Goal: Task Accomplishment & Management: Complete application form

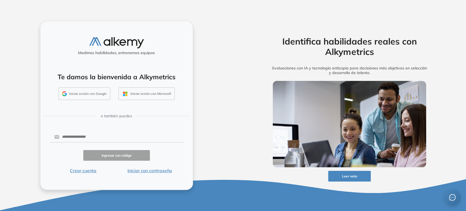
click at [92, 90] on button "Iniciar sesión con Google" at bounding box center [84, 93] width 52 height 13
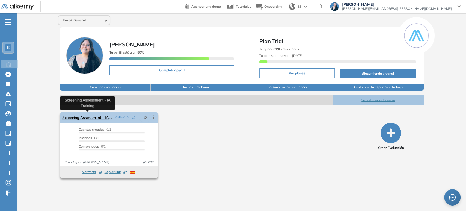
click at [94, 119] on link "Screening Assessment - IA Training" at bounding box center [87, 117] width 51 height 11
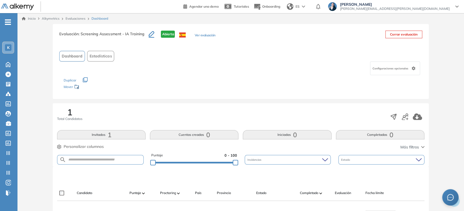
click at [7, 47] on span "K" at bounding box center [8, 47] width 2 height 4
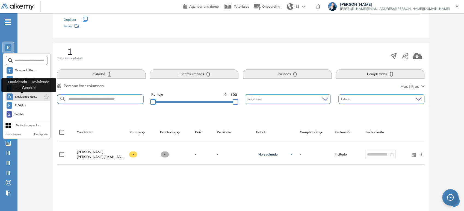
click at [29, 96] on span "Davivienda Gen..." at bounding box center [26, 96] width 22 height 4
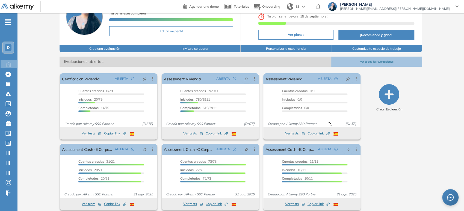
scroll to position [44, 0]
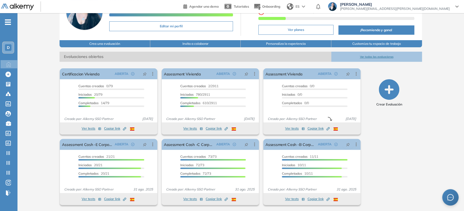
click at [381, 55] on button "Ver todas las evaluaciones" at bounding box center [376, 57] width 91 height 10
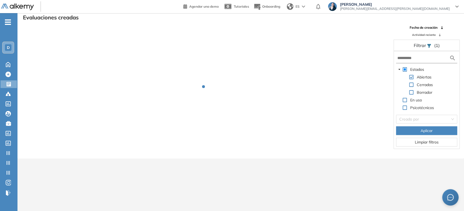
scroll to position [13, 0]
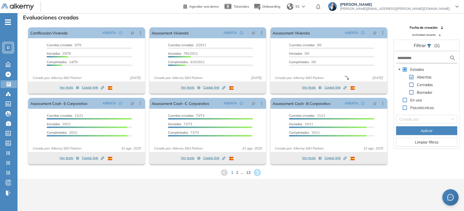
click at [259, 172] on icon at bounding box center [257, 172] width 7 height 7
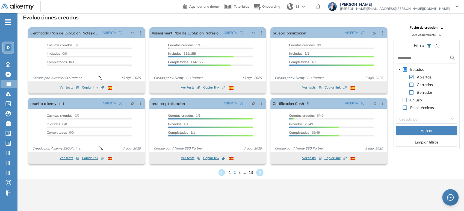
click at [261, 170] on icon at bounding box center [259, 172] width 7 height 7
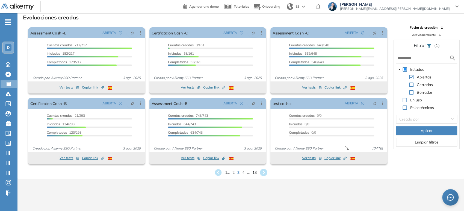
click at [264, 171] on icon at bounding box center [263, 172] width 9 height 9
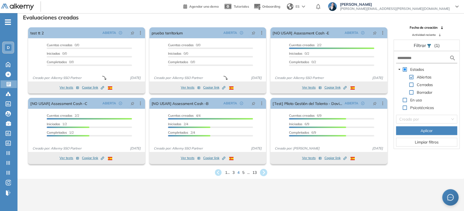
click at [264, 171] on icon at bounding box center [263, 172] width 9 height 9
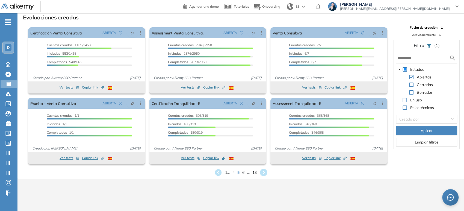
click at [260, 171] on icon at bounding box center [263, 172] width 9 height 9
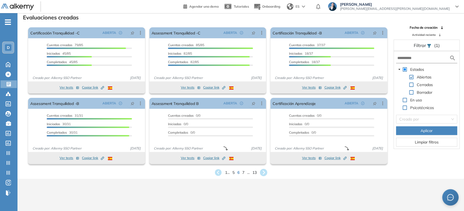
click at [263, 171] on icon at bounding box center [263, 172] width 7 height 7
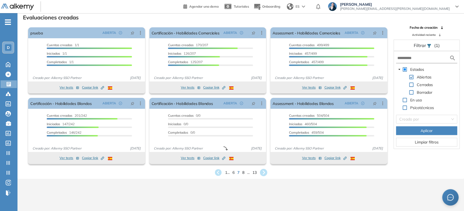
click at [264, 173] on icon at bounding box center [263, 172] width 9 height 9
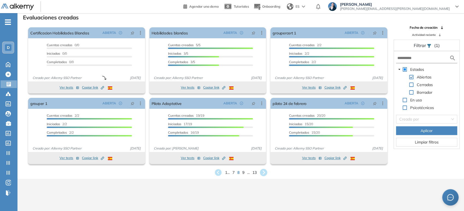
click at [264, 173] on icon at bounding box center [263, 172] width 9 height 9
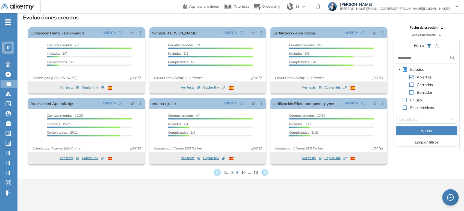
click at [219, 171] on icon at bounding box center [216, 172] width 7 height 7
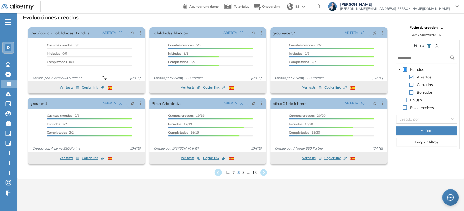
click at [219, 171] on icon at bounding box center [217, 172] width 7 height 7
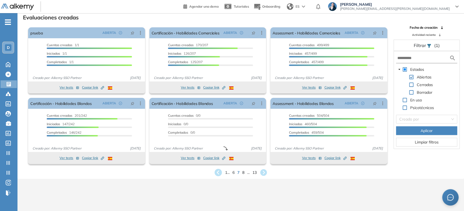
click at [219, 171] on icon at bounding box center [217, 172] width 7 height 7
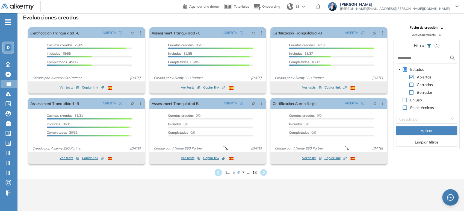
click at [219, 170] on icon at bounding box center [217, 172] width 7 height 7
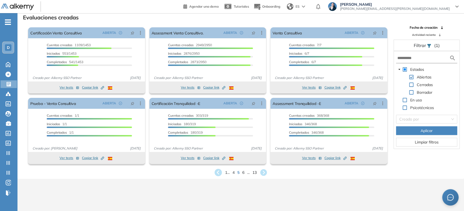
click at [219, 170] on icon at bounding box center [217, 172] width 7 height 7
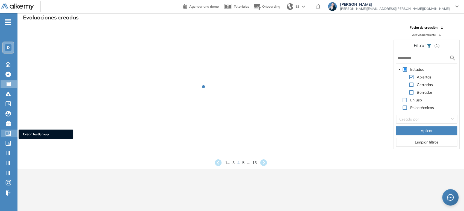
click at [11, 132] on div at bounding box center [8, 132] width 7 height 7
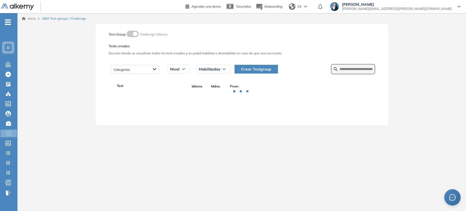
click at [352, 66] on form at bounding box center [353, 69] width 44 height 10
click at [352, 70] on input "text" at bounding box center [356, 69] width 33 height 5
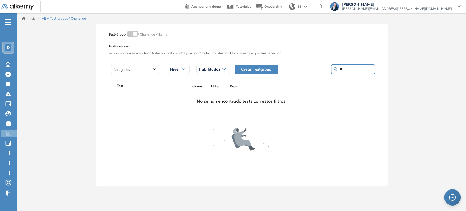
type input "*"
click at [145, 70] on div at bounding box center [135, 69] width 48 height 9
click at [182, 68] on icon at bounding box center [183, 69] width 3 height 2
click at [210, 70] on span "Habilitados" at bounding box center [210, 69] width 22 height 4
click at [340, 67] on input "text" at bounding box center [356, 69] width 33 height 5
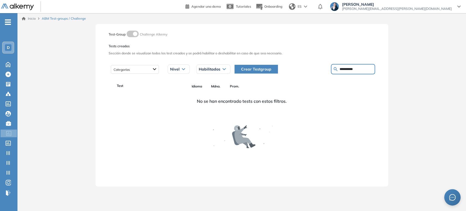
type input "**********"
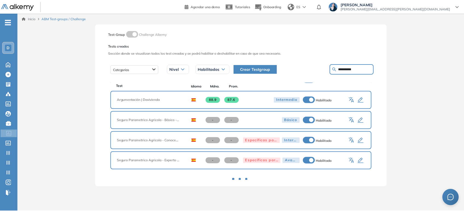
scroll to position [241, 0]
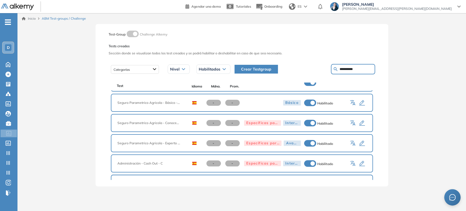
click at [360, 141] on icon "button" at bounding box center [362, 143] width 6 height 5
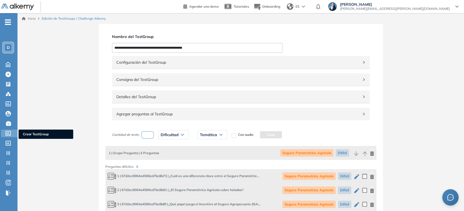
click at [9, 132] on icon at bounding box center [7, 133] width 5 height 5
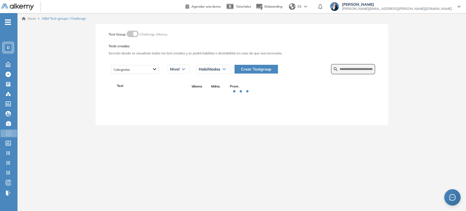
click at [252, 21] on div "Inicio ABM Test-groups / Challenge" at bounding box center [241, 18] width 449 height 11
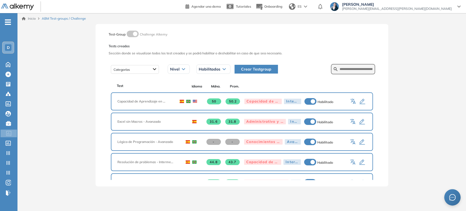
click at [356, 72] on form at bounding box center [353, 69] width 44 height 10
click at [357, 67] on input "text" at bounding box center [356, 69] width 33 height 5
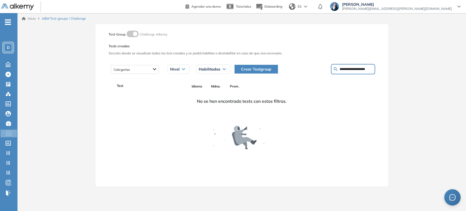
drag, startPoint x: 368, startPoint y: 67, endPoint x: 292, endPoint y: 68, distance: 75.4
click at [292, 68] on div "**********" at bounding box center [302, 69] width 145 height 10
type input "**********"
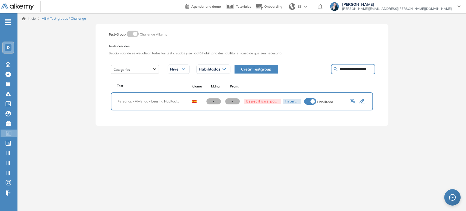
click at [365, 99] on icon "button" at bounding box center [362, 101] width 7 height 7
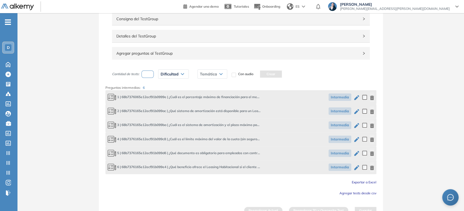
scroll to position [30, 0]
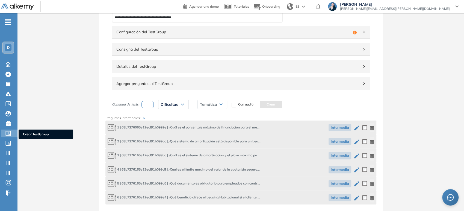
click at [10, 129] on div at bounding box center [8, 132] width 7 height 7
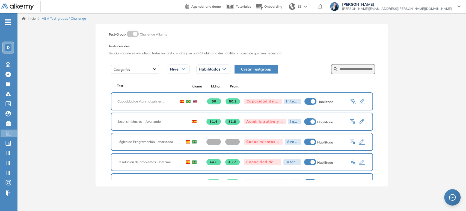
click at [262, 72] on button "Crear Testgroup" at bounding box center [256, 69] width 43 height 9
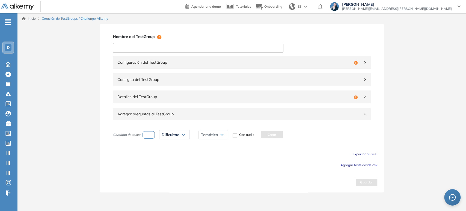
click at [227, 46] on input at bounding box center [198, 48] width 170 height 10
click at [191, 49] on input "**********" at bounding box center [198, 48] width 170 height 10
drag, startPoint x: 163, startPoint y: 48, endPoint x: 110, endPoint y: 48, distance: 52.7
click at [110, 48] on div "**********" at bounding box center [242, 108] width 284 height 168
click at [145, 47] on input "**********" at bounding box center [198, 48] width 170 height 10
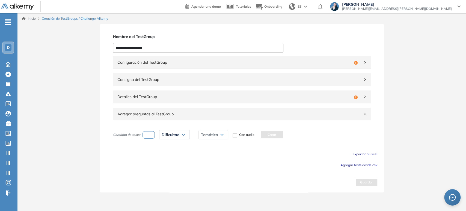
type input "**********"
click at [162, 63] on span "Configuración del TestGroup" at bounding box center [234, 62] width 234 height 6
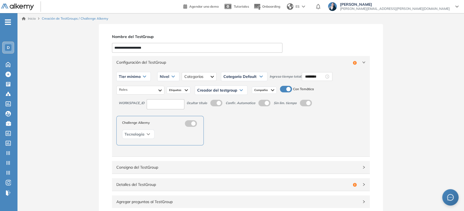
click at [138, 77] on span "Tier mínimo" at bounding box center [130, 76] width 22 height 4
click at [126, 87] on li "Tier N° 1" at bounding box center [125, 87] width 12 height 5
click at [166, 74] on div "Nivel" at bounding box center [163, 76] width 22 height 9
click at [161, 89] on li "Básico" at bounding box center [158, 87] width 9 height 5
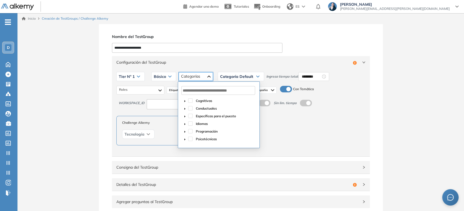
click at [200, 75] on div at bounding box center [196, 76] width 34 height 9
click at [191, 101] on span at bounding box center [190, 100] width 4 height 4
click at [191, 109] on span at bounding box center [190, 108] width 4 height 4
click at [190, 115] on span at bounding box center [190, 116] width 4 height 4
click at [190, 105] on div "Conductuales" at bounding box center [219, 109] width 74 height 8
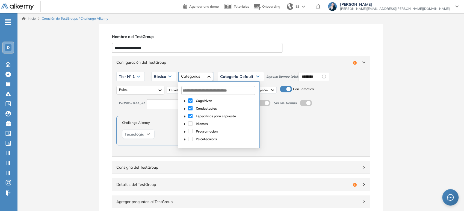
click at [190, 106] on span at bounding box center [190, 108] width 4 height 4
click at [189, 100] on span at bounding box center [190, 100] width 4 height 4
click at [238, 76] on span "Categoría Default" at bounding box center [236, 76] width 33 height 4
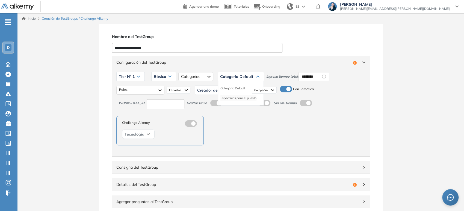
click at [236, 97] on li "Específicas para el puesto" at bounding box center [238, 97] width 36 height 5
click at [323, 76] on input "********" at bounding box center [325, 76] width 19 height 6
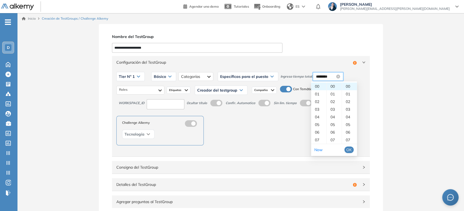
click at [324, 76] on input "********" at bounding box center [325, 76] width 19 height 6
click at [350, 151] on span "OK" at bounding box center [348, 150] width 5 height 6
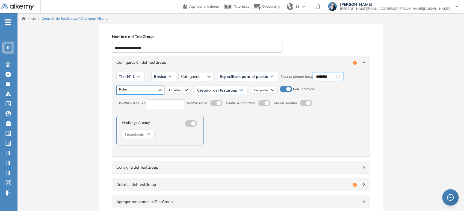
click at [154, 87] on div at bounding box center [141, 90] width 48 height 9
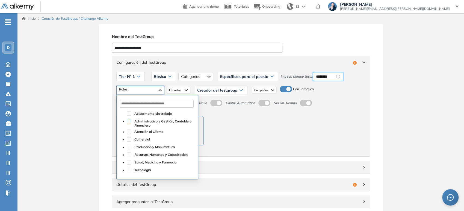
click at [130, 121] on span at bounding box center [129, 121] width 4 height 4
click at [129, 131] on span at bounding box center [129, 131] width 4 height 4
click at [131, 140] on div "Comercial" at bounding box center [157, 140] width 74 height 8
click at [131, 138] on div "Comercial" at bounding box center [157, 140] width 74 height 8
click at [129, 137] on span at bounding box center [129, 139] width 4 height 4
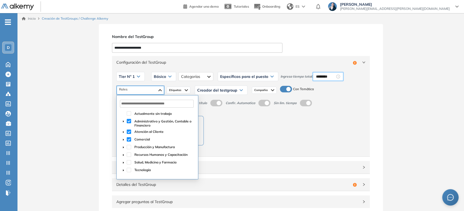
click at [152, 92] on div "Administrativo y Gestión, Contable o Financiero Atención al Cliente Comercial" at bounding box center [141, 90] width 48 height 9
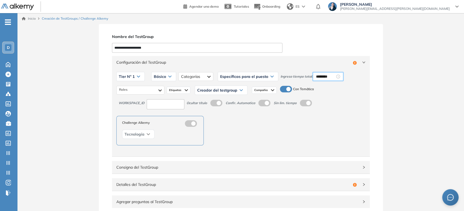
type input "********"
click at [187, 91] on img at bounding box center [186, 90] width 3 height 4
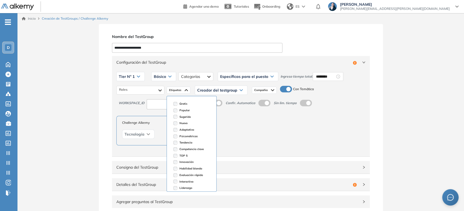
scroll to position [23, 0]
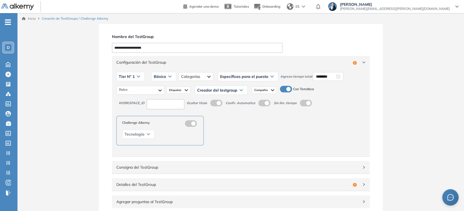
click at [216, 89] on span "Creador del testgroup" at bounding box center [217, 90] width 40 height 4
click at [221, 110] on li "Equipo Pedagógico Alkemy" at bounding box center [216, 109] width 38 height 5
click at [273, 90] on span "Compañia" at bounding box center [272, 90] width 14 height 4
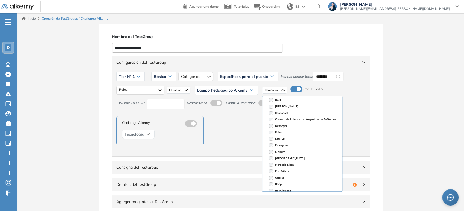
scroll to position [0, 0]
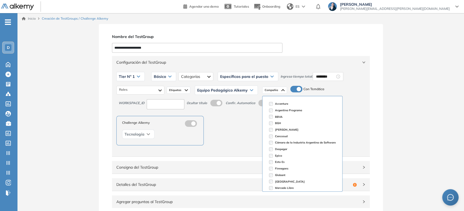
click at [329, 86] on div "Administrativo y Gestión, Contable o Financiero Atención al Cliente Comercial R…" at bounding box center [240, 90] width 249 height 14
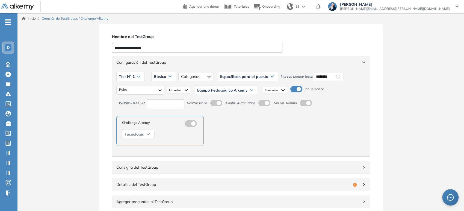
click at [295, 90] on label at bounding box center [296, 89] width 12 height 7
click at [174, 106] on input at bounding box center [166, 104] width 38 height 10
type input "***"
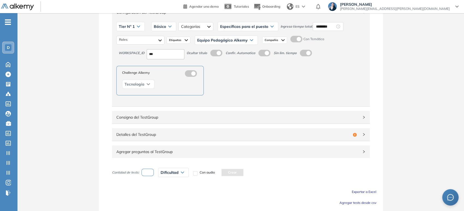
scroll to position [61, 0]
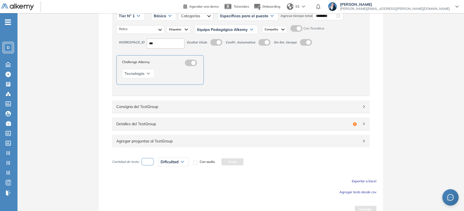
click at [270, 108] on span "Consigna del TestGroup" at bounding box center [237, 106] width 242 height 6
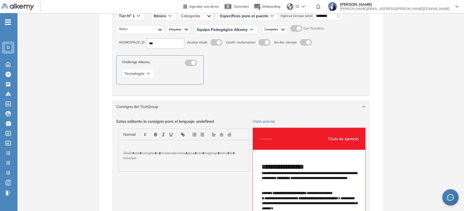
click at [269, 108] on span "Consigna del TestGroup" at bounding box center [237, 106] width 242 height 6
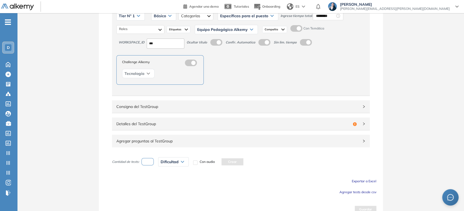
click at [269, 108] on span "Consigna del TestGroup" at bounding box center [237, 106] width 242 height 6
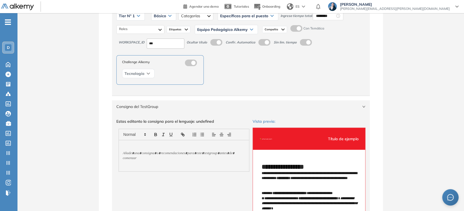
click at [267, 109] on div "Consigna del TestGroup" at bounding box center [241, 106] width 258 height 13
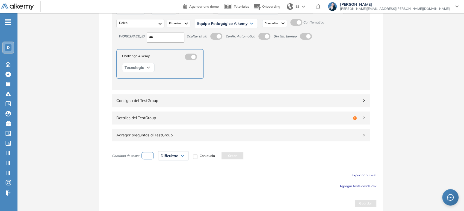
scroll to position [68, 0]
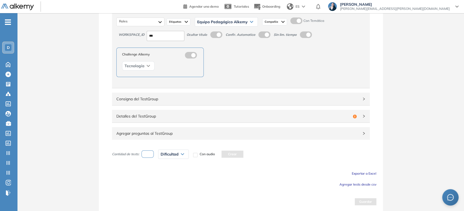
click at [267, 114] on span "Detalles del TestGroup" at bounding box center [233, 116] width 234 height 6
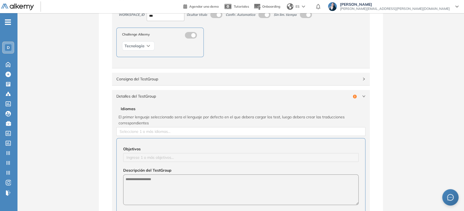
scroll to position [129, 0]
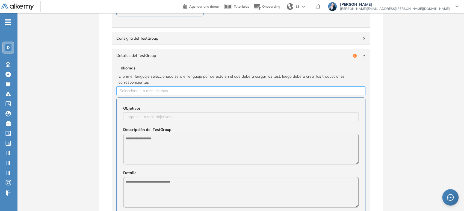
click at [168, 93] on div at bounding box center [241, 90] width 246 height 7
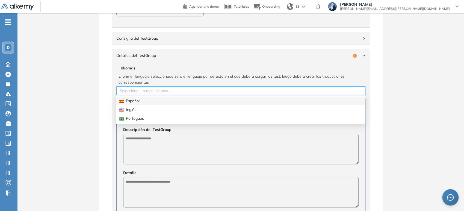
click at [148, 99] on div "Español" at bounding box center [240, 101] width 242 height 6
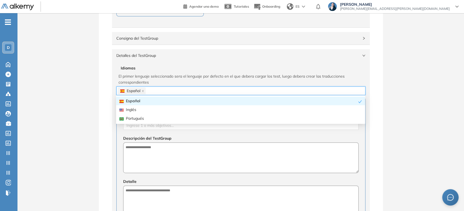
click at [209, 67] on span "Idiomas" at bounding box center [241, 68] width 240 height 6
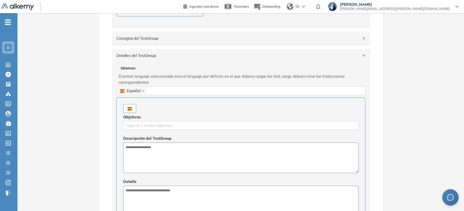
click at [209, 61] on div "Detalles del TestGroup Incompleto" at bounding box center [241, 55] width 258 height 13
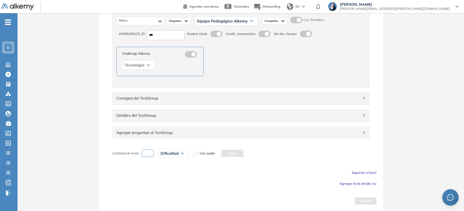
scroll to position [68, 0]
click at [362, 183] on span "Agregar tests desde csv" at bounding box center [357, 184] width 37 height 4
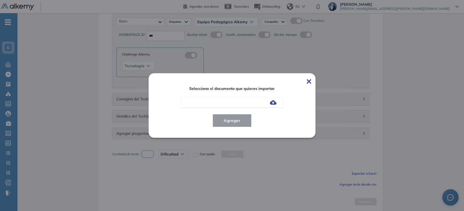
click at [274, 103] on img at bounding box center [273, 102] width 7 height 4
click at [0, 0] on input "file" at bounding box center [0, 0] width 0 height 0
click at [249, 121] on button "Agregar" at bounding box center [231, 120] width 39 height 13
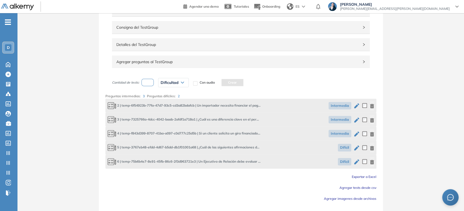
scroll to position [154, 0]
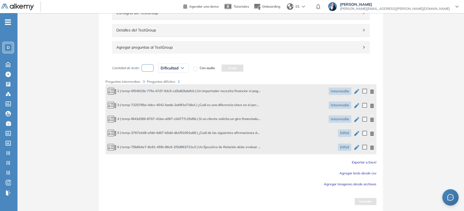
click at [150, 66] on input "number" at bounding box center [147, 67] width 13 height 7
type input "*"
click at [183, 67] on icon at bounding box center [182, 68] width 3 height 2
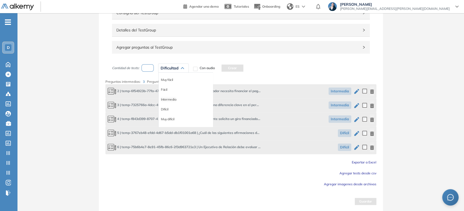
click at [166, 98] on li "Intermedia" at bounding box center [168, 99] width 15 height 5
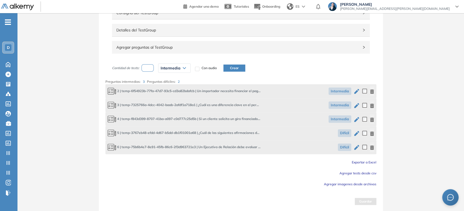
click at [236, 67] on button "Crear" at bounding box center [234, 67] width 22 height 7
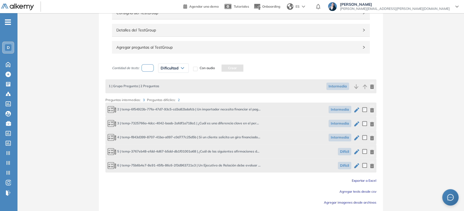
click at [144, 66] on input "number" at bounding box center [147, 67] width 13 height 7
click at [165, 67] on span "Dificultad" at bounding box center [170, 68] width 18 height 4
drag, startPoint x: 150, startPoint y: 67, endPoint x: 143, endPoint y: 67, distance: 8.0
click at [143, 67] on input "*" at bounding box center [147, 67] width 13 height 7
type input "*"
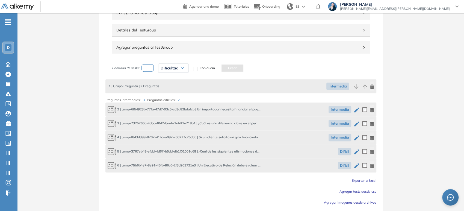
click at [167, 66] on span "Dificultad" at bounding box center [170, 68] width 18 height 4
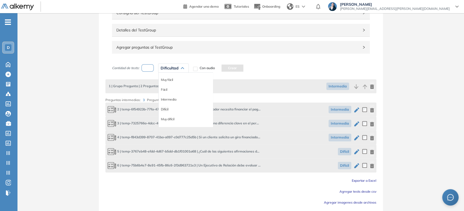
click at [163, 107] on li "Difícil" at bounding box center [165, 108] width 8 height 5
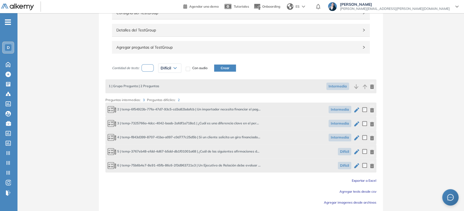
click at [230, 67] on button "Crear" at bounding box center [225, 67] width 22 height 7
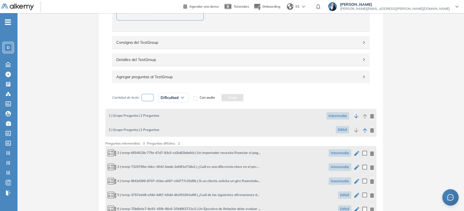
scroll to position [96, 0]
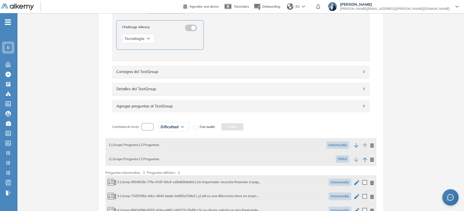
click at [134, 88] on span "Detalles del TestGroup" at bounding box center [237, 89] width 242 height 6
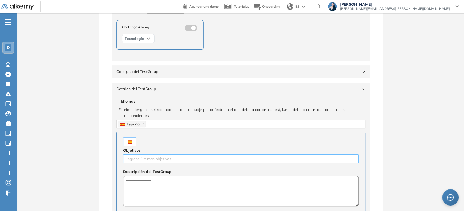
click at [150, 157] on div at bounding box center [241, 158] width 233 height 7
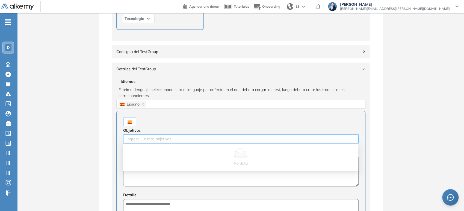
scroll to position [126, 0]
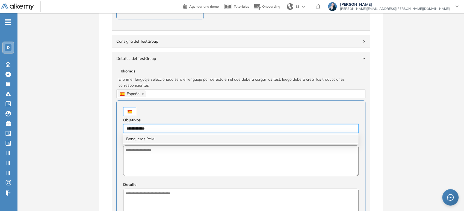
type input "**********"
type input "********"
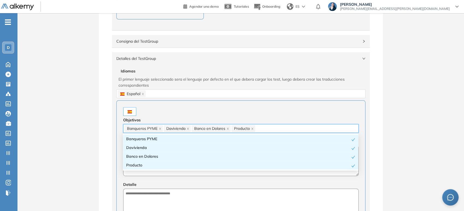
click at [79, 157] on div "**********" at bounding box center [240, 211] width 446 height 627
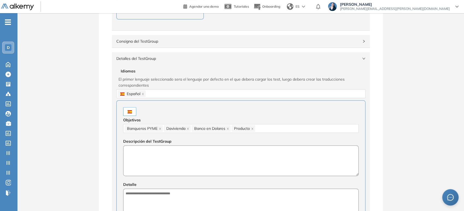
click at [141, 158] on textarea at bounding box center [240, 160] width 235 height 31
drag, startPoint x: 167, startPoint y: 155, endPoint x: 112, endPoint y: 156, distance: 55.2
click at [112, 156] on div "**********" at bounding box center [241, 191] width 258 height 253
type textarea "**********"
click at [148, 196] on textarea at bounding box center [240, 203] width 235 height 31
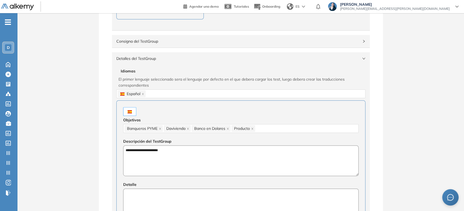
paste textarea "**********"
type textarea "**********"
click at [170, 58] on span "Detalles del TestGroup" at bounding box center [237, 58] width 242 height 6
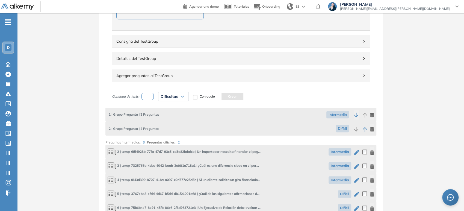
click at [99, 105] on div "**********" at bounding box center [241, 85] width 284 height 374
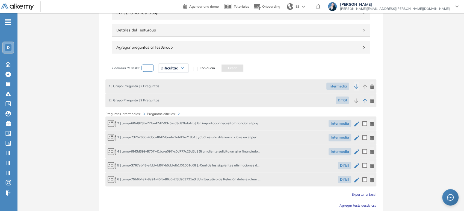
scroll to position [187, 0]
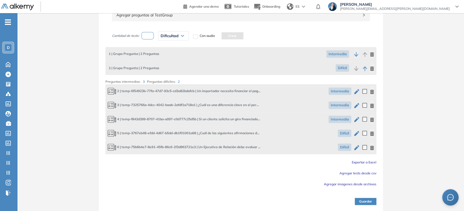
click at [368, 199] on button "Guardar" at bounding box center [366, 201] width 22 height 7
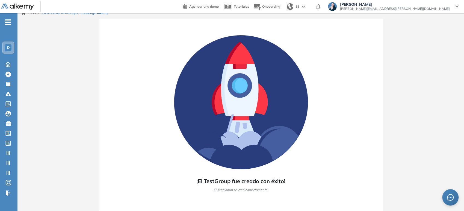
scroll to position [5, 0]
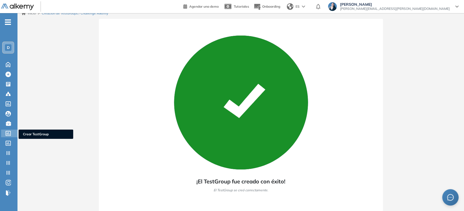
click at [11, 132] on div at bounding box center [8, 132] width 7 height 7
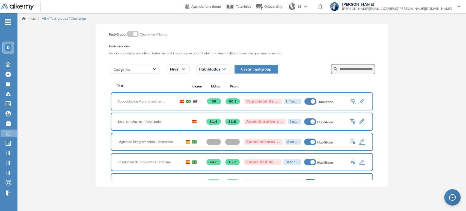
click at [355, 66] on form at bounding box center [353, 69] width 44 height 10
click at [356, 68] on input "text" at bounding box center [356, 69] width 33 height 5
type input "**********"
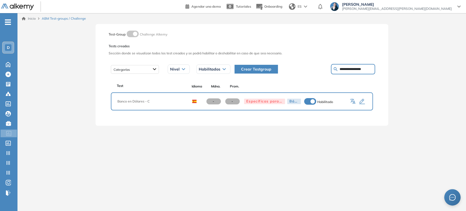
click at [356, 68] on input "**********" at bounding box center [356, 69] width 33 height 5
click at [251, 69] on span "Crear Testgroup" at bounding box center [256, 69] width 30 height 6
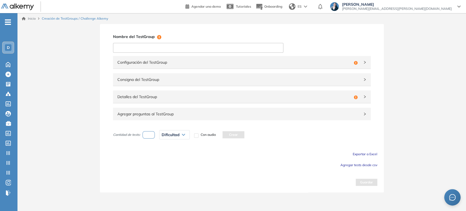
click at [185, 48] on input at bounding box center [198, 48] width 170 height 10
type input "**********"
click at [150, 61] on span "Configuración del TestGroup" at bounding box center [234, 62] width 234 height 6
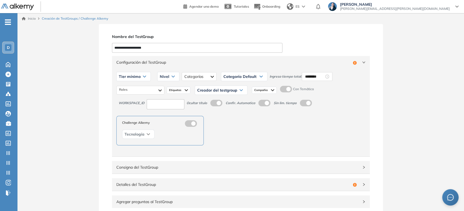
click at [140, 78] on div "Tier mínimo" at bounding box center [134, 76] width 34 height 9
click at [125, 88] on li "Tier N° 1" at bounding box center [125, 87] width 12 height 5
click at [168, 77] on div "Nivel" at bounding box center [163, 76] width 22 height 9
click at [163, 97] on li "Intermedio" at bounding box center [161, 97] width 15 height 5
click at [202, 79] on div at bounding box center [203, 76] width 35 height 9
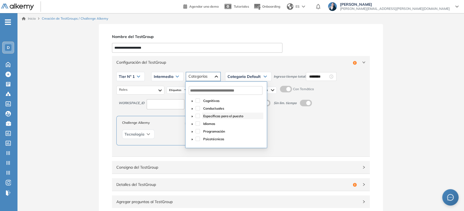
click at [203, 116] on span "Específicas para el puesto" at bounding box center [223, 116] width 40 height 4
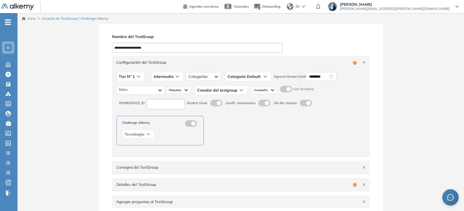
click at [251, 80] on div "Categoría Default" at bounding box center [248, 76] width 46 height 9
click at [243, 98] on li "Específicas para el puesto" at bounding box center [246, 97] width 36 height 5
click at [328, 78] on input "********" at bounding box center [332, 76] width 19 height 6
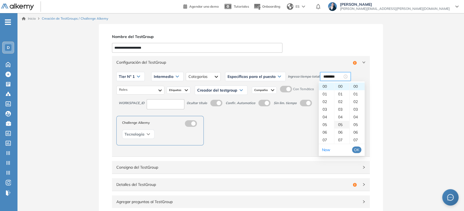
click at [342, 123] on div "05" at bounding box center [341, 125] width 15 height 8
type input "********"
click at [357, 151] on span "OK" at bounding box center [356, 150] width 5 height 6
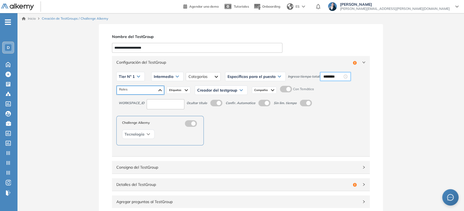
click at [158, 89] on div at bounding box center [141, 90] width 48 height 9
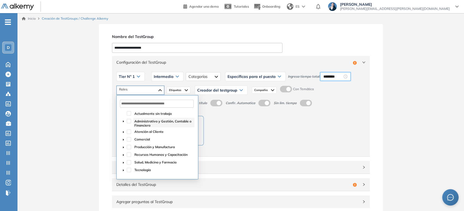
click at [144, 122] on span "Administrativo y Gestión, Contable o Financiero" at bounding box center [162, 123] width 57 height 8
click at [140, 131] on span "Atención al Cliente" at bounding box center [148, 131] width 29 height 4
click at [141, 138] on span "Comercial" at bounding box center [142, 139] width 16 height 4
click at [225, 87] on div "Creador del testgroup" at bounding box center [221, 90] width 52 height 9
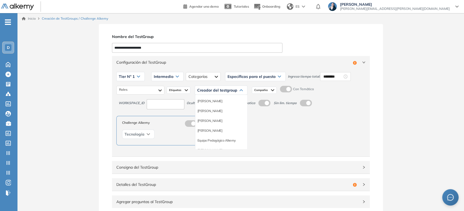
scroll to position [61, 0]
click at [219, 109] on li "Equipo Pedagógico Alkemy" at bounding box center [216, 109] width 38 height 5
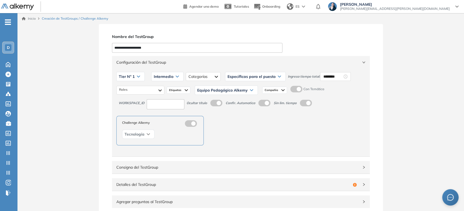
click at [283, 91] on img at bounding box center [282, 90] width 3 height 4
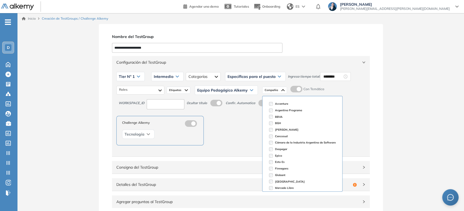
click at [283, 91] on img at bounding box center [282, 90] width 3 height 4
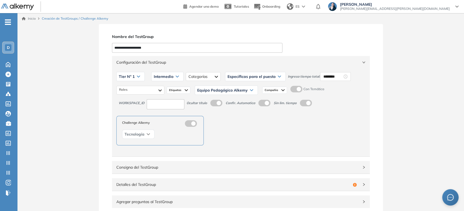
click at [153, 105] on input at bounding box center [166, 104] width 38 height 10
type input "***"
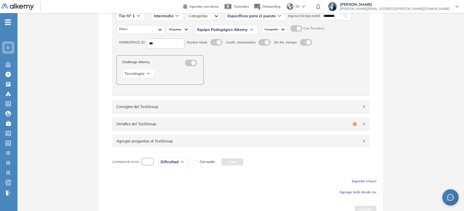
click at [187, 103] on div "Consigna del TestGroup" at bounding box center [241, 106] width 258 height 13
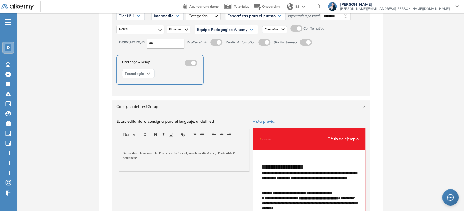
click at [187, 103] on div "Consigna del TestGroup" at bounding box center [241, 106] width 258 height 13
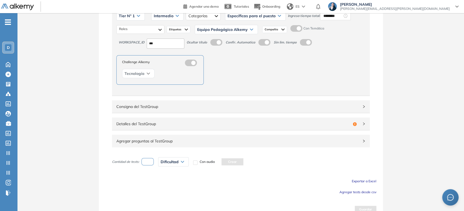
click at [174, 138] on span "Agregar preguntas al TestGroup" at bounding box center [237, 141] width 242 height 6
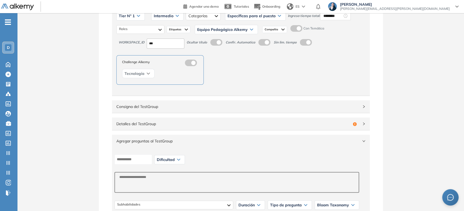
click at [150, 138] on span "Agregar preguntas al TestGroup" at bounding box center [237, 141] width 242 height 6
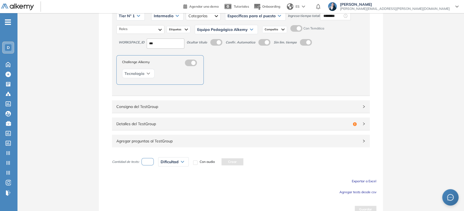
click at [150, 125] on span "Detalles del TestGroup" at bounding box center [233, 124] width 234 height 6
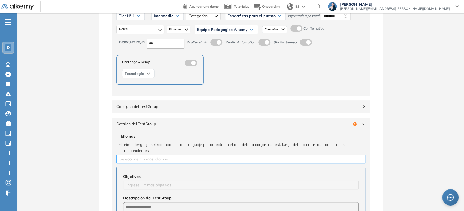
click at [136, 163] on div "Seleccione 1 o más idiomas..." at bounding box center [240, 159] width 249 height 9
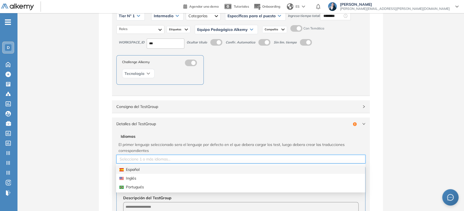
click at [131, 172] on div "Español" at bounding box center [240, 169] width 249 height 9
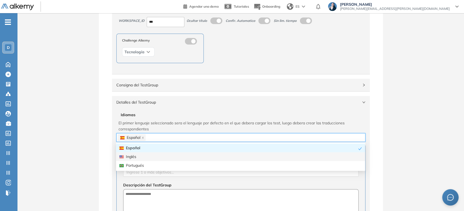
scroll to position [91, 0]
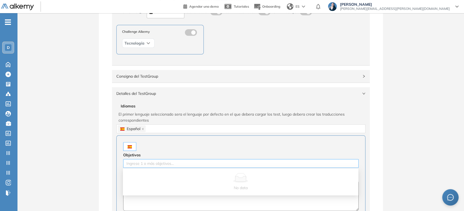
click at [146, 159] on div "Ingrese 1 o más objetivos..." at bounding box center [240, 163] width 235 height 9
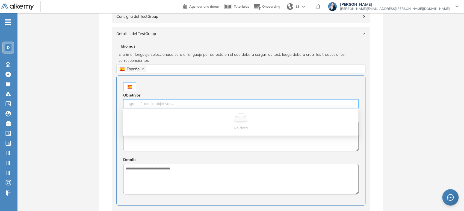
scroll to position [152, 0]
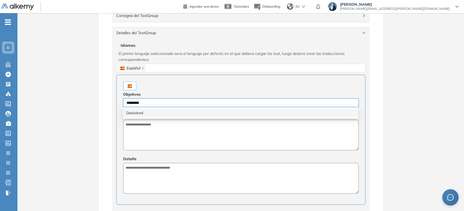
type input "**********"
type input "********"
type input "*******"
type input "******"
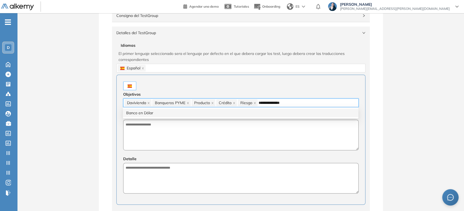
type input "**********"
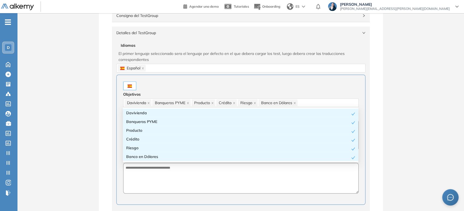
click at [105, 123] on div "Configuración del TestGroup Incompleto Tier N° 1 Tier N° 1 Tier N° 2 Tier N° 3 …" at bounding box center [240, 108] width 271 height 411
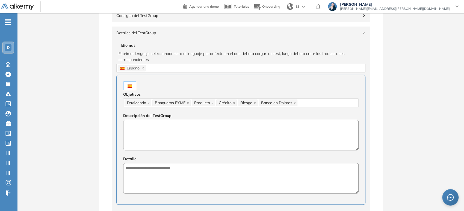
click at [169, 133] on textarea at bounding box center [240, 135] width 235 height 31
drag, startPoint x: 167, startPoint y: 133, endPoint x: 114, endPoint y: 137, distance: 53.4
click at [114, 137] on div "**********" at bounding box center [241, 165] width 258 height 253
type textarea "**********"
click at [165, 181] on textarea at bounding box center [240, 178] width 235 height 31
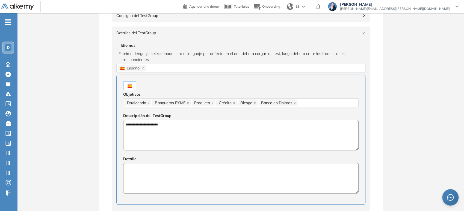
paste textarea "**********"
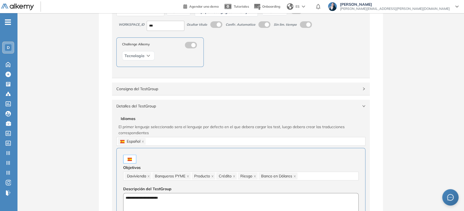
type textarea "**********"
click at [146, 106] on span "Detalles del TestGroup" at bounding box center [237, 106] width 242 height 6
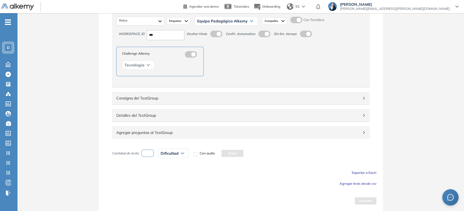
scroll to position [68, 0]
click at [370, 183] on span "Agregar tests desde csv" at bounding box center [357, 184] width 37 height 4
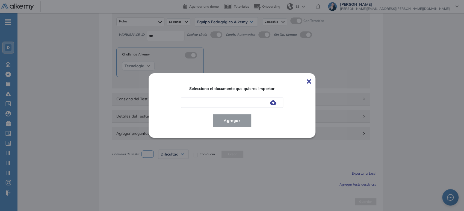
click at [274, 102] on img at bounding box center [273, 102] width 7 height 4
click at [0, 0] on input "file" at bounding box center [0, 0] width 0 height 0
click at [235, 119] on span "Agregar" at bounding box center [231, 120] width 25 height 7
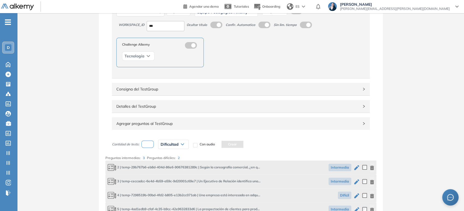
scroll to position [154, 0]
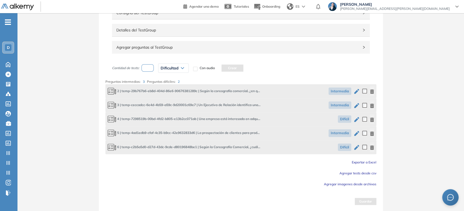
click at [145, 66] on input "number" at bounding box center [147, 67] width 13 height 7
type input "*"
click at [175, 68] on span "Dificultad" at bounding box center [170, 68] width 18 height 4
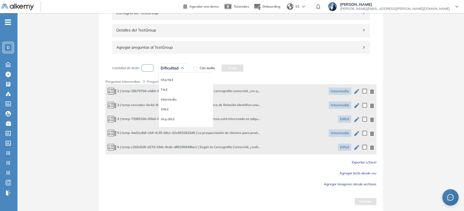
click at [173, 98] on li "Intermedia" at bounding box center [168, 99] width 15 height 5
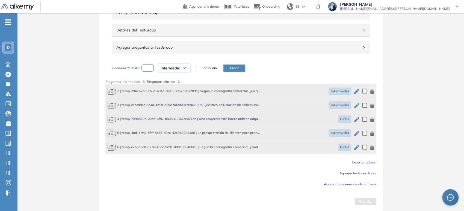
click at [242, 68] on button "Crear" at bounding box center [234, 67] width 22 height 7
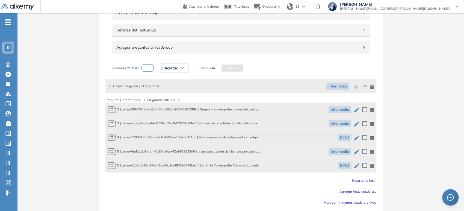
click at [150, 68] on input "number" at bounding box center [147, 67] width 13 height 7
type input "*"
click at [176, 65] on div "Dificultad" at bounding box center [173, 68] width 30 height 9
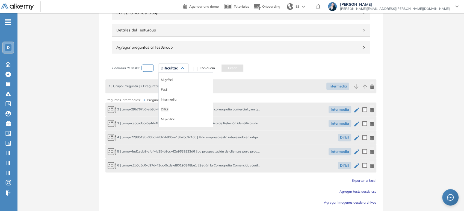
click at [163, 108] on li "Difícil" at bounding box center [165, 108] width 8 height 5
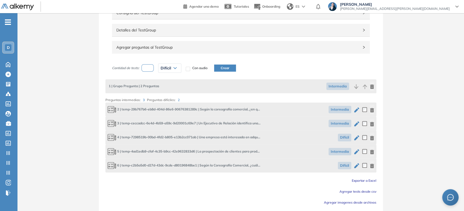
click at [225, 68] on button "Crear" at bounding box center [225, 67] width 22 height 7
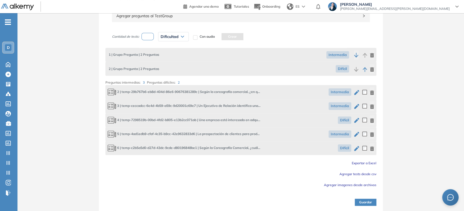
scroll to position [187, 0]
click at [370, 202] on button "Guardar" at bounding box center [366, 201] width 22 height 7
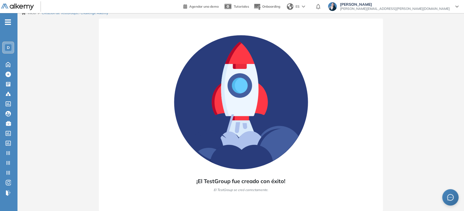
scroll to position [5, 0]
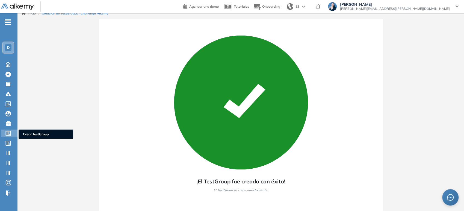
click at [9, 134] on icon at bounding box center [8, 133] width 5 height 5
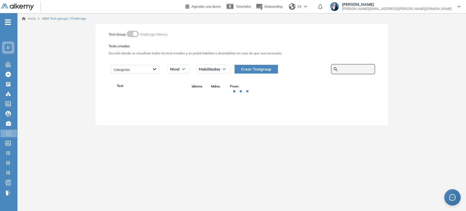
click at [365, 67] on input "text" at bounding box center [356, 69] width 33 height 5
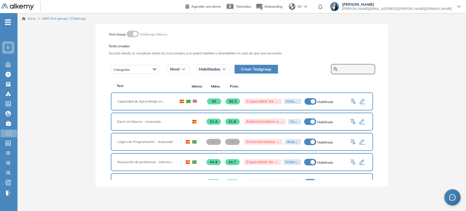
click at [365, 67] on input "text" at bounding box center [356, 69] width 33 height 5
click at [253, 69] on span "Crear Testgroup" at bounding box center [256, 69] width 30 height 6
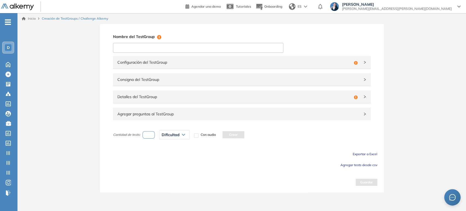
click at [173, 49] on input at bounding box center [198, 48] width 170 height 10
paste input "**********"
click at [119, 49] on input "**********" at bounding box center [198, 48] width 170 height 10
type input "**********"
click at [101, 67] on div "**********" at bounding box center [242, 108] width 284 height 168
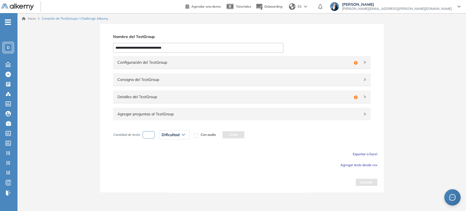
click at [127, 64] on span "Configuración del TestGroup" at bounding box center [234, 62] width 234 height 6
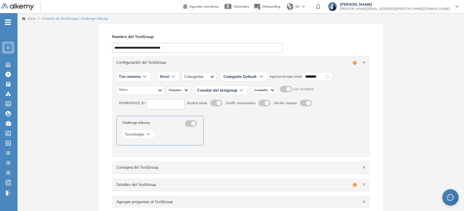
click at [140, 79] on div "Tier mínimo" at bounding box center [134, 76] width 34 height 9
click at [126, 89] on li "Tier N° 1" at bounding box center [125, 87] width 12 height 5
click at [168, 77] on div "Nivel" at bounding box center [163, 76] width 22 height 9
click at [167, 78] on div "Nivel" at bounding box center [163, 76] width 22 height 9
click at [161, 81] on div "Nivel Básico Intermedio Avanzado Integrador" at bounding box center [163, 77] width 24 height 14
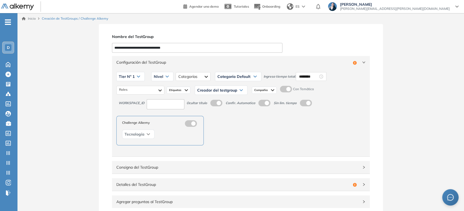
click at [161, 76] on span "Nivel" at bounding box center [159, 76] width 10 height 4
click at [160, 97] on li "Intermedio" at bounding box center [161, 97] width 15 height 5
click at [197, 72] on div "Tier N° 1 Tier N° 1 Tier N° 2 Tier N° 3 Tier N° 4 Tier N° 5 Tier N° 6 Tier N° 7…" at bounding box center [240, 77] width 249 height 14
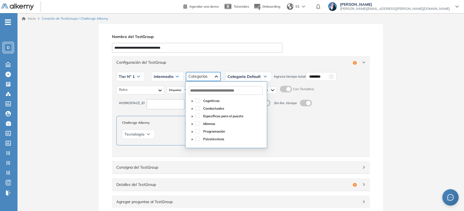
click at [199, 75] on div at bounding box center [203, 76] width 34 height 9
click at [206, 114] on span "Específicas para el puesto" at bounding box center [223, 116] width 40 height 4
click at [247, 74] on span "Categoría Default" at bounding box center [243, 76] width 33 height 4
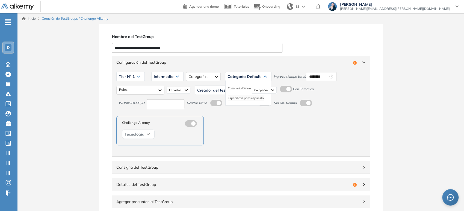
click at [248, 97] on li "Específicas para el puesto" at bounding box center [246, 97] width 36 height 5
click at [329, 75] on input "********" at bounding box center [332, 76] width 19 height 6
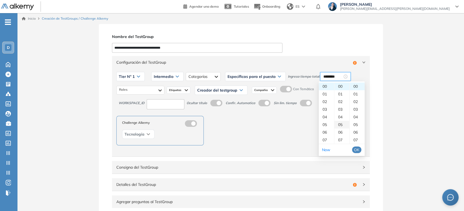
click at [341, 124] on div "05" at bounding box center [341, 125] width 15 height 8
type input "********"
click at [356, 150] on span "OK" at bounding box center [356, 150] width 5 height 6
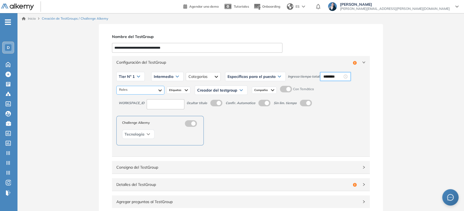
click at [154, 87] on div at bounding box center [140, 90] width 48 height 9
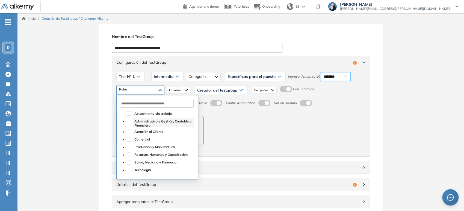
click at [137, 123] on span "Administrativo y Gestión, Contable o Financiero" at bounding box center [162, 123] width 57 height 8
click at [136, 132] on span "Atención al Cliente" at bounding box center [148, 131] width 29 height 4
click at [135, 138] on span "Comercial" at bounding box center [142, 139] width 16 height 4
click at [177, 88] on span "Etiquetas" at bounding box center [175, 90] width 13 height 4
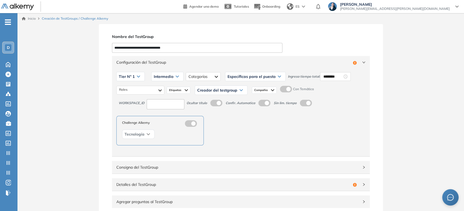
click at [213, 91] on span "Creador del testgroup" at bounding box center [217, 90] width 40 height 4
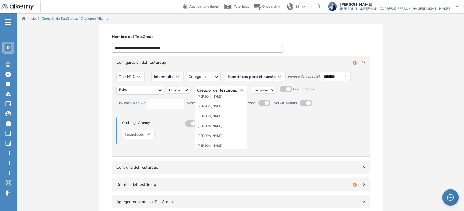
scroll to position [30, 0]
click at [220, 140] on li "Equipo Pedagógico Alkemy" at bounding box center [216, 140] width 38 height 5
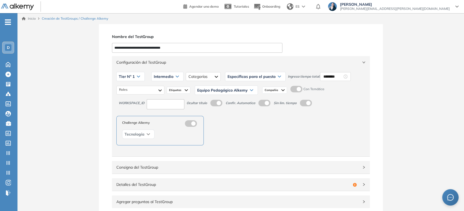
click at [182, 104] on input at bounding box center [166, 104] width 38 height 10
type input "***"
click at [193, 59] on span "Configuración del TestGroup" at bounding box center [237, 62] width 242 height 6
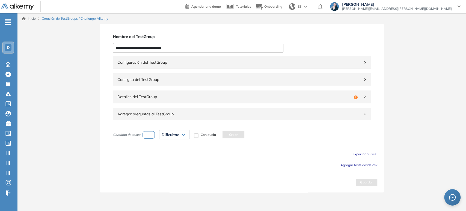
click at [172, 100] on div "Detalles del TestGroup Incompleto" at bounding box center [242, 96] width 258 height 13
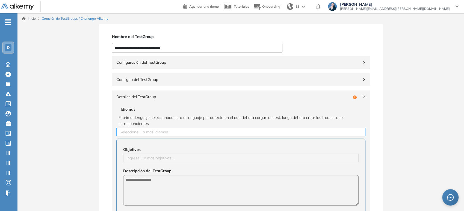
click at [142, 133] on div at bounding box center [241, 132] width 246 height 7
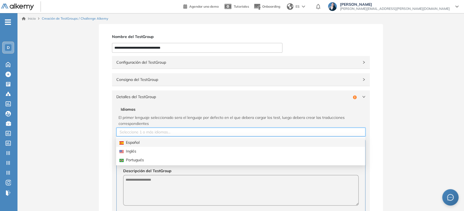
click at [141, 142] on div "Español" at bounding box center [240, 142] width 242 height 6
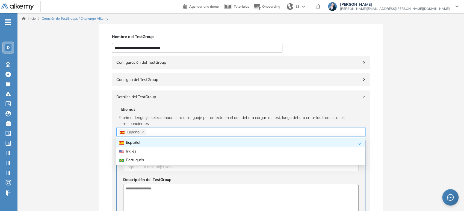
click at [147, 141] on div "Español" at bounding box center [238, 142] width 239 height 6
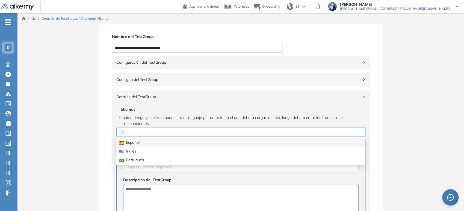
click at [138, 142] on div "Español" at bounding box center [240, 142] width 242 height 6
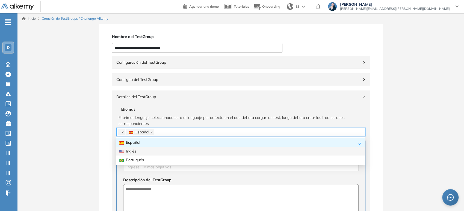
click at [123, 131] on icon "close" at bounding box center [123, 132] width 2 height 2
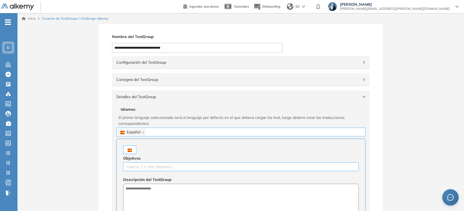
click at [135, 162] on div "Ingrese 1 o más objetivos..." at bounding box center [240, 166] width 235 height 9
type input "**********"
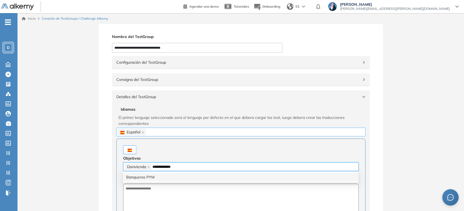
type input "**********"
type input "*******"
type input "******"
type input "*"
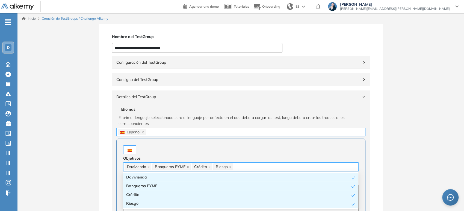
paste input "**********"
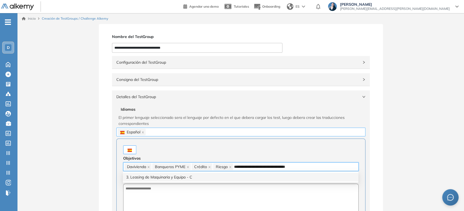
click at [238, 167] on input "**********" at bounding box center [266, 166] width 65 height 7
type input "**********"
click at [297, 166] on div "Davivienda Banqueros PYME Crédito Riesgo Leasing de Maquinaria y Equipo - C" at bounding box center [241, 167] width 233 height 8
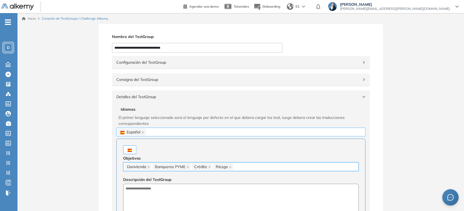
paste input "**********"
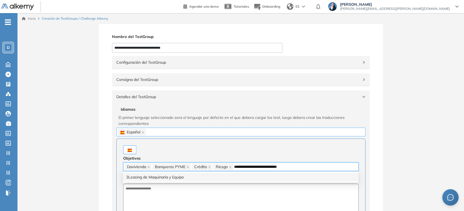
type input "**********"
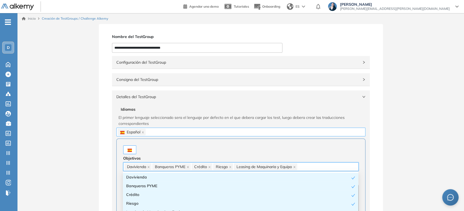
click at [291, 151] on div at bounding box center [240, 149] width 235 height 9
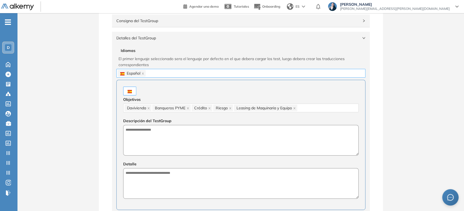
scroll to position [61, 0]
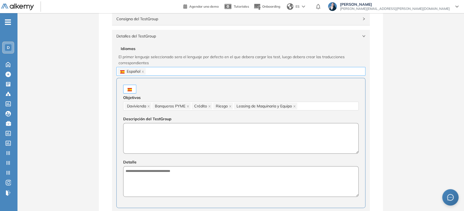
click at [148, 125] on textarea at bounding box center [240, 138] width 235 height 31
click at [148, 125] on textarea "**********" at bounding box center [240, 138] width 235 height 31
type textarea "**********"
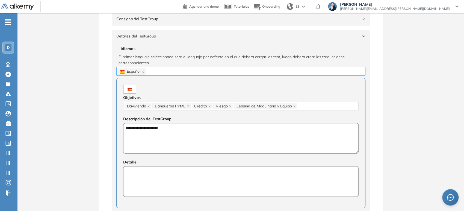
click at [166, 176] on textarea at bounding box center [240, 181] width 235 height 31
paste textarea "**********"
type textarea "**********"
click at [182, 38] on span "Detalles del TestGroup" at bounding box center [237, 36] width 242 height 6
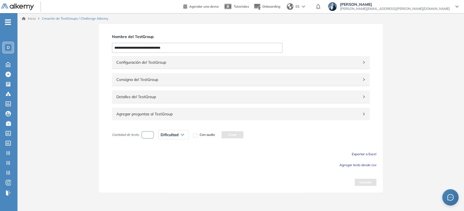
scroll to position [0, 0]
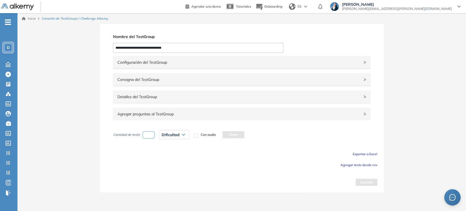
click at [178, 137] on div "Dificultad" at bounding box center [174, 134] width 30 height 9
click at [374, 165] on span "Agregar tests desde csv" at bounding box center [359, 165] width 37 height 4
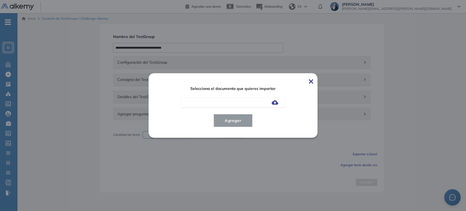
click at [273, 100] on img at bounding box center [275, 102] width 7 height 4
click at [0, 0] on input "file" at bounding box center [0, 0] width 0 height 0
click at [247, 119] on button "Agregar" at bounding box center [233, 120] width 39 height 13
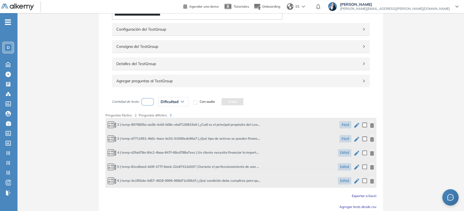
scroll to position [61, 0]
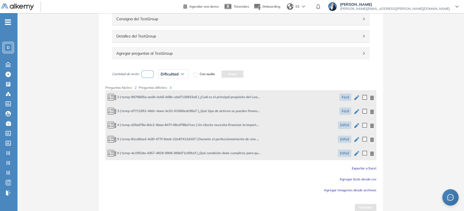
click at [149, 75] on input "number" at bounding box center [147, 73] width 13 height 7
type input "*"
click at [178, 72] on span "Dificultad" at bounding box center [170, 74] width 18 height 4
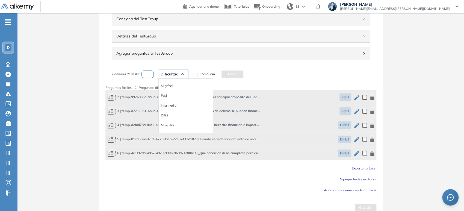
click at [165, 94] on li "Fácil" at bounding box center [164, 95] width 7 height 5
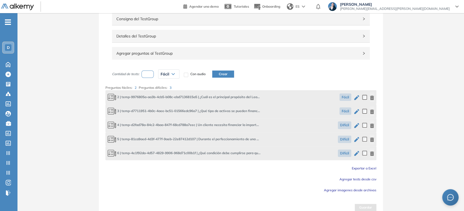
click at [226, 75] on button "Crear" at bounding box center [223, 73] width 22 height 7
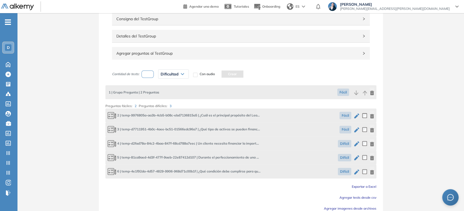
click at [149, 72] on input "number" at bounding box center [147, 73] width 13 height 7
type input "*"
click at [171, 75] on span "Dificultad" at bounding box center [170, 74] width 18 height 4
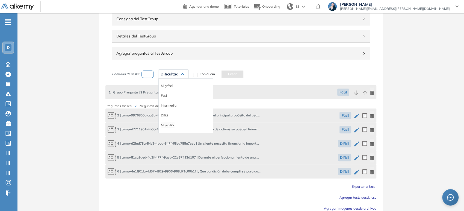
click at [170, 124] on li "Muy difícil" at bounding box center [168, 124] width 14 height 5
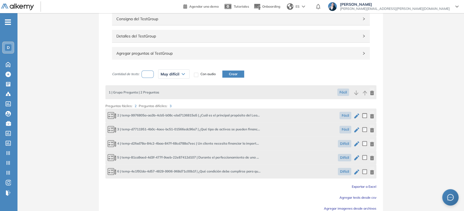
click at [167, 74] on span "Muy difícil" at bounding box center [170, 74] width 19 height 4
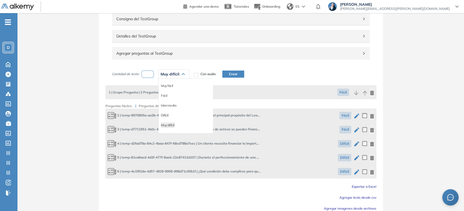
click at [164, 114] on li "Difícil" at bounding box center [165, 115] width 8 height 5
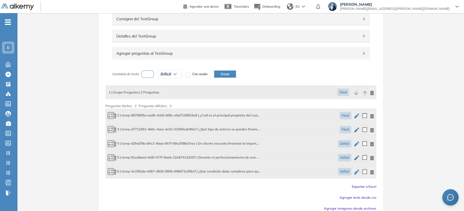
click at [229, 74] on button "Crear" at bounding box center [225, 73] width 22 height 7
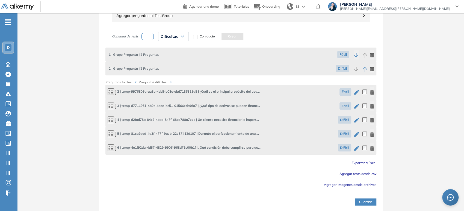
scroll to position [99, 0]
click at [356, 91] on icon "button" at bounding box center [356, 91] width 5 height 5
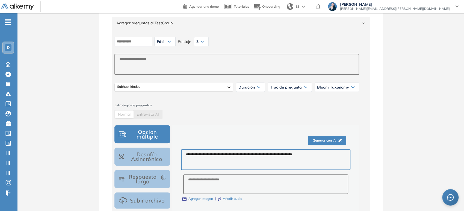
scroll to position [30, 0]
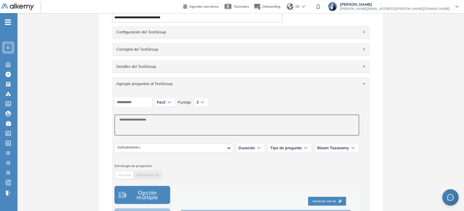
click at [199, 85] on span "Agregar preguntas al TestGroup" at bounding box center [237, 84] width 242 height 6
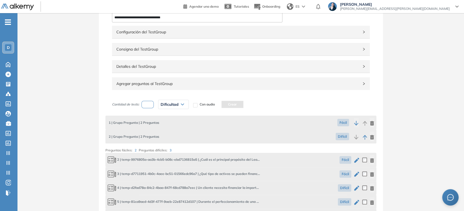
scroll to position [99, 0]
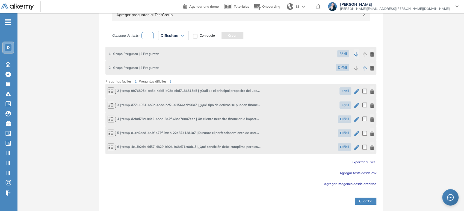
click at [363, 200] on button "Guardar" at bounding box center [366, 200] width 22 height 7
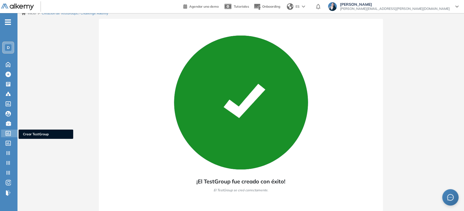
click at [9, 133] on icon at bounding box center [7, 133] width 5 height 5
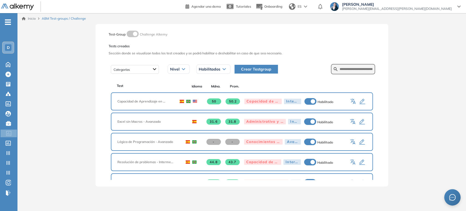
click at [265, 69] on span "Crear Testgroup" at bounding box center [256, 69] width 30 height 6
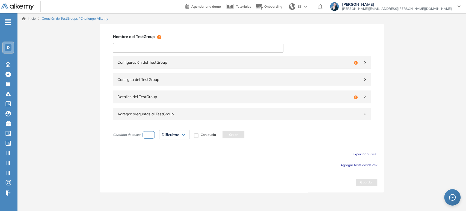
click at [156, 45] on input at bounding box center [198, 48] width 170 height 10
paste input "**********"
click at [119, 47] on input "**********" at bounding box center [198, 48] width 170 height 10
type input "**********"
click at [124, 61] on span "Configuración del TestGroup" at bounding box center [234, 62] width 234 height 6
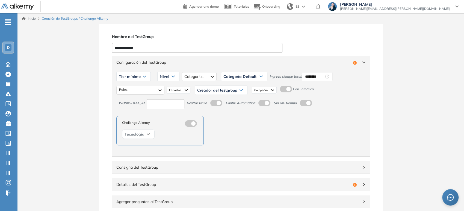
click at [136, 78] on span "Tier mínimo" at bounding box center [130, 76] width 22 height 4
click at [127, 87] on li "Tier N° 1" at bounding box center [125, 87] width 12 height 5
click at [165, 77] on icon at bounding box center [166, 76] width 3 height 2
click at [163, 100] on li "Intermedio" at bounding box center [161, 97] width 15 height 5
click at [191, 77] on div at bounding box center [203, 76] width 34 height 9
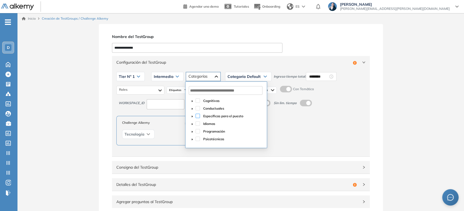
click at [198, 116] on span at bounding box center [198, 116] width 4 height 4
click at [238, 78] on div "Categoría Default" at bounding box center [248, 76] width 46 height 9
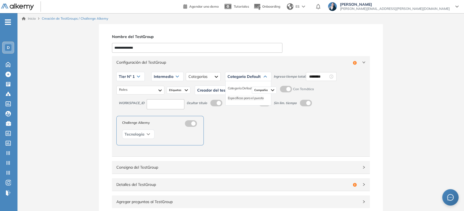
click at [240, 99] on li "Específicas para el puesto" at bounding box center [246, 97] width 36 height 5
click at [329, 76] on input "********" at bounding box center [332, 76] width 19 height 6
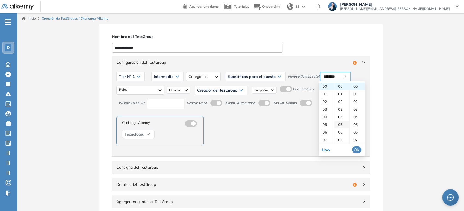
click at [342, 124] on div "05" at bounding box center [341, 125] width 15 height 8
type input "********"
click at [356, 148] on span "OK" at bounding box center [356, 150] width 5 height 6
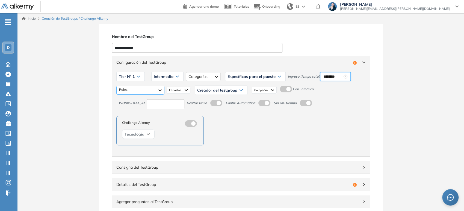
click at [156, 88] on div at bounding box center [140, 90] width 48 height 9
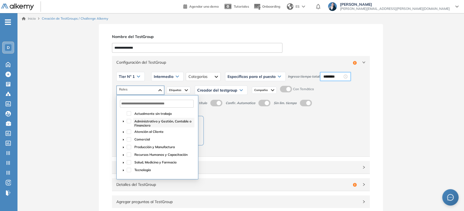
click at [134, 123] on span "Administrativo y Gestión, Contable o Financiero" at bounding box center [162, 123] width 57 height 8
click at [137, 132] on span "Atención al Cliente" at bounding box center [148, 131] width 29 height 4
click at [138, 138] on span "Comercial" at bounding box center [142, 139] width 16 height 4
click at [207, 88] on span "Creador del testgroup" at bounding box center [217, 90] width 40 height 4
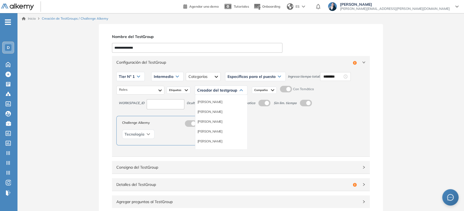
scroll to position [30, 0]
click at [223, 139] on li "Equipo Pedagógico Alkemy" at bounding box center [216, 140] width 38 height 5
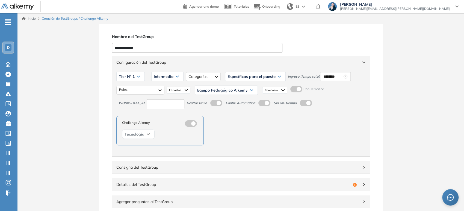
click at [168, 106] on input at bounding box center [166, 104] width 38 height 10
type input "***"
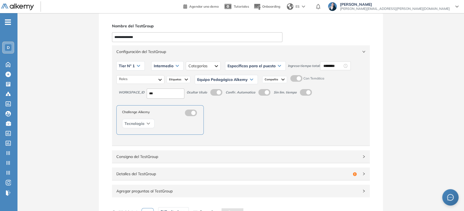
scroll to position [0, 0]
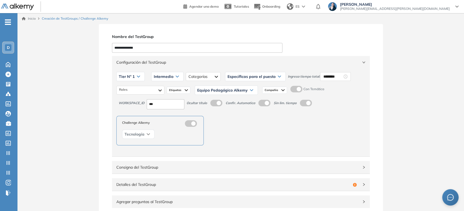
click at [191, 65] on span "Configuración del TestGroup" at bounding box center [237, 62] width 242 height 6
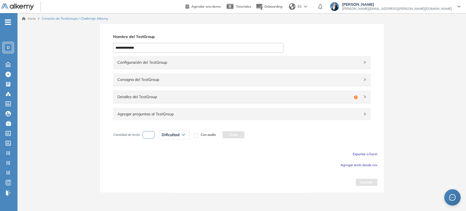
click at [173, 96] on span "Detalles del TestGroup" at bounding box center [234, 97] width 234 height 6
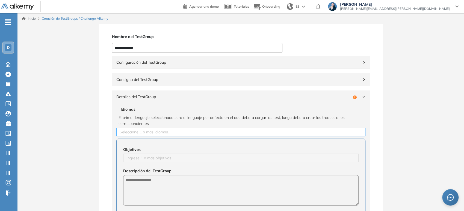
click at [142, 129] on div at bounding box center [241, 132] width 246 height 7
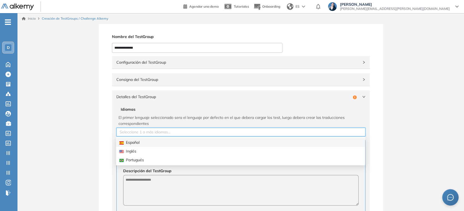
click at [138, 143] on div "Español" at bounding box center [240, 142] width 242 height 6
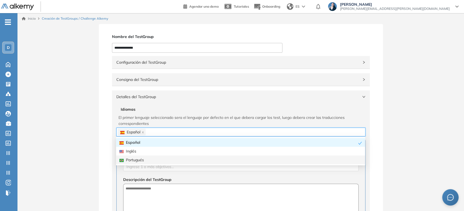
click at [149, 173] on div "Objetivos Ingrese 1 o más objetivos... Descripción del TestGroup Detalle" at bounding box center [240, 203] width 249 height 130
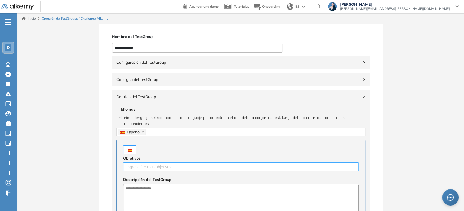
click at [151, 165] on div at bounding box center [241, 166] width 233 height 7
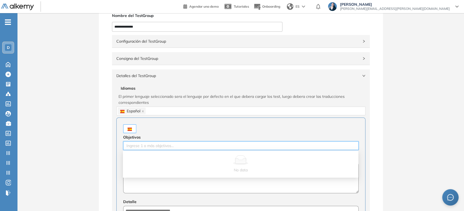
scroll to position [61, 0]
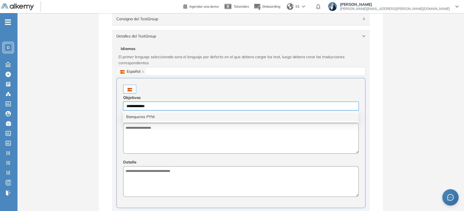
type input "**********"
type input "*"
type input "**********"
type input "*******"
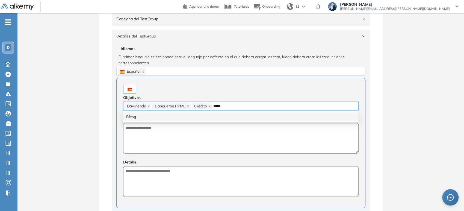
type input "******"
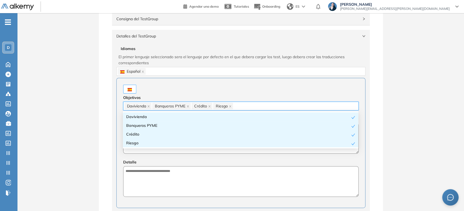
paste input "**********"
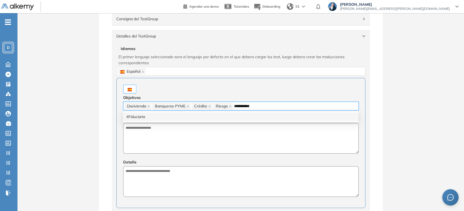
type input "**********"
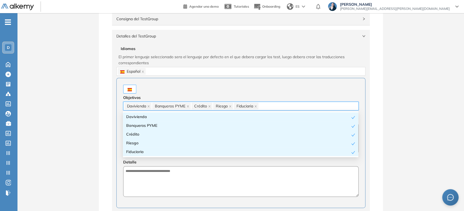
click at [155, 87] on div at bounding box center [240, 89] width 235 height 9
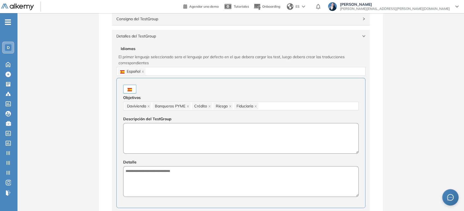
click at [151, 137] on textarea at bounding box center [240, 138] width 235 height 31
type textarea "**********"
click at [158, 171] on textarea at bounding box center [240, 181] width 235 height 31
type textarea "**********"
click at [119, 158] on div "**********" at bounding box center [240, 143] width 249 height 130
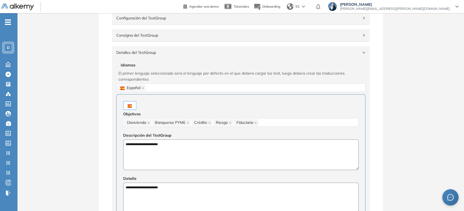
scroll to position [0, 0]
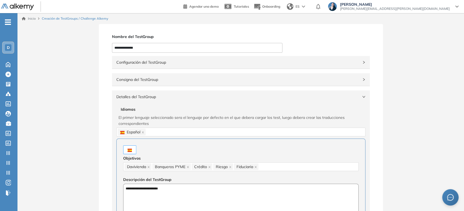
click at [151, 96] on span "Detalles del TestGroup" at bounding box center [237, 97] width 242 height 6
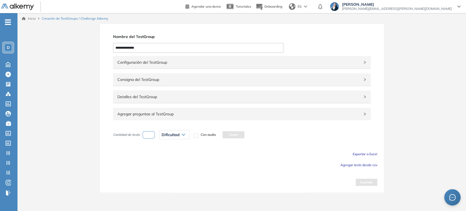
click at [362, 165] on span "Agregar tests desde csv" at bounding box center [359, 165] width 37 height 4
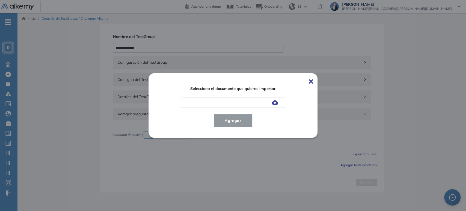
click at [276, 104] on img at bounding box center [275, 102] width 7 height 4
click at [0, 0] on input "file" at bounding box center [0, 0] width 0 height 0
click at [233, 120] on span "Agregar" at bounding box center [232, 120] width 25 height 7
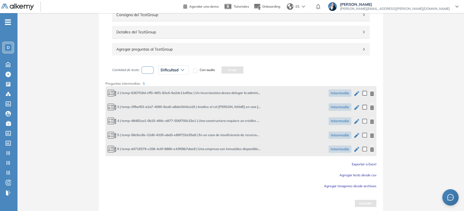
scroll to position [67, 0]
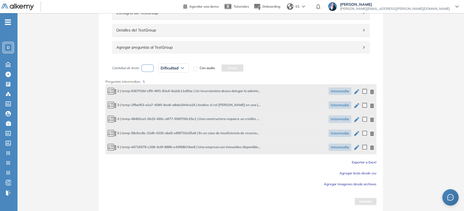
click at [153, 69] on input "number" at bounding box center [147, 67] width 13 height 7
type input "*"
click at [179, 65] on div "Dificultad" at bounding box center [173, 68] width 30 height 9
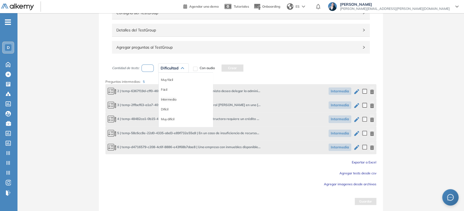
click at [168, 99] on li "Intermedia" at bounding box center [168, 99] width 15 height 5
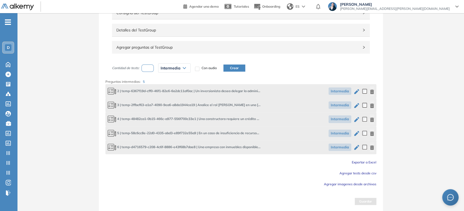
click at [240, 68] on button "Crear" at bounding box center [234, 67] width 22 height 7
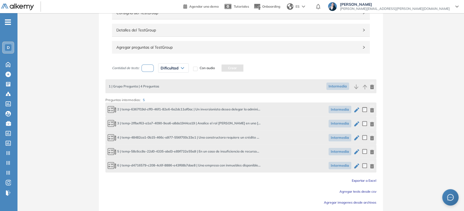
scroll to position [85, 0]
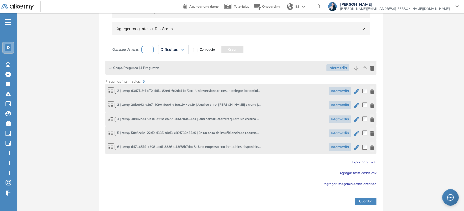
click at [372, 202] on button "Guardar" at bounding box center [366, 200] width 22 height 7
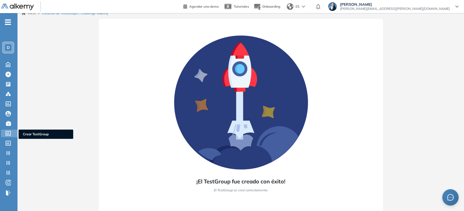
click at [4, 132] on div "Crear TestGroup Crear TestGroup" at bounding box center [9, 133] width 16 height 8
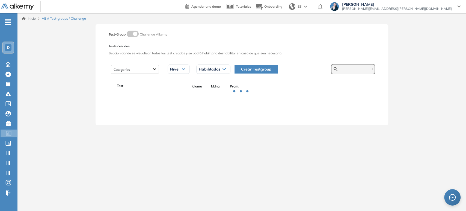
click at [345, 69] on input "text" at bounding box center [356, 69] width 33 height 5
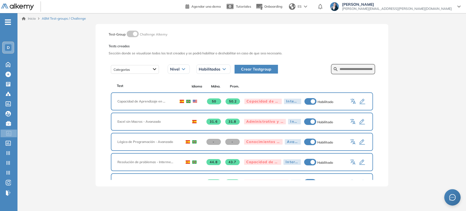
click at [270, 70] on button "Crear Testgroup" at bounding box center [256, 69] width 43 height 9
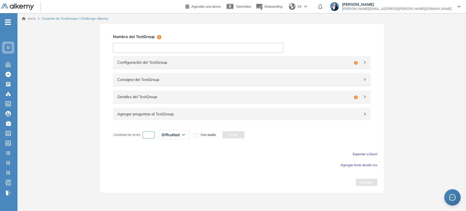
click at [177, 46] on input at bounding box center [198, 48] width 170 height 10
drag, startPoint x: 153, startPoint y: 47, endPoint x: 88, endPoint y: 46, distance: 65.8
click at [88, 46] on div "**********" at bounding box center [241, 108] width 449 height 168
type input "**********"
click at [147, 66] on div "Configuración del TestGroup Incompleto" at bounding box center [242, 62] width 258 height 13
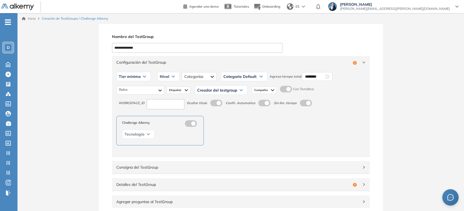
click at [132, 78] on span "Tier mínimo" at bounding box center [130, 76] width 22 height 4
click at [130, 90] on li "Tier N° 1" at bounding box center [125, 87] width 12 height 5
click at [172, 78] on div "Nivel" at bounding box center [163, 76] width 22 height 9
click at [155, 100] on li "Intermedio" at bounding box center [161, 97] width 15 height 5
click at [211, 74] on div at bounding box center [203, 76] width 35 height 9
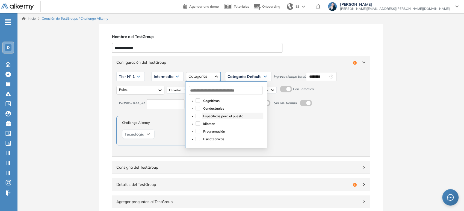
click at [221, 119] on span "Específicas para el puesto" at bounding box center [232, 116] width 61 height 7
click at [257, 76] on span "Categoría Default" at bounding box center [243, 76] width 33 height 4
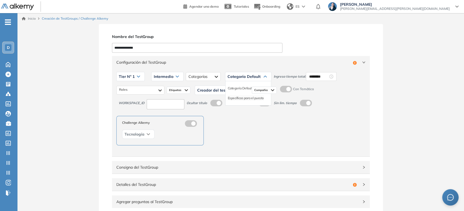
click at [253, 97] on li "Específicas para el puesto" at bounding box center [246, 97] width 36 height 5
click at [333, 75] on input "********" at bounding box center [332, 76] width 19 height 6
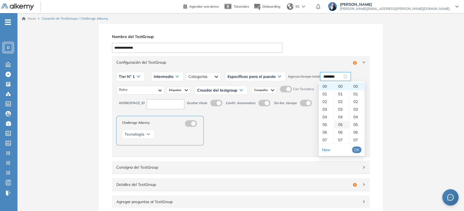
click at [341, 124] on div "05" at bounding box center [341, 125] width 15 height 8
type input "********"
click at [357, 149] on span "OK" at bounding box center [356, 150] width 5 height 6
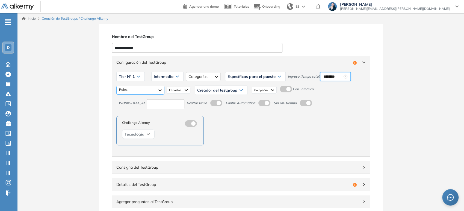
click at [154, 90] on div at bounding box center [140, 90] width 48 height 9
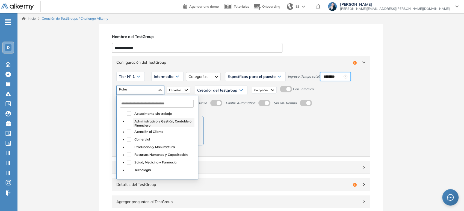
click at [146, 122] on span "Administrativo y Gestión, Contable o Financiero" at bounding box center [162, 123] width 57 height 8
click at [149, 132] on span "Atención al Cliente" at bounding box center [148, 131] width 29 height 4
click at [149, 139] on span "Comercial" at bounding box center [142, 139] width 16 height 4
click at [180, 88] on span "Etiquetas" at bounding box center [175, 90] width 13 height 4
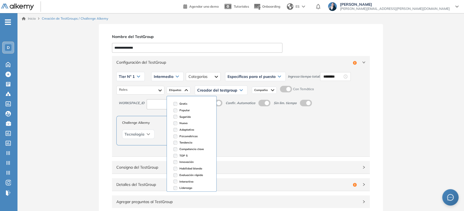
click at [220, 87] on div "Creador del testgroup" at bounding box center [221, 90] width 52 height 9
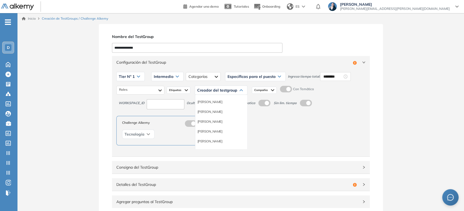
scroll to position [30, 0]
click at [223, 143] on div "Equipo Pedagógico Alkemy" at bounding box center [221, 140] width 52 height 10
click at [225, 140] on li "Equipo Pedagógico Alkemy" at bounding box center [216, 140] width 38 height 5
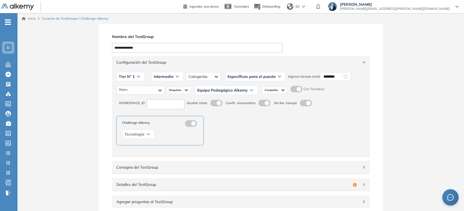
click at [175, 105] on input at bounding box center [166, 104] width 38 height 10
type input "***"
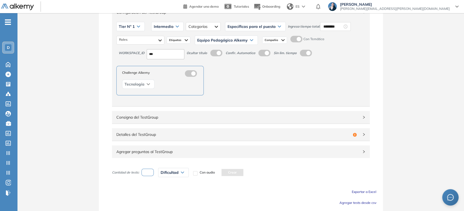
scroll to position [61, 0]
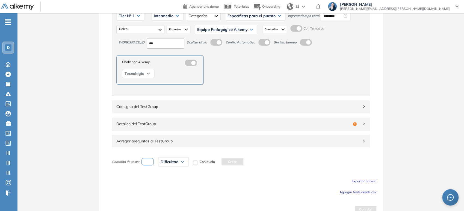
click at [169, 106] on span "Consigna del TestGroup" at bounding box center [237, 106] width 242 height 6
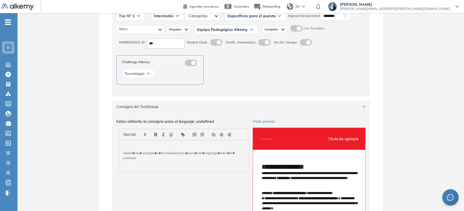
click at [169, 106] on span "Consigna del TestGroup" at bounding box center [237, 106] width 242 height 6
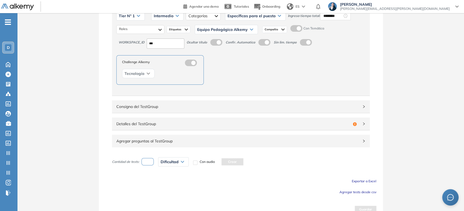
click at [166, 127] on div "Detalles del TestGroup Incompleto" at bounding box center [241, 123] width 258 height 13
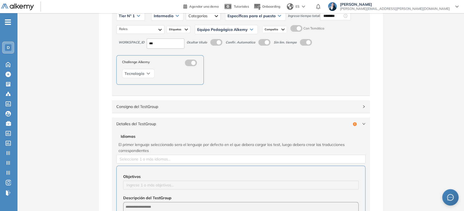
scroll to position [91, 0]
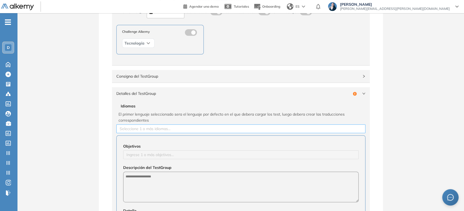
click at [165, 124] on div "Seleccione 1 o más idiomas..." at bounding box center [240, 128] width 249 height 9
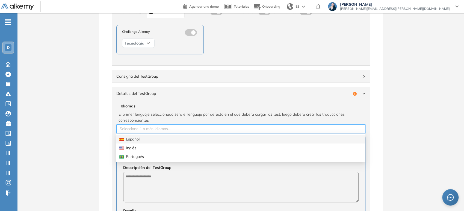
click at [131, 140] on div "Español" at bounding box center [240, 139] width 242 height 6
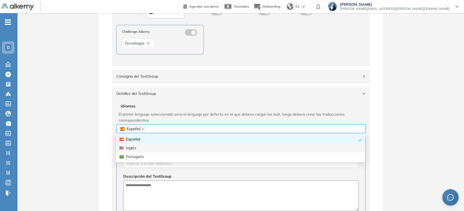
click at [102, 143] on div "**********" at bounding box center [241, 187] width 284 height 509
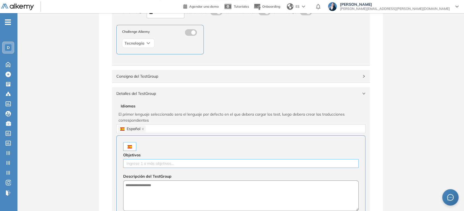
click at [145, 161] on div at bounding box center [241, 163] width 233 height 7
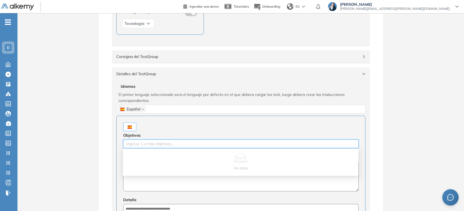
scroll to position [121, 0]
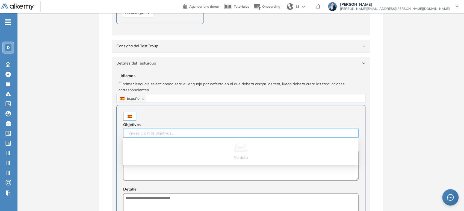
click at [150, 139] on div "No data" at bounding box center [240, 151] width 235 height 25
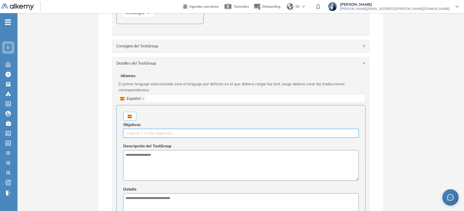
click at [151, 134] on div at bounding box center [241, 133] width 233 height 7
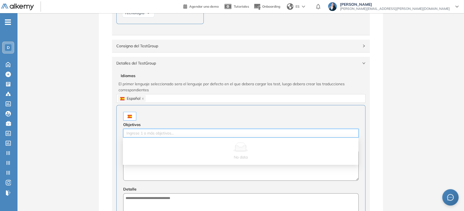
click at [151, 134] on div at bounding box center [241, 133] width 233 height 7
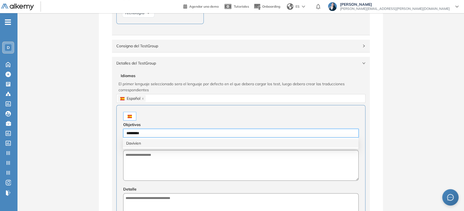
type input "**********"
type input "*******"
type input "******"
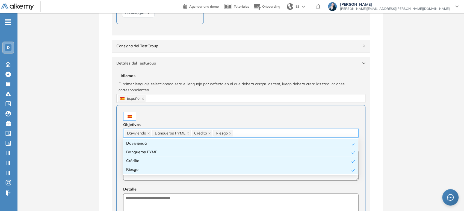
paste input "**********"
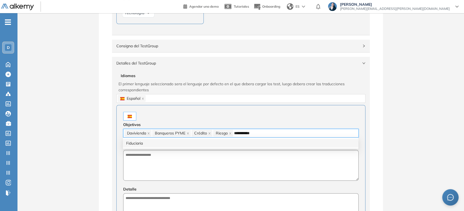
type input "**********"
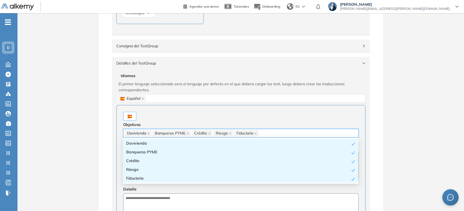
click at [173, 119] on div at bounding box center [240, 116] width 235 height 9
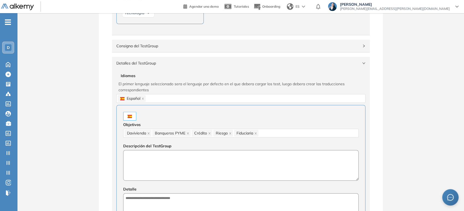
click at [149, 157] on textarea at bounding box center [240, 165] width 235 height 31
click at [149, 157] on textarea "**********" at bounding box center [240, 165] width 235 height 31
click at [149, 156] on textarea "**********" at bounding box center [240, 165] width 235 height 31
type textarea "**********"
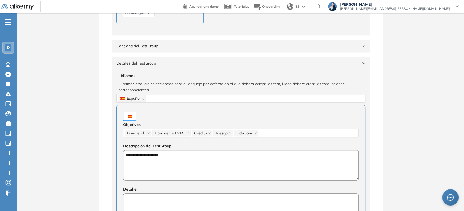
click at [145, 196] on textarea at bounding box center [240, 208] width 235 height 31
paste textarea "**********"
type textarea "**********"
click at [103, 187] on div "**********" at bounding box center [241, 157] width 284 height 509
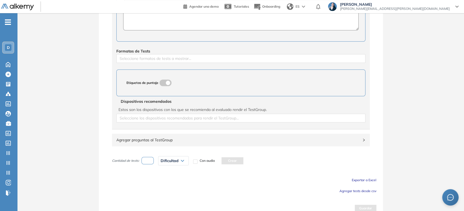
scroll to position [321, 0]
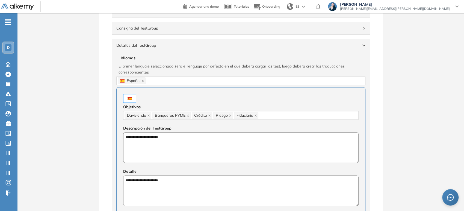
click at [168, 48] on div "Detalles del TestGroup Incompleto" at bounding box center [241, 45] width 258 height 13
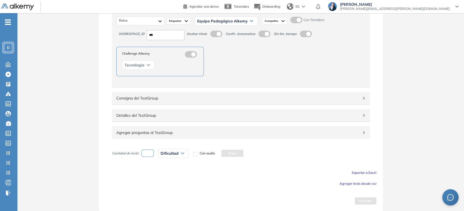
scroll to position [68, 0]
click at [360, 184] on span "Agregar tests desde csv" at bounding box center [357, 184] width 37 height 4
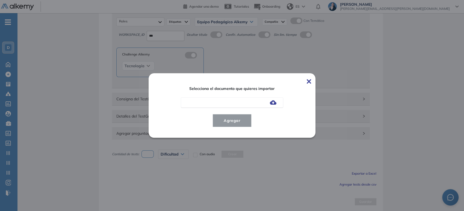
click at [280, 102] on div at bounding box center [232, 102] width 102 height 10
click at [278, 102] on div at bounding box center [232, 102] width 102 height 10
click at [276, 103] on img at bounding box center [273, 102] width 7 height 4
click at [0, 0] on input "file" at bounding box center [0, 0] width 0 height 0
click at [274, 101] on img at bounding box center [273, 102] width 7 height 4
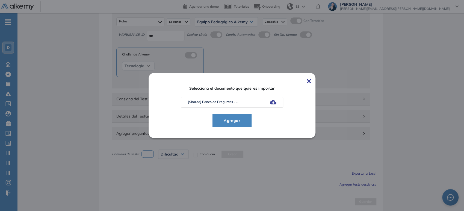
click at [0, 0] on input "file" at bounding box center [0, 0] width 0 height 0
click at [227, 102] on p "[Shared] Banco de Preguntas - ..." at bounding box center [213, 101] width 51 height 5
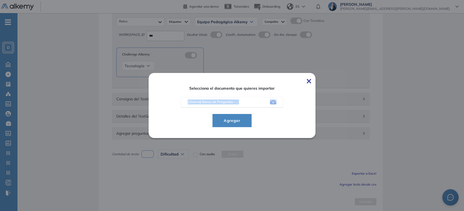
click at [236, 118] on span "Agregar" at bounding box center [231, 120] width 25 height 7
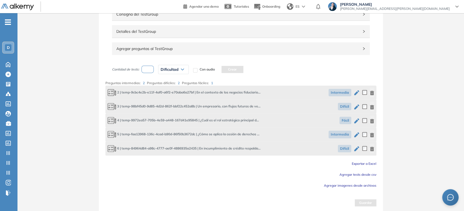
scroll to position [154, 0]
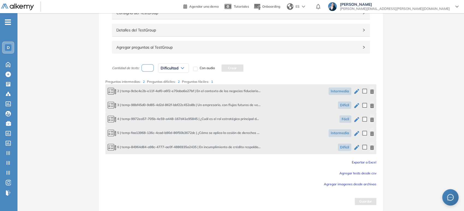
click at [354, 92] on icon "button" at bounding box center [356, 91] width 7 height 7
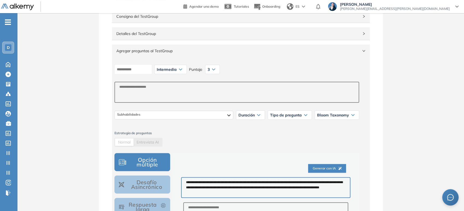
scroll to position [61, 0]
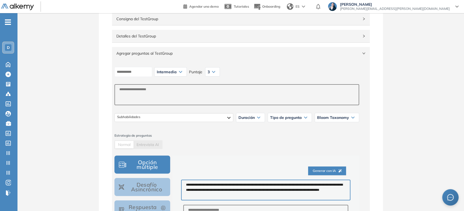
click at [191, 52] on span "Agregar preguntas al TestGroup" at bounding box center [237, 53] width 242 height 6
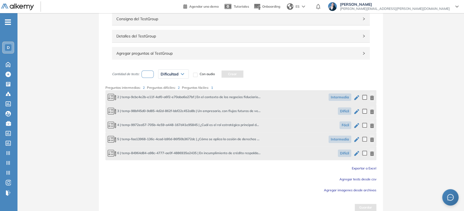
scroll to position [67, 0]
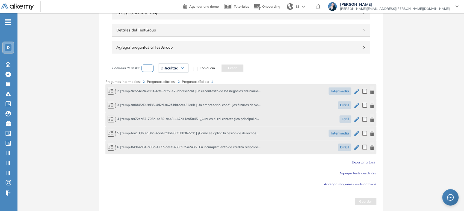
click at [149, 66] on input "number" at bounding box center [147, 67] width 13 height 7
type input "*"
click at [170, 69] on span "Dificultad" at bounding box center [170, 68] width 18 height 4
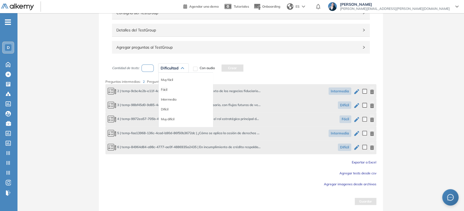
click at [167, 88] on li "Fácil" at bounding box center [164, 89] width 7 height 5
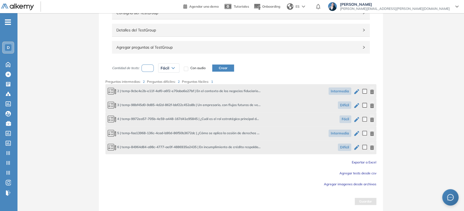
click at [218, 68] on button "Crear" at bounding box center [223, 67] width 22 height 7
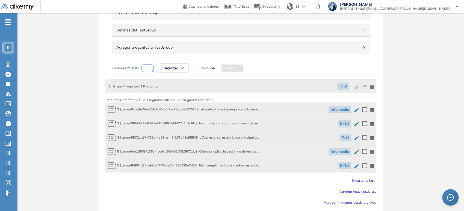
click at [149, 69] on input "number" at bounding box center [147, 67] width 13 height 7
type input "*"
click at [170, 68] on span "Dificultad" at bounding box center [170, 68] width 18 height 4
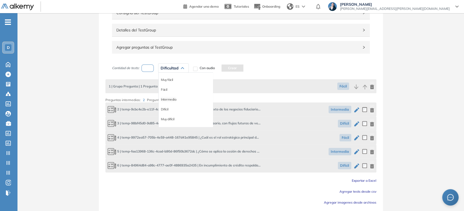
click at [172, 99] on li "Intermedia" at bounding box center [168, 99] width 15 height 5
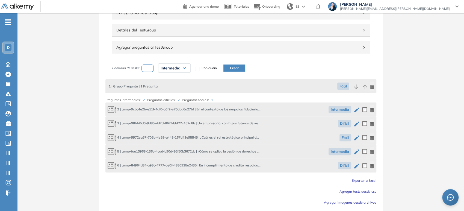
click at [230, 66] on button "Crear" at bounding box center [234, 67] width 22 height 7
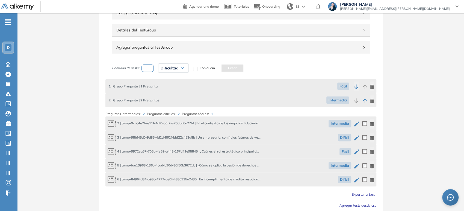
click at [149, 69] on input "number" at bounding box center [147, 67] width 13 height 7
type input "*"
click at [181, 70] on div "Dificultad" at bounding box center [173, 68] width 30 height 9
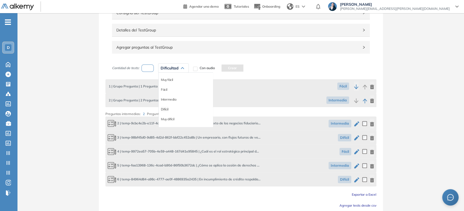
click at [164, 108] on li "Difícil" at bounding box center [165, 108] width 8 height 5
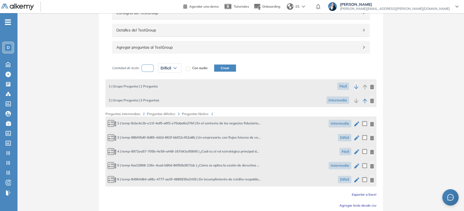
click at [226, 67] on button "Crear" at bounding box center [225, 67] width 22 height 7
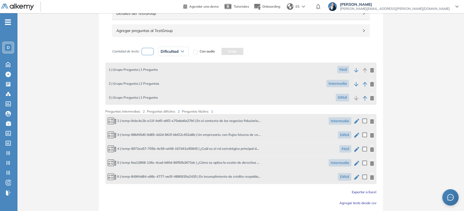
scroll to position [113, 0]
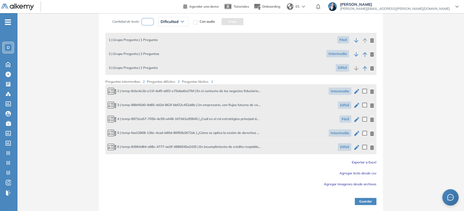
click at [370, 199] on button "Guardar" at bounding box center [366, 201] width 22 height 7
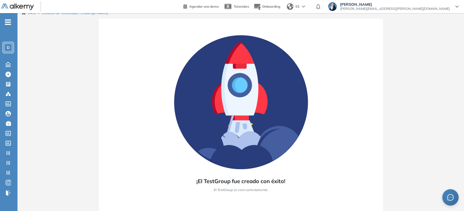
scroll to position [5, 0]
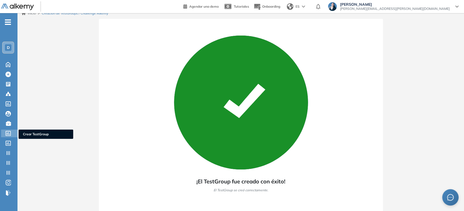
click at [9, 133] on icon at bounding box center [7, 133] width 5 height 5
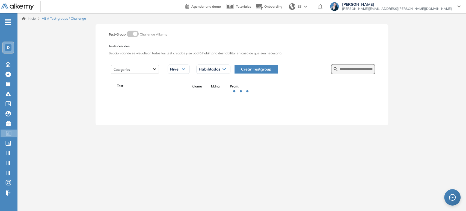
click at [343, 72] on form at bounding box center [353, 69] width 44 height 10
click at [346, 67] on input "text" at bounding box center [356, 69] width 33 height 5
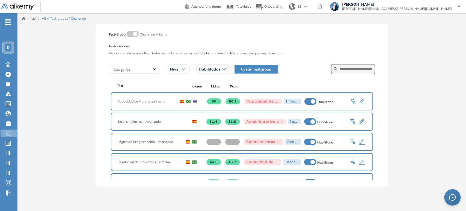
click at [262, 71] on span "Crear Testgroup" at bounding box center [256, 69] width 30 height 6
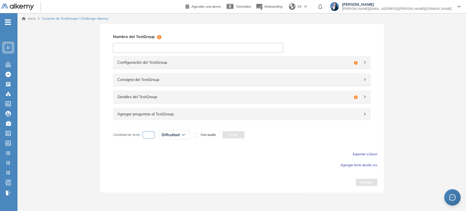
click at [190, 46] on input at bounding box center [198, 48] width 170 height 10
paste input "**********"
click at [119, 48] on input "**********" at bounding box center [198, 48] width 170 height 10
type input "**********"
click at [118, 62] on span "Configuración del TestGroup" at bounding box center [234, 62] width 234 height 6
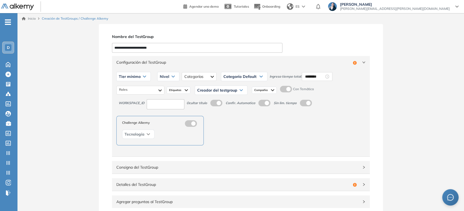
click at [136, 75] on span "Tier mínimo" at bounding box center [130, 76] width 22 height 4
drag, startPoint x: 125, startPoint y: 89, endPoint x: 131, endPoint y: 87, distance: 6.2
click at [125, 89] on li "Tier N° 1" at bounding box center [125, 87] width 12 height 5
click at [159, 79] on div "Nivel" at bounding box center [163, 76] width 22 height 9
click at [159, 100] on li "Intermedio" at bounding box center [161, 97] width 15 height 5
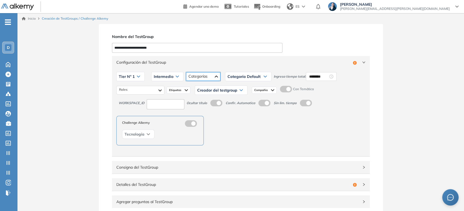
click at [192, 77] on div at bounding box center [203, 76] width 34 height 9
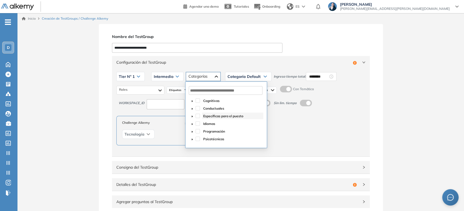
click at [210, 115] on span "Específicas para el puesto" at bounding box center [223, 116] width 40 height 4
click at [249, 80] on div "Categoría Default" at bounding box center [248, 76] width 46 height 9
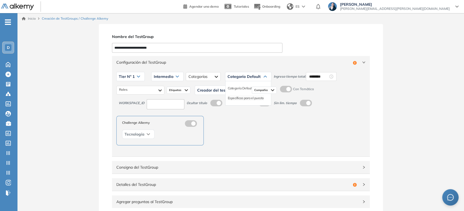
click at [245, 98] on li "Específicas para el puesto" at bounding box center [246, 97] width 36 height 5
click at [329, 76] on input "********" at bounding box center [332, 76] width 19 height 6
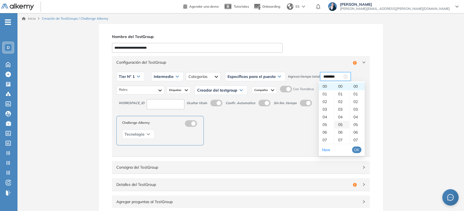
click at [340, 123] on div "05" at bounding box center [341, 125] width 15 height 8
type input "********"
click at [356, 151] on span "OK" at bounding box center [356, 150] width 5 height 6
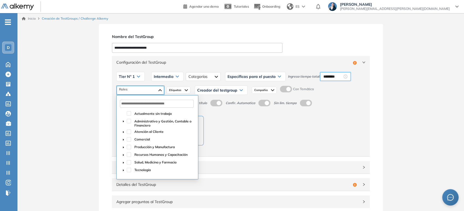
click at [155, 92] on div at bounding box center [141, 90] width 48 height 9
click at [137, 123] on span "Administrativo y Gestión, Contable o Financiero" at bounding box center [162, 123] width 57 height 8
click at [136, 131] on span "Atención al Cliente" at bounding box center [148, 131] width 29 height 4
click at [136, 137] on span "Comercial" at bounding box center [142, 139] width 16 height 4
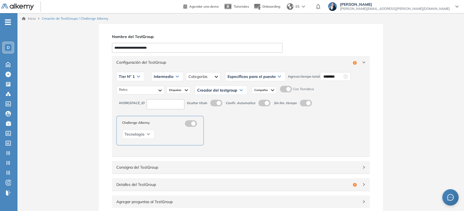
click at [183, 91] on div "Etiquetas" at bounding box center [179, 90] width 24 height 7
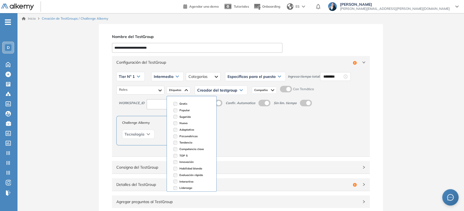
click at [219, 88] on span "Creador del testgroup" at bounding box center [217, 90] width 40 height 4
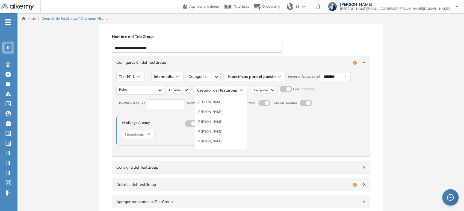
scroll to position [30, 0]
click at [223, 138] on li "Equipo Pedagógico Alkemy" at bounding box center [216, 140] width 38 height 5
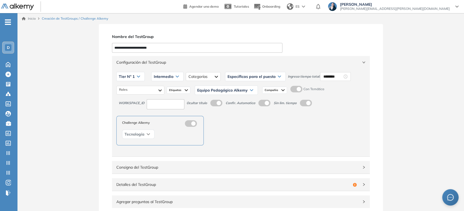
click at [273, 90] on span "Compañia" at bounding box center [272, 90] width 14 height 4
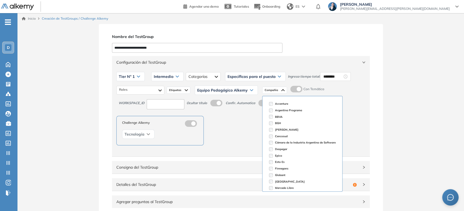
click at [273, 90] on span "Compañia" at bounding box center [272, 90] width 14 height 4
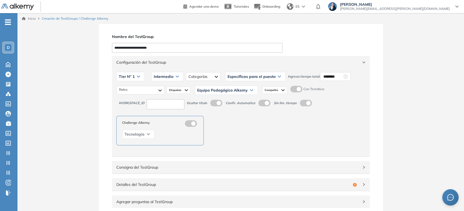
click at [169, 105] on input at bounding box center [166, 104] width 38 height 10
type input "***"
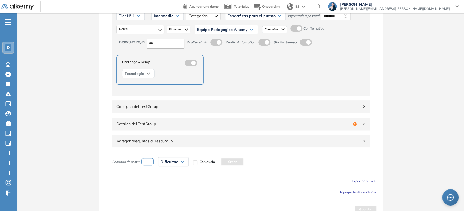
click at [159, 130] on div "Detalles del TestGroup Incompleto" at bounding box center [241, 123] width 258 height 13
click at [161, 122] on span "Detalles del TestGroup" at bounding box center [233, 124] width 234 height 6
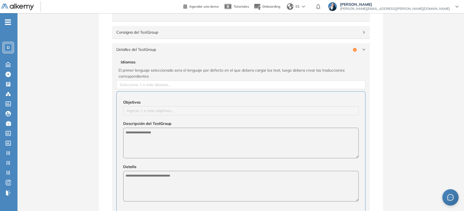
scroll to position [152, 0]
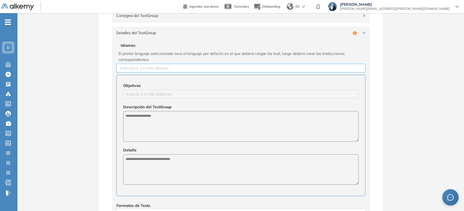
click at [149, 67] on div at bounding box center [241, 68] width 246 height 7
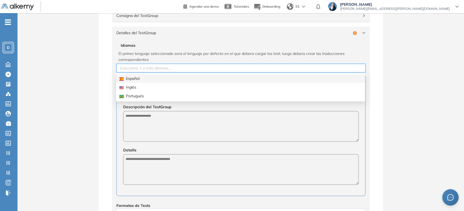
click at [143, 81] on div "Español" at bounding box center [240, 78] width 242 height 6
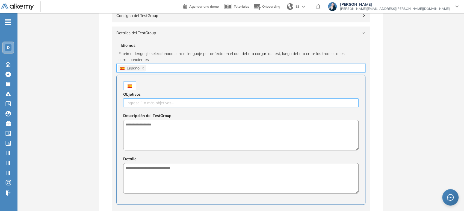
click at [136, 105] on div at bounding box center [241, 102] width 233 height 7
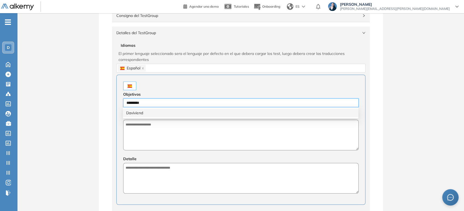
type input "**********"
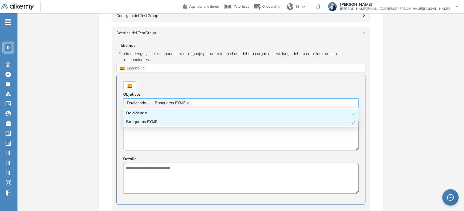
type input "*"
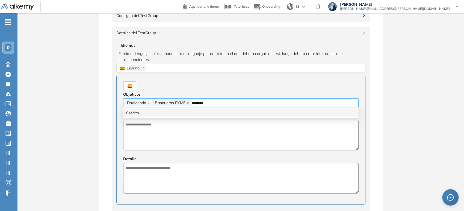
type input "*******"
type input "******"
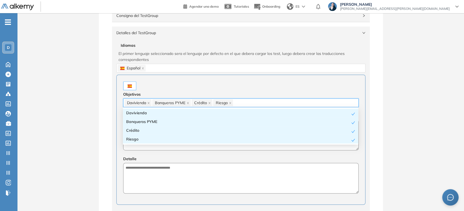
paste input "**********"
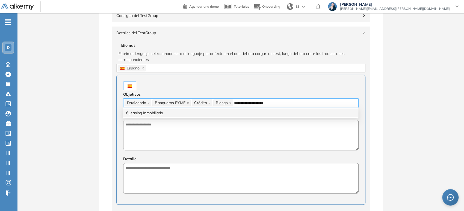
type input "**********"
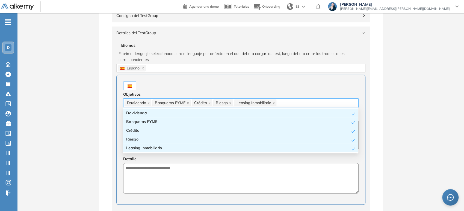
click at [105, 119] on div "**********" at bounding box center [241, 126] width 284 height 509
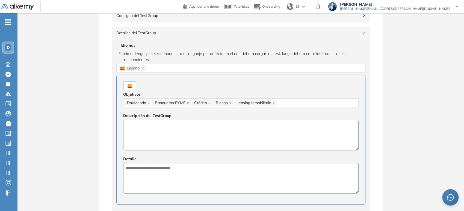
click at [146, 122] on textarea at bounding box center [240, 135] width 235 height 31
click at [148, 122] on textarea "**********" at bounding box center [240, 135] width 235 height 31
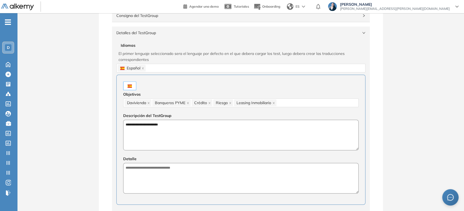
type textarea "**********"
click at [161, 164] on textarea at bounding box center [240, 178] width 235 height 31
paste textarea "**********"
type textarea "**********"
click at [112, 161] on div "**********" at bounding box center [241, 165] width 258 height 253
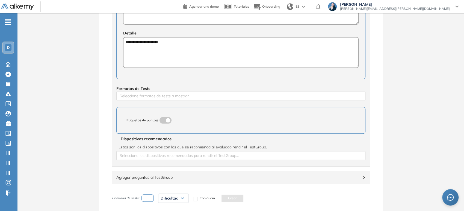
scroll to position [321, 0]
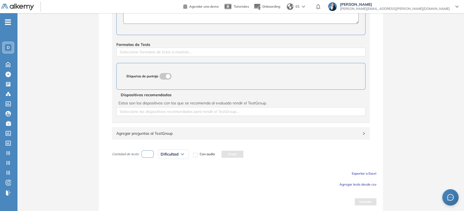
click at [364, 183] on span "Agregar tests desde csv" at bounding box center [357, 184] width 37 height 4
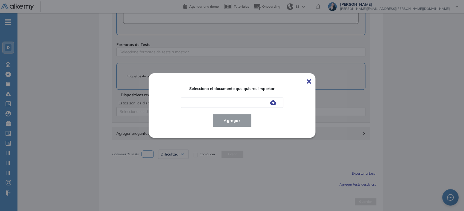
click at [273, 104] on img at bounding box center [273, 102] width 7 height 4
click at [0, 0] on input "file" at bounding box center [0, 0] width 0 height 0
click at [234, 101] on p "[Shared] Banco de Preguntas - ..." at bounding box center [213, 101] width 51 height 5
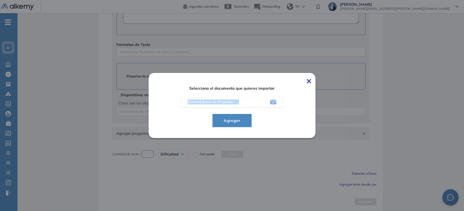
click at [234, 101] on p "[Shared] Banco de Preguntas - ..." at bounding box center [213, 101] width 51 height 5
click at [276, 102] on img at bounding box center [273, 102] width 7 height 4
click at [0, 0] on input "file" at bounding box center [0, 0] width 0 height 0
click at [243, 123] on span "Agregar" at bounding box center [231, 120] width 25 height 7
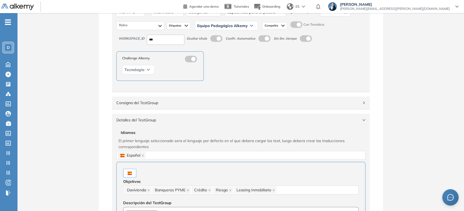
scroll to position [0, 0]
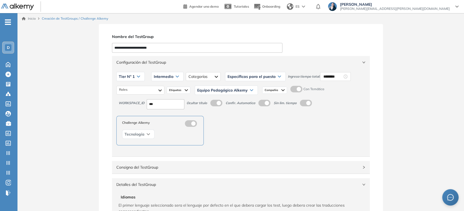
click at [237, 63] on span "Configuración del TestGroup" at bounding box center [237, 62] width 242 height 6
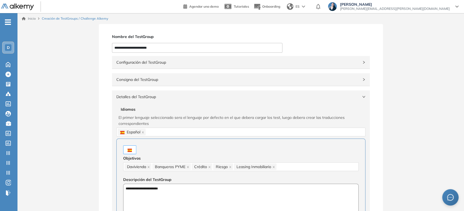
click at [153, 99] on span "Detalles del TestGroup" at bounding box center [237, 97] width 242 height 6
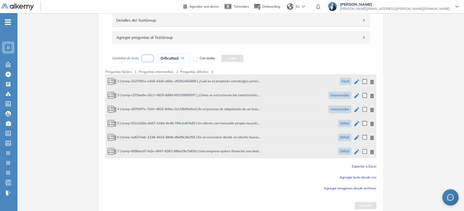
scroll to position [81, 0]
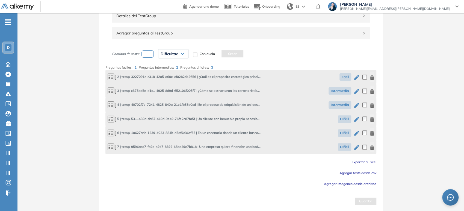
click at [152, 50] on input "number" at bounding box center [147, 53] width 13 height 7
type input "*"
click at [176, 56] on div "Dificultad" at bounding box center [173, 53] width 30 height 9
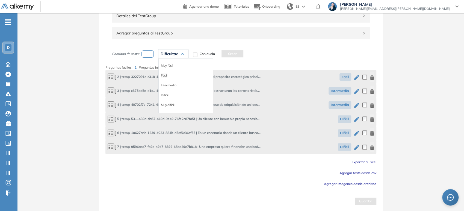
click at [163, 75] on li "Fácil" at bounding box center [164, 75] width 7 height 5
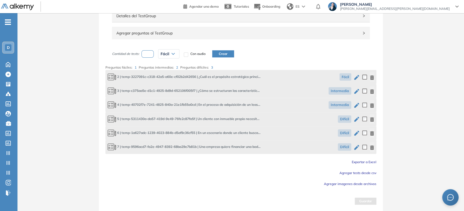
click at [229, 51] on button "Crear" at bounding box center [223, 53] width 22 height 7
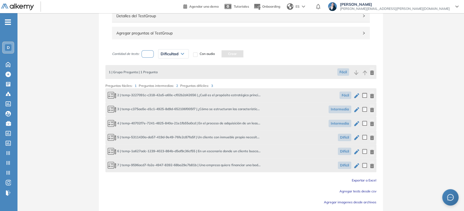
click at [149, 54] on input "number" at bounding box center [147, 53] width 13 height 7
type input "*"
click at [164, 52] on span "Dificultad" at bounding box center [170, 54] width 18 height 4
click at [149, 53] on input "*" at bounding box center [147, 53] width 13 height 7
click at [171, 53] on span "Dificultad" at bounding box center [170, 54] width 18 height 4
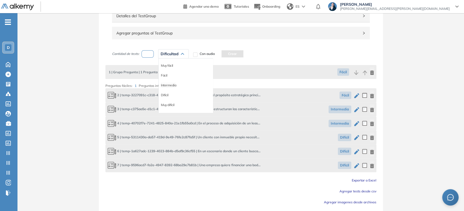
click at [174, 86] on li "Intermedia" at bounding box center [168, 84] width 15 height 5
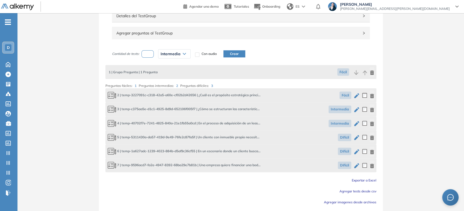
click at [230, 53] on button "Crear" at bounding box center [234, 53] width 22 height 7
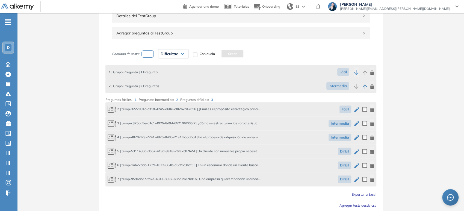
click at [144, 52] on input "number" at bounding box center [147, 53] width 13 height 7
type input "*"
click at [166, 54] on span "Dificultad" at bounding box center [170, 54] width 18 height 4
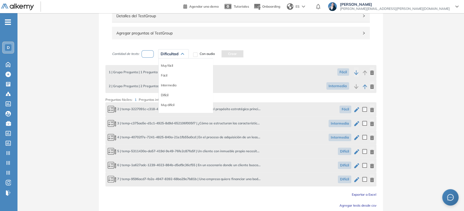
click at [165, 95] on li "Difícil" at bounding box center [165, 94] width 8 height 5
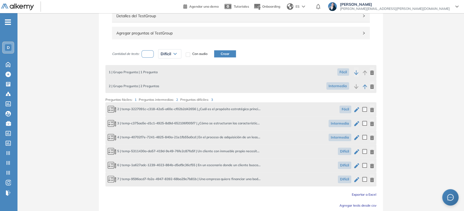
click at [223, 52] on button "Crear" at bounding box center [225, 53] width 22 height 7
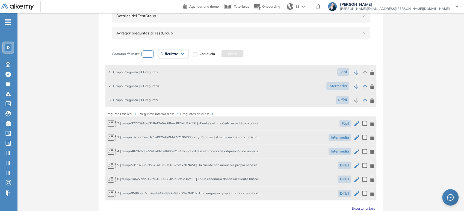
scroll to position [127, 0]
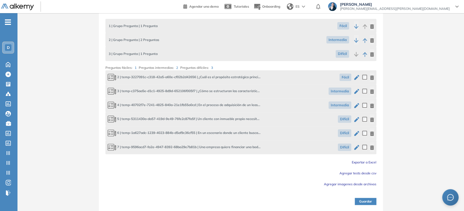
click at [364, 199] on button "Guardar" at bounding box center [366, 201] width 22 height 7
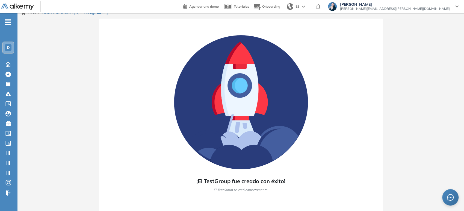
scroll to position [5, 0]
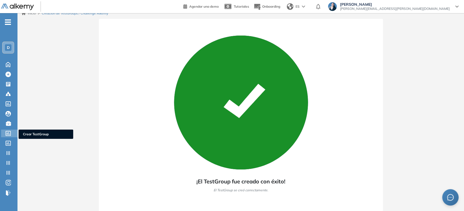
click at [4, 132] on div "Crear TestGroup Crear TestGroup" at bounding box center [9, 133] width 16 height 8
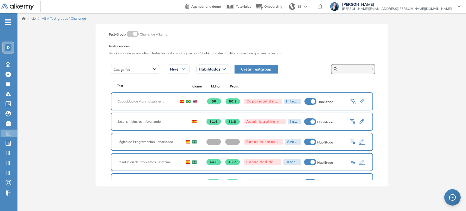
click at [362, 69] on input "text" at bounding box center [356, 69] width 33 height 5
click at [265, 67] on span "Crear Testgroup" at bounding box center [256, 69] width 30 height 6
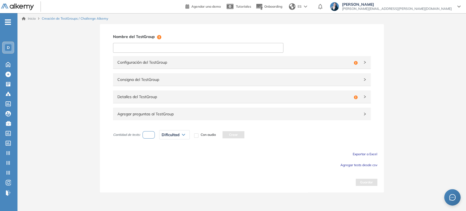
click at [153, 44] on input at bounding box center [198, 48] width 170 height 10
paste input "**********"
click at [120, 48] on input "**********" at bounding box center [198, 48] width 170 height 10
type input "**********"
click at [179, 67] on div "Configuración del TestGroup Incompleto" at bounding box center [242, 62] width 258 height 13
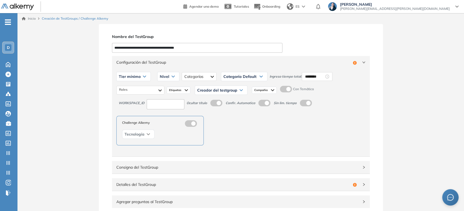
click at [133, 74] on span "Tier mínimo" at bounding box center [130, 76] width 22 height 4
click at [129, 87] on li "Tier N° 1" at bounding box center [125, 87] width 12 height 5
drag, startPoint x: 166, startPoint y: 77, endPoint x: 165, endPoint y: 83, distance: 6.0
click at [166, 77] on icon at bounding box center [167, 76] width 3 height 1
click at [161, 97] on li "Intermedio" at bounding box center [161, 97] width 15 height 5
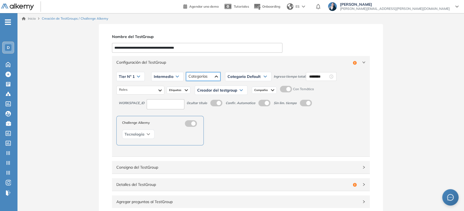
click at [186, 76] on div at bounding box center [203, 76] width 34 height 9
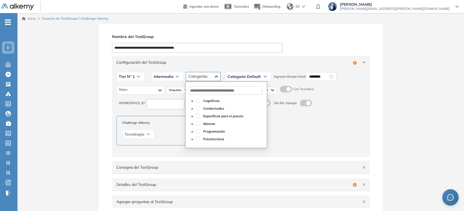
click at [200, 114] on div "Específicas para el puesto" at bounding box center [226, 117] width 74 height 8
click at [199, 115] on span at bounding box center [198, 116] width 4 height 4
click at [254, 77] on span "Categoría Default" at bounding box center [243, 76] width 33 height 4
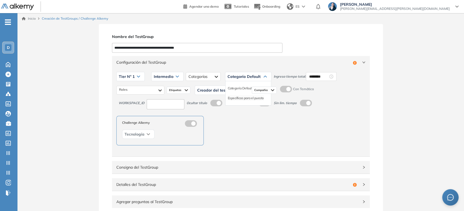
click at [242, 98] on li "Específicas para el puesto" at bounding box center [246, 97] width 36 height 5
click at [328, 76] on input "********" at bounding box center [332, 76] width 19 height 6
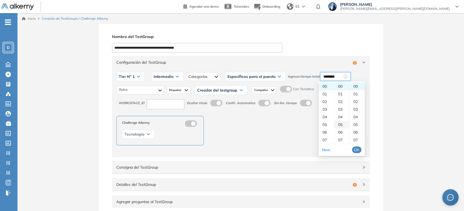
click at [341, 124] on div "05" at bounding box center [341, 125] width 15 height 8
type input "********"
click at [360, 149] on button "OK" at bounding box center [356, 149] width 9 height 7
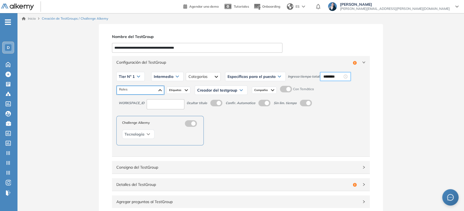
click at [152, 92] on div at bounding box center [141, 90] width 48 height 9
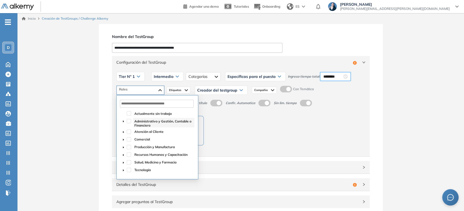
click at [139, 124] on span "Administrativo y Gestión, Contable o Financiero" at bounding box center [162, 123] width 57 height 8
click at [139, 130] on span "Atención al Cliente" at bounding box center [148, 131] width 29 height 4
click at [139, 139] on span "Comercial" at bounding box center [142, 139] width 16 height 4
click at [220, 91] on span "Creador del testgroup" at bounding box center [217, 90] width 40 height 4
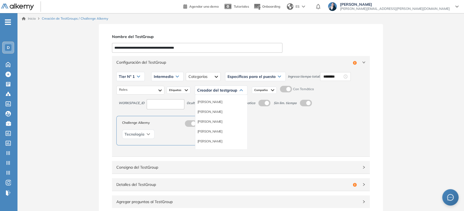
scroll to position [30, 0]
click at [221, 139] on li "Equipo Pedagógico Alkemy" at bounding box center [216, 140] width 38 height 5
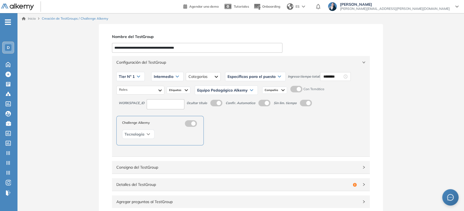
click at [232, 92] on div "Equipo Pedagógico Alkemy" at bounding box center [226, 90] width 63 height 9
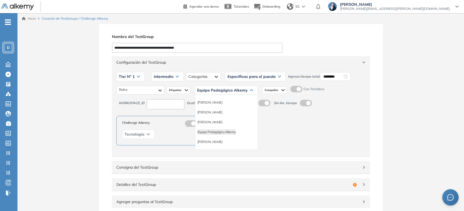
scroll to position [0, 0]
click at [250, 91] on icon at bounding box center [251, 90] width 3 height 2
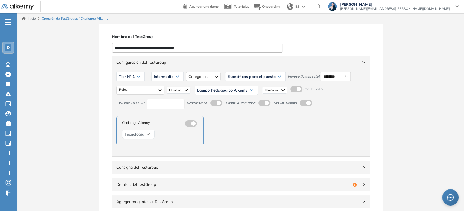
click at [164, 103] on input at bounding box center [166, 104] width 38 height 10
type input "***"
click at [244, 64] on span "Configuración del TestGroup" at bounding box center [237, 62] width 242 height 6
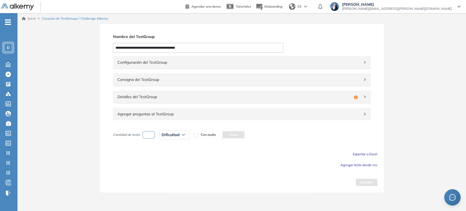
click at [160, 97] on span "Detalles del TestGroup" at bounding box center [234, 97] width 234 height 6
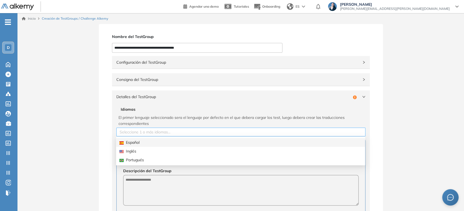
click at [153, 136] on div "Seleccione 1 o más idiomas..." at bounding box center [240, 132] width 249 height 9
click at [153, 133] on div at bounding box center [241, 132] width 246 height 7
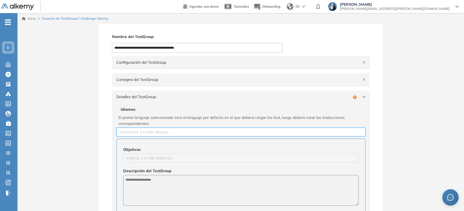
click at [142, 143] on div "Objetivos Ingrese 1 o más objetivos... Descripción del TestGroup Detalle" at bounding box center [240, 198] width 249 height 121
click at [144, 135] on div "Seleccione 1 o más idiomas..." at bounding box center [240, 132] width 249 height 9
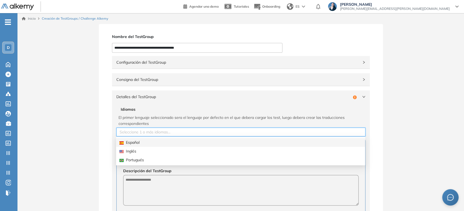
click at [141, 141] on div "Español" at bounding box center [240, 142] width 242 height 6
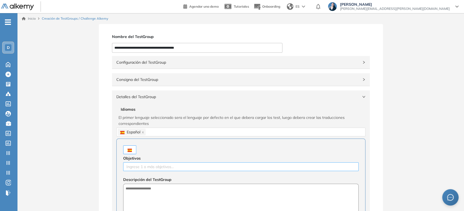
click at [143, 164] on div at bounding box center [241, 166] width 233 height 7
type input "**********"
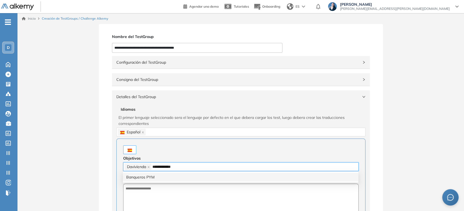
type input "**********"
type input "*******"
type input "******"
type input "********"
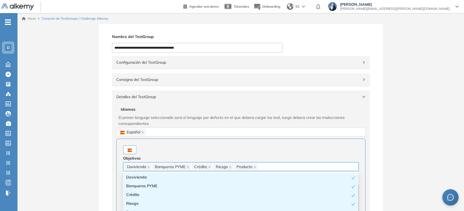
paste input "**********"
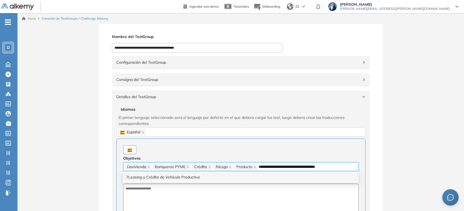
type input "**********"
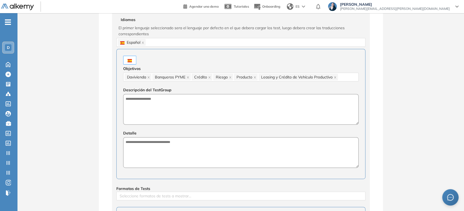
scroll to position [91, 0]
click at [140, 124] on div "Objetivos Davivienda Banqueros PYME Crédito Riesgo Producto Leasing y Crédito d…" at bounding box center [240, 113] width 249 height 130
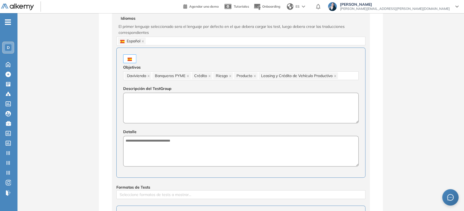
click at [144, 106] on textarea at bounding box center [240, 108] width 235 height 31
click at [152, 95] on textarea "**********" at bounding box center [240, 108] width 235 height 31
type textarea "**********"
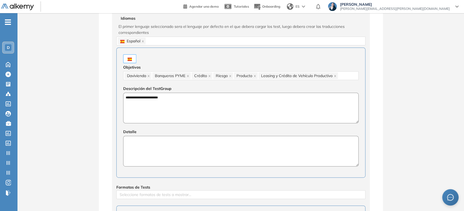
click at [140, 153] on textarea at bounding box center [240, 151] width 235 height 31
paste textarea "**********"
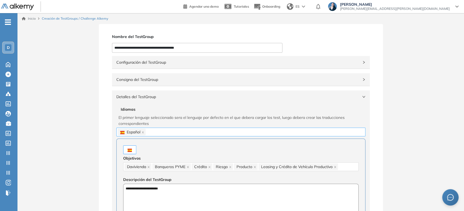
scroll to position [0, 0]
type textarea "**********"
click at [163, 93] on div "Detalles del TestGroup Incompleto" at bounding box center [241, 96] width 258 height 13
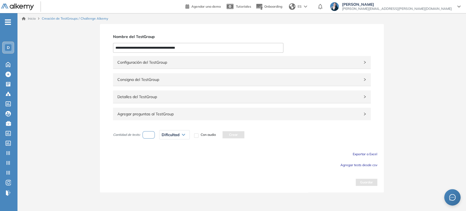
click at [182, 133] on div "Dificultad" at bounding box center [174, 134] width 30 height 9
click at [366, 167] on button "Agregar tests desde csv" at bounding box center [359, 164] width 37 height 7
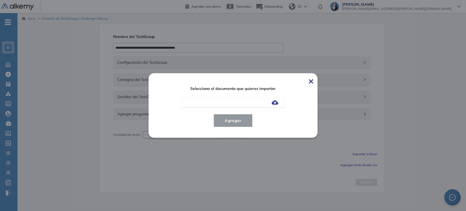
click at [271, 103] on div at bounding box center [233, 102] width 104 height 10
click at [276, 103] on img at bounding box center [275, 102] width 7 height 4
click at [0, 0] on input "file" at bounding box center [0, 0] width 0 height 0
click at [244, 123] on span "Agregar" at bounding box center [232, 120] width 25 height 7
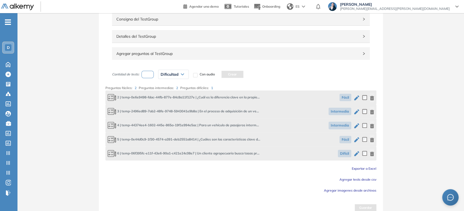
scroll to position [67, 0]
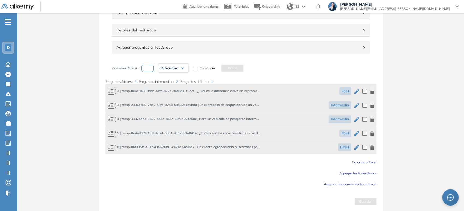
click at [144, 68] on input "number" at bounding box center [147, 67] width 13 height 7
type input "*"
click at [174, 69] on span "Dificultad" at bounding box center [170, 68] width 18 height 4
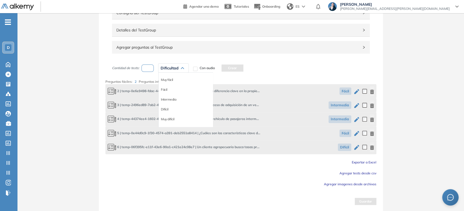
drag, startPoint x: 167, startPoint y: 88, endPoint x: 175, endPoint y: 86, distance: 8.3
click at [167, 89] on li "Fácil" at bounding box center [164, 89] width 7 height 5
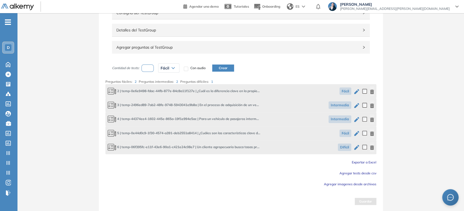
click at [229, 68] on button "Crear" at bounding box center [223, 67] width 22 height 7
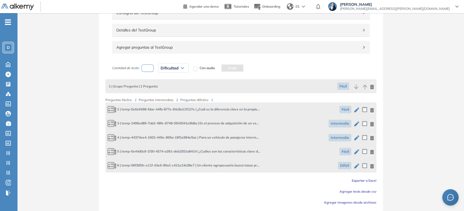
click at [149, 67] on input "number" at bounding box center [147, 67] width 13 height 7
type input "*"
click at [164, 66] on span "Dificultad" at bounding box center [170, 68] width 18 height 4
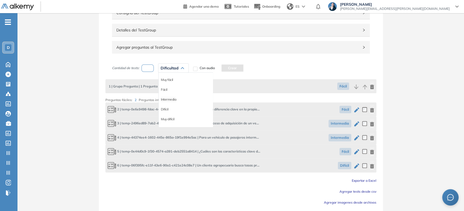
click at [173, 99] on li "Intermedia" at bounding box center [168, 99] width 15 height 5
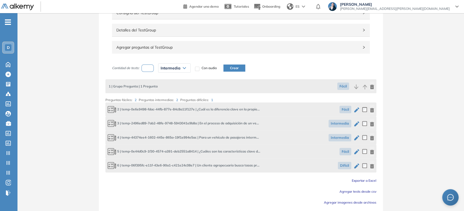
click at [232, 64] on button "Crear" at bounding box center [234, 67] width 22 height 7
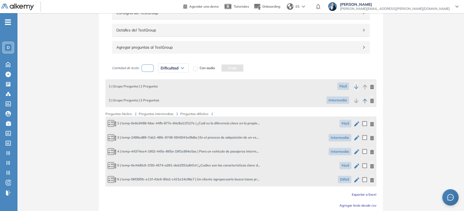
click at [146, 67] on input "number" at bounding box center [147, 67] width 13 height 7
type input "*"
click at [173, 70] on span "Dificultad" at bounding box center [170, 68] width 18 height 4
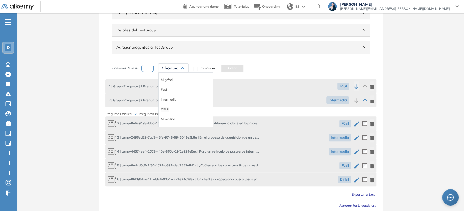
click at [165, 109] on li "Difícil" at bounding box center [165, 108] width 8 height 5
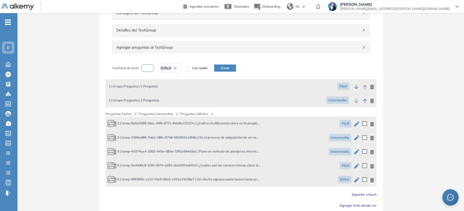
click at [227, 69] on button "Crear" at bounding box center [225, 67] width 22 height 7
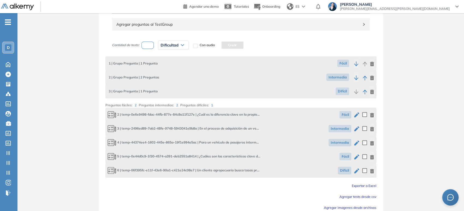
scroll to position [113, 0]
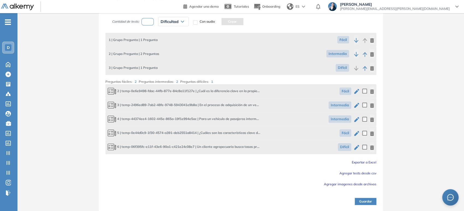
click at [366, 201] on button "Guardar" at bounding box center [366, 201] width 22 height 7
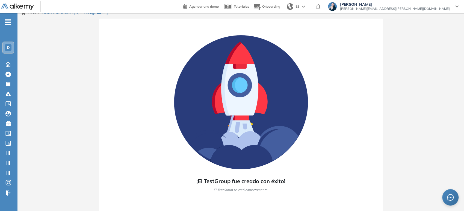
scroll to position [5, 0]
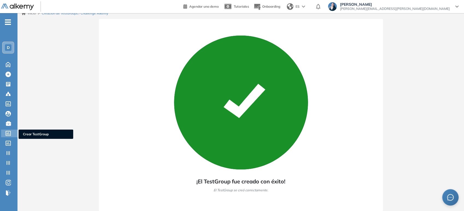
click at [7, 133] on icon at bounding box center [7, 133] width 5 height 5
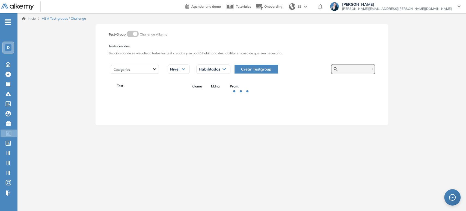
click at [343, 70] on input "text" at bounding box center [356, 69] width 33 height 5
click at [251, 72] on span "Crear Testgroup" at bounding box center [256, 69] width 30 height 6
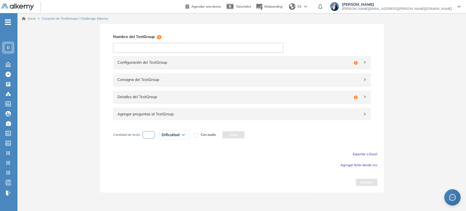
click at [170, 45] on input at bounding box center [198, 48] width 170 height 10
paste input "**********"
drag, startPoint x: 120, startPoint y: 46, endPoint x: 108, endPoint y: 46, distance: 12.0
click at [108, 46] on div "**********" at bounding box center [242, 108] width 284 height 168
type input "**********"
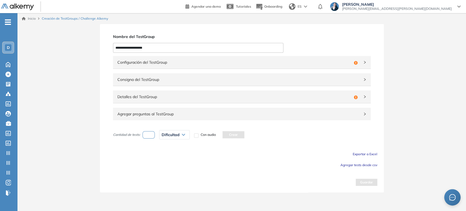
click at [150, 58] on div "Configuración del TestGroup Incompleto" at bounding box center [242, 62] width 258 height 13
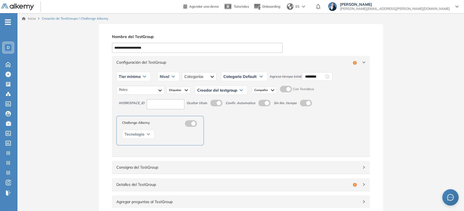
click at [133, 76] on span "Tier mínimo" at bounding box center [130, 76] width 22 height 4
click at [125, 90] on li "Tier N° 1" at bounding box center [125, 87] width 12 height 5
click at [165, 78] on div "Nivel" at bounding box center [163, 76] width 22 height 9
click at [162, 98] on li "Intermedio" at bounding box center [161, 97] width 15 height 5
click at [196, 72] on div "Tier N° 1 Tier N° 1 Tier N° 2 Tier N° 3 Tier N° 4 Tier N° 5 Tier N° 6 Tier N° 7…" at bounding box center [240, 77] width 249 height 14
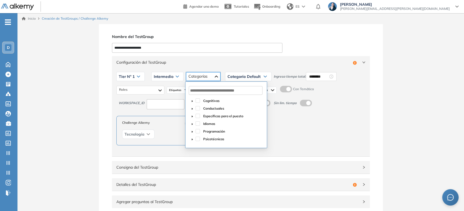
click at [197, 76] on div at bounding box center [203, 76] width 34 height 9
click at [214, 114] on span "Específicas para el puesto" at bounding box center [223, 116] width 40 height 4
click at [265, 78] on div "Categoría Default" at bounding box center [248, 76] width 46 height 9
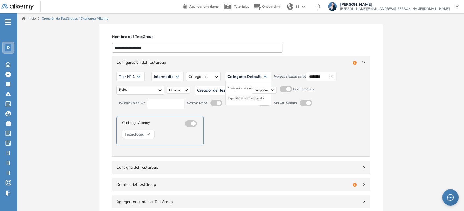
click at [245, 98] on li "Específicas para el puesto" at bounding box center [246, 97] width 36 height 5
click at [330, 76] on input "********" at bounding box center [332, 76] width 19 height 6
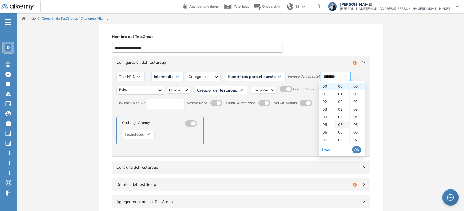
click at [341, 124] on div "05" at bounding box center [341, 125] width 15 height 8
type input "********"
click at [358, 150] on span "OK" at bounding box center [356, 150] width 5 height 6
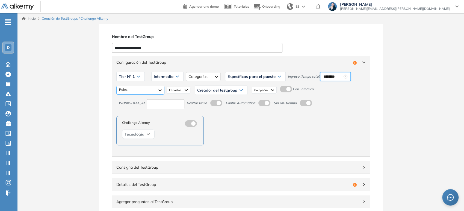
click at [150, 91] on div at bounding box center [140, 90] width 48 height 9
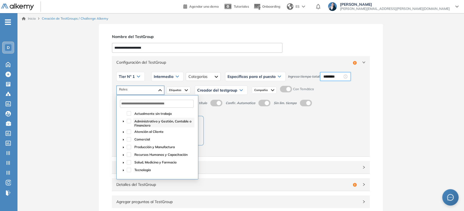
click at [136, 120] on span "Administrativo y Gestión, Contable o Financiero" at bounding box center [162, 123] width 57 height 8
click at [137, 131] on span "Atención al Cliente" at bounding box center [148, 131] width 29 height 4
click at [138, 140] on span "Comercial" at bounding box center [142, 139] width 16 height 4
click at [159, 90] on div "Administrativo y Gestión, Contable o Financiero Atención al Cliente Comercial" at bounding box center [141, 90] width 48 height 9
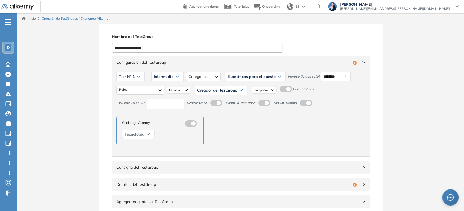
click at [230, 93] on div "Creador del testgroup" at bounding box center [221, 90] width 52 height 9
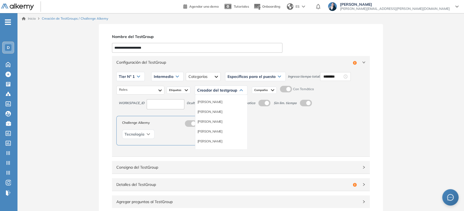
scroll to position [30, 0]
click at [222, 141] on li "Equipo Pedagógico Alkemy" at bounding box center [216, 140] width 38 height 5
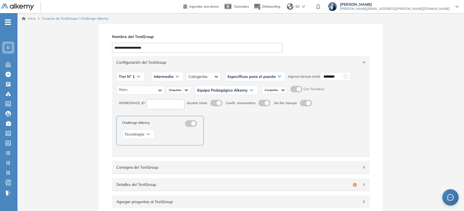
click at [161, 105] on input at bounding box center [166, 104] width 38 height 10
type input "***"
click at [194, 64] on span "Configuración del TestGroup" at bounding box center [237, 62] width 242 height 6
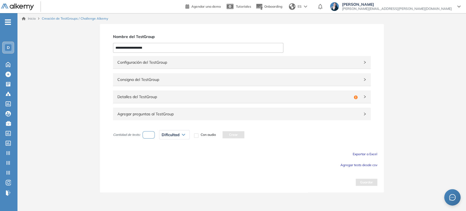
click at [170, 98] on span "Detalles del TestGroup" at bounding box center [234, 97] width 234 height 6
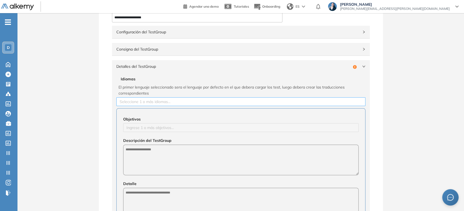
click at [162, 100] on div at bounding box center [241, 101] width 246 height 7
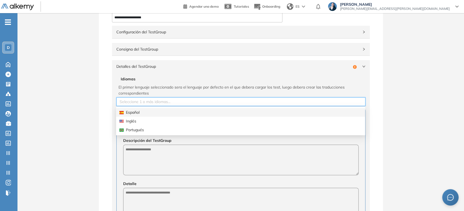
click at [152, 111] on div "Español" at bounding box center [240, 112] width 242 height 6
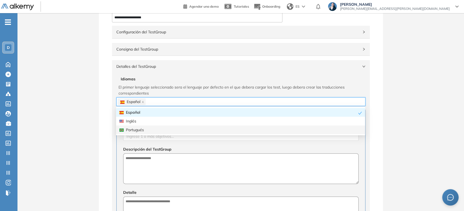
click at [151, 144] on div "Objetivos Ingrese 1 o más objetivos... Descripción del TestGroup Detalle" at bounding box center [240, 173] width 249 height 130
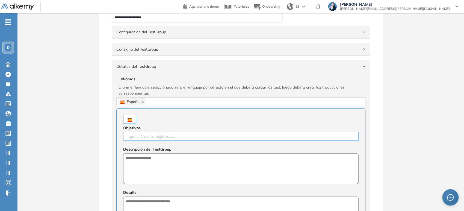
click at [153, 135] on div at bounding box center [241, 136] width 233 height 7
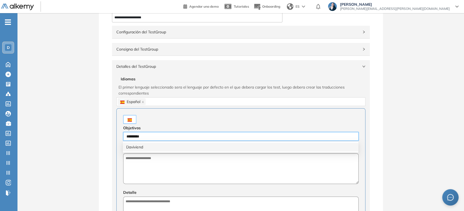
type input "**********"
type input "*******"
type input "******"
type input "********"
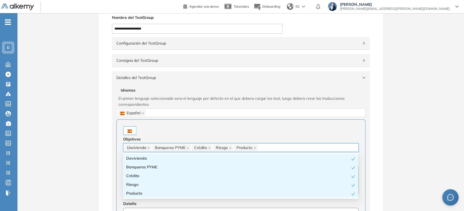
scroll to position [0, 0]
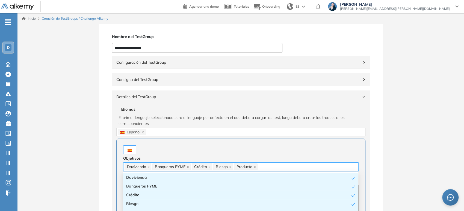
paste input "**********"
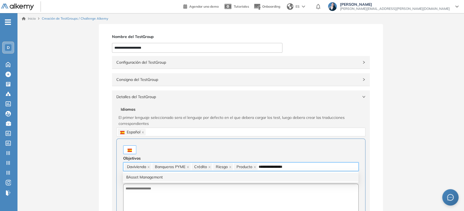
type input "**********"
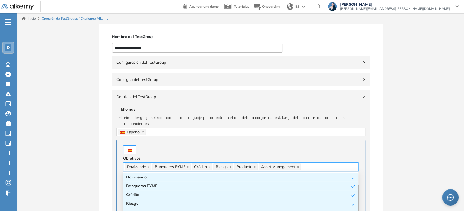
click at [293, 142] on div "Objetivos Davivienda Banqueros PYME Crédito Riesgo Producto Asset Management De…" at bounding box center [240, 203] width 249 height 130
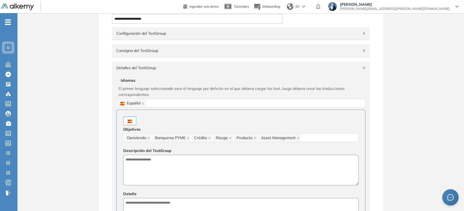
scroll to position [61, 0]
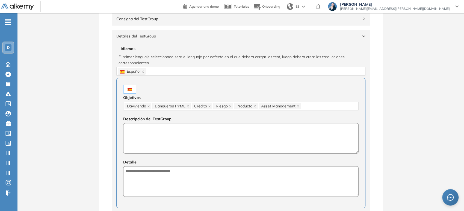
click at [147, 136] on textarea at bounding box center [240, 138] width 235 height 31
click at [156, 130] on textarea "**********" at bounding box center [240, 138] width 235 height 31
type textarea "**********"
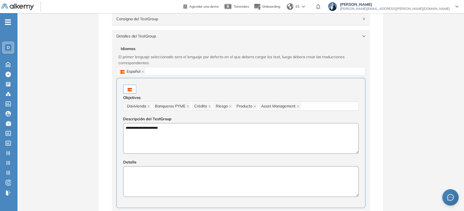
click at [153, 181] on textarea at bounding box center [240, 181] width 235 height 31
paste textarea "**********"
type textarea "**********"
click at [156, 40] on div "Detalles del TestGroup Incompleto" at bounding box center [241, 36] width 258 height 13
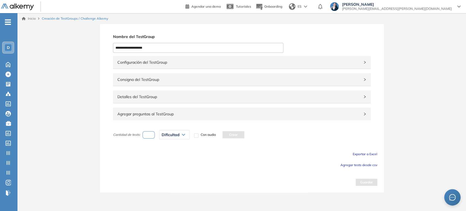
click at [369, 166] on span "Agregar tests desde csv" at bounding box center [359, 165] width 37 height 4
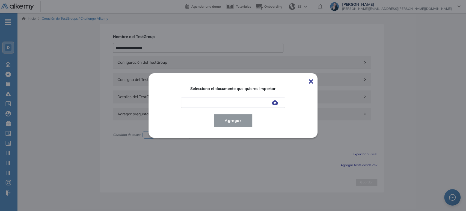
click at [277, 103] on img at bounding box center [275, 102] width 7 height 4
click at [0, 0] on input "file" at bounding box center [0, 0] width 0 height 0
click at [235, 120] on span "Agregar" at bounding box center [232, 120] width 25 height 7
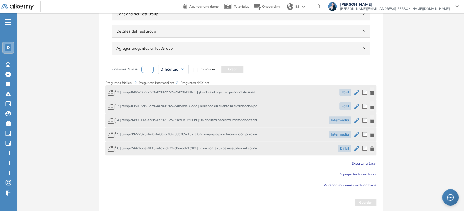
scroll to position [67, 0]
click at [150, 69] on input "number" at bounding box center [147, 67] width 13 height 7
type input "*"
click at [169, 71] on div "Dificultad" at bounding box center [173, 68] width 30 height 9
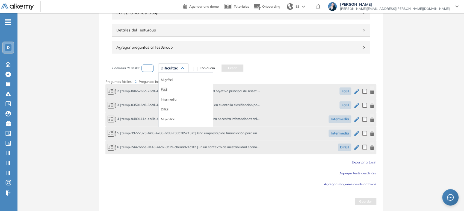
click at [164, 90] on li "Fácil" at bounding box center [164, 89] width 7 height 5
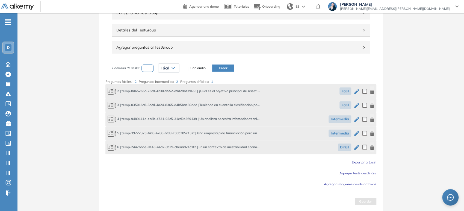
click at [217, 67] on button "Crear" at bounding box center [223, 67] width 22 height 7
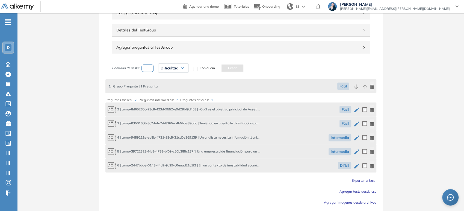
click at [149, 67] on input "number" at bounding box center [147, 67] width 13 height 7
type input "*"
click at [175, 64] on div "Dificultad" at bounding box center [173, 68] width 30 height 9
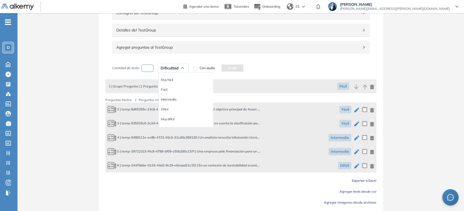
click at [173, 99] on li "Intermedia" at bounding box center [168, 99] width 15 height 5
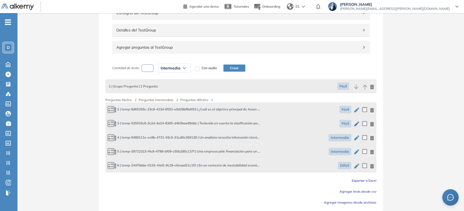
click at [242, 66] on button "Crear" at bounding box center [234, 67] width 22 height 7
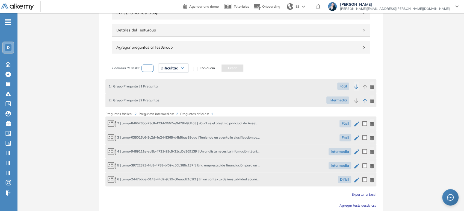
click at [146, 66] on input "number" at bounding box center [147, 67] width 13 height 7
type input "*"
click at [181, 69] on div "Dificultad" at bounding box center [173, 68] width 30 height 9
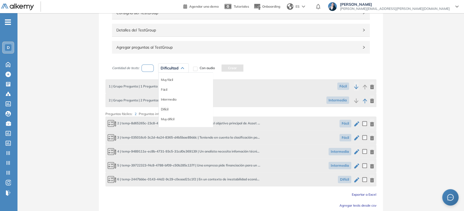
click at [164, 109] on li "Difícil" at bounding box center [165, 108] width 8 height 5
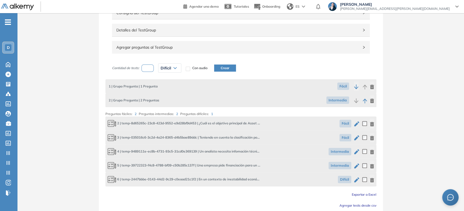
click at [229, 67] on button "Crear" at bounding box center [225, 67] width 22 height 7
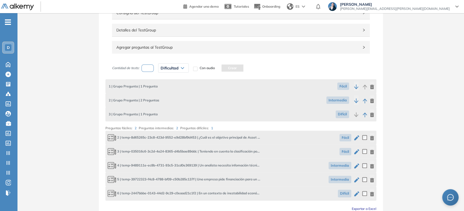
scroll to position [113, 0]
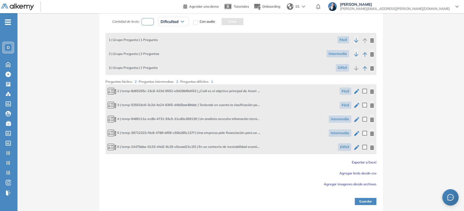
click at [372, 199] on button "Guardar" at bounding box center [366, 201] width 22 height 7
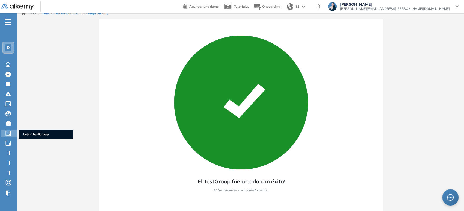
click at [6, 132] on icon at bounding box center [7, 133] width 5 height 5
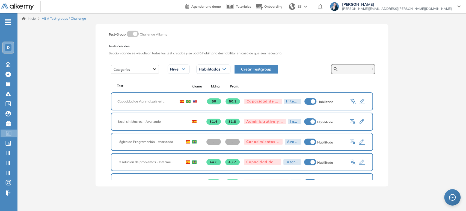
click at [357, 68] on input "text" at bounding box center [356, 69] width 33 height 5
click at [259, 72] on span "Crear Testgroup" at bounding box center [256, 69] width 30 height 6
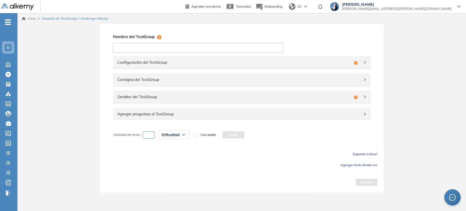
click at [190, 48] on input at bounding box center [198, 48] width 170 height 10
paste input "**********"
type input "**********"
click at [142, 63] on span "Configuración del TestGroup" at bounding box center [234, 62] width 234 height 6
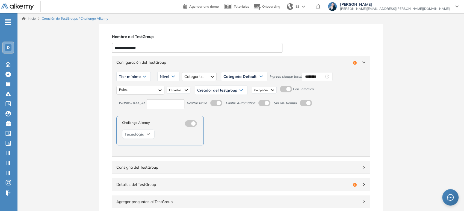
click at [141, 78] on div "Tier mínimo" at bounding box center [134, 76] width 34 height 9
click at [129, 90] on li "Tier N° 1" at bounding box center [125, 87] width 12 height 5
click at [164, 78] on div "Nivel" at bounding box center [163, 76] width 22 height 9
click at [162, 99] on li "Intermedio" at bounding box center [161, 97] width 15 height 5
click at [191, 76] on div at bounding box center [203, 76] width 35 height 9
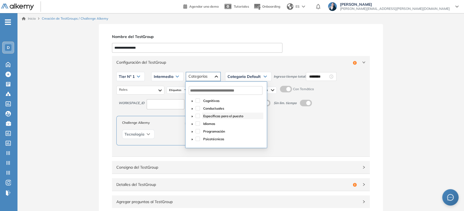
click at [210, 114] on span "Específicas para el puesto" at bounding box center [223, 116] width 40 height 4
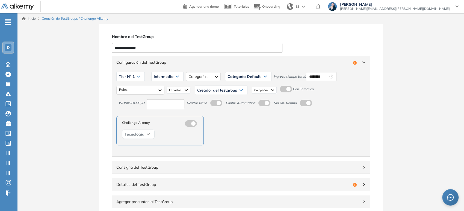
click at [246, 72] on div "Categoría Default" at bounding box center [248, 76] width 46 height 9
click at [246, 99] on li "Específicas para el puesto" at bounding box center [246, 97] width 36 height 5
click at [330, 76] on input "********" at bounding box center [332, 76] width 19 height 6
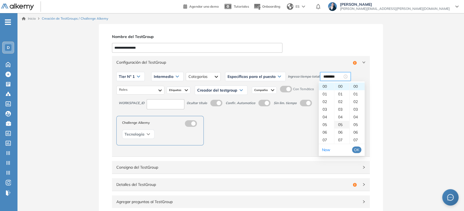
click at [339, 125] on div "05" at bounding box center [341, 125] width 15 height 8
type input "********"
click at [357, 152] on span "OK" at bounding box center [356, 150] width 5 height 6
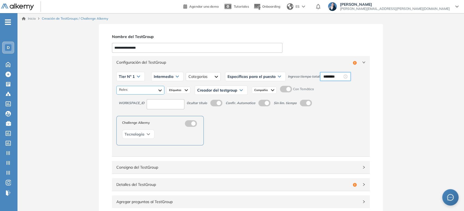
click at [135, 90] on div at bounding box center [140, 90] width 48 height 9
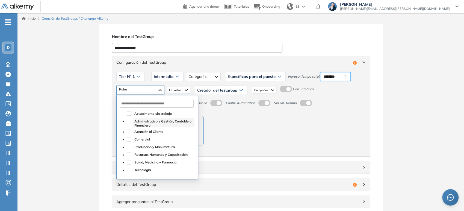
click at [138, 122] on span "Administrativo y Gestión, Contable o Financiero" at bounding box center [162, 123] width 57 height 8
click at [143, 134] on span "Atención al Cliente" at bounding box center [163, 131] width 61 height 7
click at [142, 140] on span "Comercial" at bounding box center [142, 139] width 16 height 4
click at [202, 89] on span "Creador del testgroup" at bounding box center [217, 90] width 40 height 4
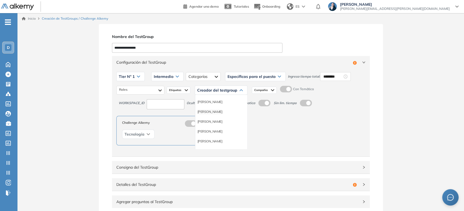
scroll to position [30, 0]
click at [217, 140] on li "Equipo Pedagógico Alkemy" at bounding box center [216, 140] width 38 height 5
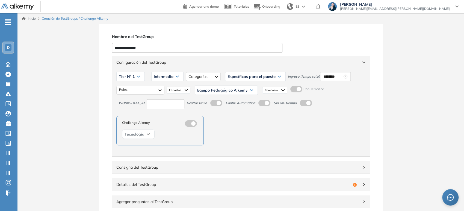
click at [164, 105] on input at bounding box center [166, 104] width 38 height 10
type input "***"
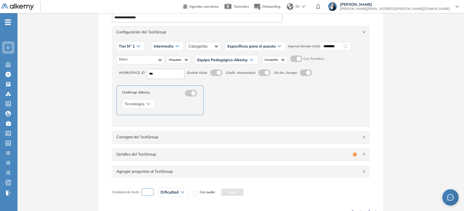
click at [186, 28] on div "Configuración del TestGroup Incompleto" at bounding box center [241, 32] width 258 height 13
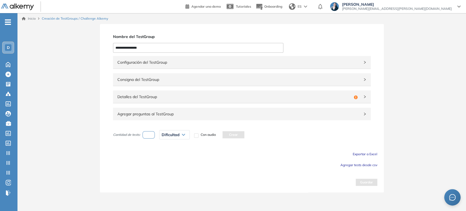
click at [160, 97] on span "Detalles del TestGroup" at bounding box center [234, 97] width 234 height 6
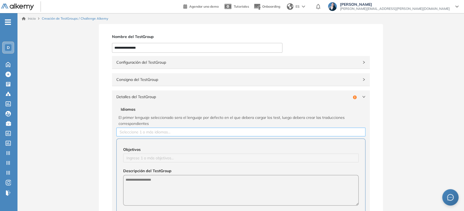
click at [139, 134] on div at bounding box center [241, 132] width 246 height 7
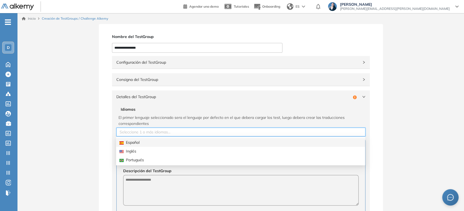
click at [133, 144] on div "Español" at bounding box center [240, 142] width 242 height 6
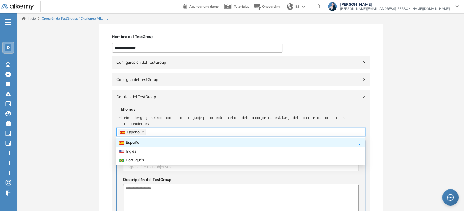
click at [146, 106] on span "Idiomas" at bounding box center [241, 109] width 240 height 6
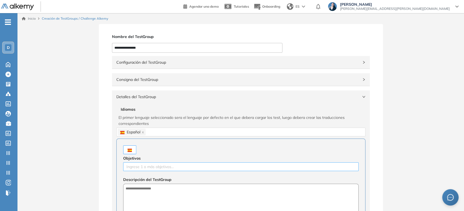
click at [133, 168] on div at bounding box center [241, 166] width 233 height 7
type input "**********"
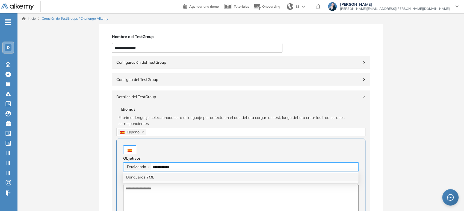
type input "**********"
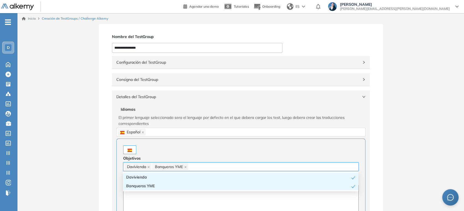
click at [183, 167] on span "Banqueros YME" at bounding box center [170, 166] width 36 height 7
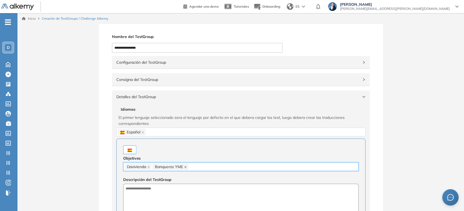
click at [185, 166] on icon "close" at bounding box center [185, 167] width 2 height 2
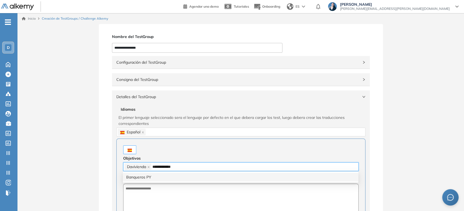
type input "**********"
type input "*******"
type input "******"
type input "********"
type input "**********"
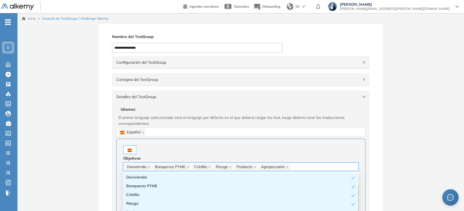
click at [209, 145] on div at bounding box center [240, 149] width 235 height 9
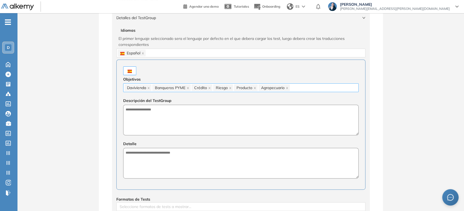
scroll to position [91, 0]
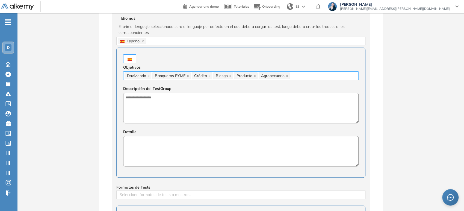
click at [208, 142] on textarea at bounding box center [240, 151] width 235 height 31
click at [201, 119] on textarea at bounding box center [240, 108] width 235 height 31
drag, startPoint x: 203, startPoint y: 113, endPoint x: 120, endPoint y: 105, distance: 82.5
click at [120, 105] on div "**********" at bounding box center [240, 113] width 249 height 130
type textarea "**********"
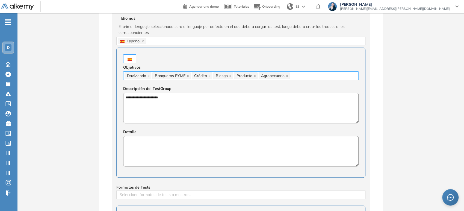
click at [131, 144] on textarea at bounding box center [240, 151] width 235 height 31
paste textarea "**********"
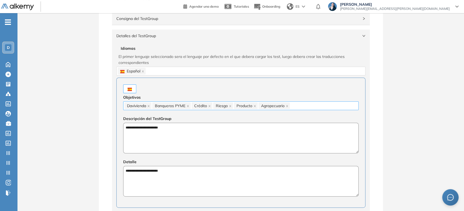
scroll to position [61, 0]
type textarea "**********"
click at [177, 40] on div "Detalles del TestGroup Incompleto" at bounding box center [241, 36] width 258 height 13
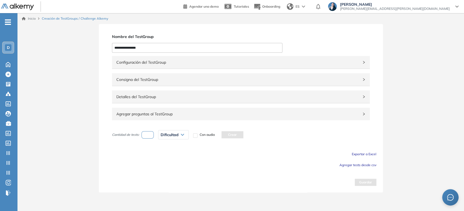
scroll to position [0, 0]
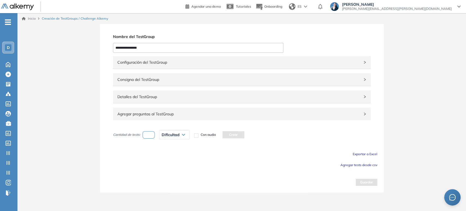
click at [370, 165] on span "Agregar tests desde csv" at bounding box center [359, 165] width 37 height 4
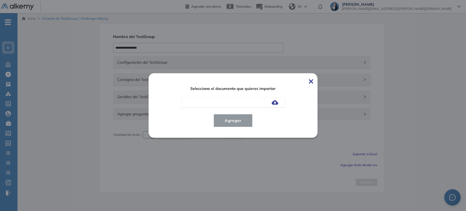
click at [274, 103] on img at bounding box center [275, 102] width 7 height 4
click at [0, 0] on input "file" at bounding box center [0, 0] width 0 height 0
click at [234, 112] on div "Selecciona el documento que quieres importar [Shared] Banco de Preguntas - ... …" at bounding box center [233, 105] width 138 height 52
click at [237, 120] on span "Agregar" at bounding box center [232, 120] width 25 height 7
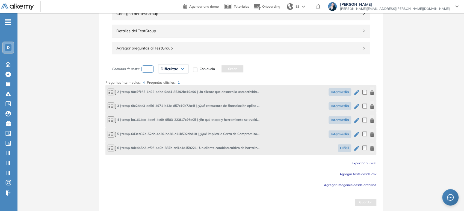
scroll to position [67, 0]
click at [145, 69] on input "number" at bounding box center [147, 67] width 13 height 7
type input "*"
click at [180, 67] on div "Dificultad" at bounding box center [173, 68] width 30 height 9
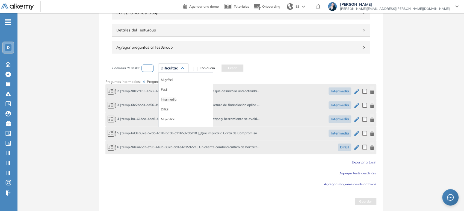
click at [170, 100] on li "Intermedia" at bounding box center [168, 99] width 15 height 5
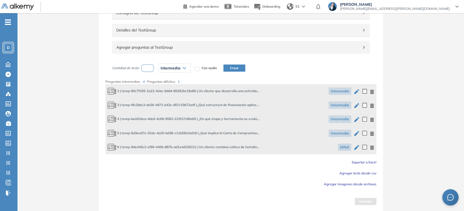
click at [231, 69] on button "Crear" at bounding box center [234, 67] width 22 height 7
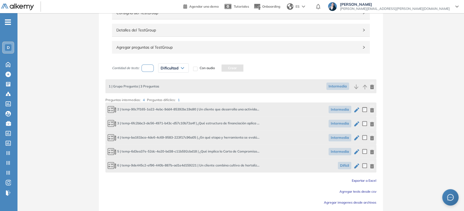
click at [146, 67] on input "number" at bounding box center [147, 67] width 13 height 7
type input "*"
click at [182, 67] on icon at bounding box center [182, 67] width 3 height 1
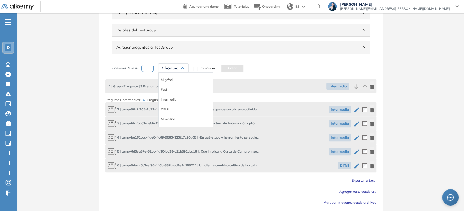
click at [166, 110] on li "Difícil" at bounding box center [165, 108] width 8 height 5
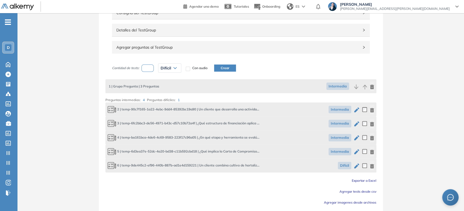
click at [220, 68] on button "Crear" at bounding box center [225, 67] width 22 height 7
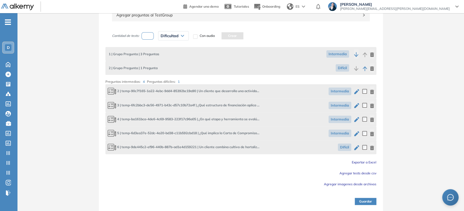
scroll to position [99, 0]
click at [366, 202] on button "Guardar" at bounding box center [366, 200] width 22 height 7
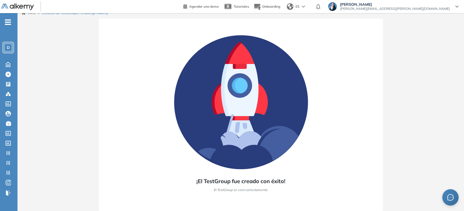
scroll to position [5, 0]
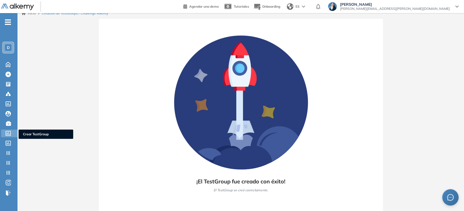
click at [7, 131] on icon at bounding box center [7, 133] width 5 height 5
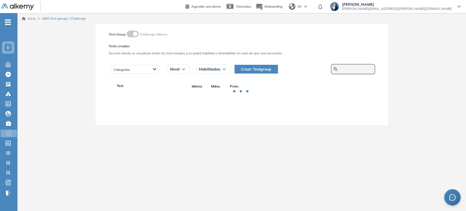
click at [350, 68] on input "text" at bounding box center [356, 69] width 33 height 5
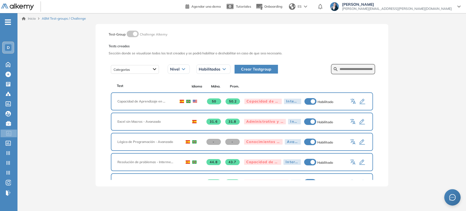
click at [257, 68] on span "Crear Testgroup" at bounding box center [256, 69] width 30 height 6
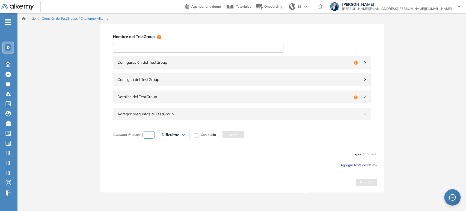
click at [151, 45] on input at bounding box center [198, 48] width 170 height 10
type input "**********"
click at [157, 67] on div "Configuración del TestGroup Incompleto" at bounding box center [242, 62] width 258 height 13
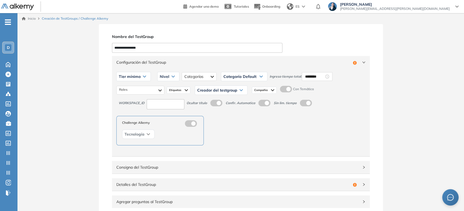
drag, startPoint x: 145, startPoint y: 79, endPoint x: 136, endPoint y: 86, distance: 11.9
click at [145, 79] on div "Tier mínimo" at bounding box center [134, 76] width 34 height 9
click at [130, 90] on li "Tier N° 1" at bounding box center [125, 87] width 12 height 5
click at [164, 78] on div "Nivel" at bounding box center [163, 76] width 22 height 9
click at [159, 99] on li "Intermedio" at bounding box center [161, 97] width 15 height 5
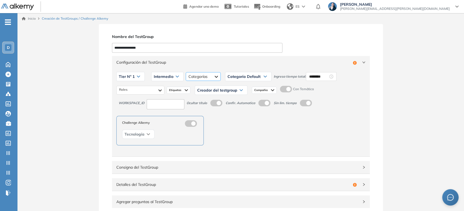
click at [190, 74] on div at bounding box center [203, 76] width 35 height 9
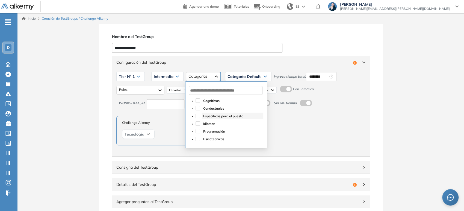
click at [205, 116] on span "Específicas para el puesto" at bounding box center [223, 116] width 40 height 4
click at [256, 75] on span "Categoría Default" at bounding box center [243, 76] width 33 height 4
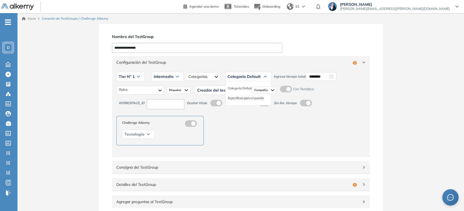
click at [251, 99] on li "Específicas para el puesto" at bounding box center [246, 97] width 36 height 5
click at [330, 76] on input "********" at bounding box center [332, 76] width 19 height 6
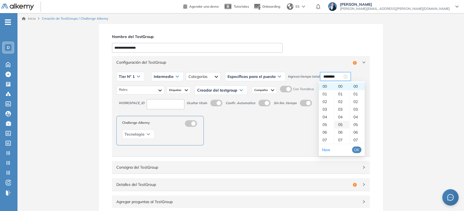
click at [341, 124] on div "05" at bounding box center [341, 125] width 15 height 8
type input "********"
click at [359, 148] on span "OK" at bounding box center [356, 150] width 5 height 6
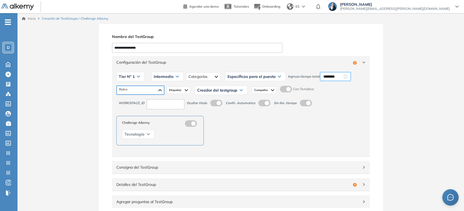
click at [139, 91] on div at bounding box center [141, 90] width 48 height 9
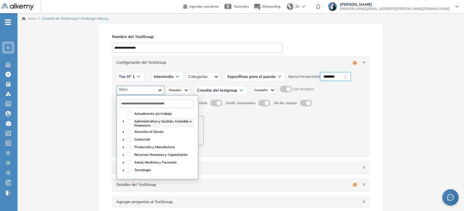
click at [148, 122] on span "Administrativo y Gestión, Contable o Financiero" at bounding box center [162, 123] width 57 height 8
click at [147, 131] on span "Atención al Cliente" at bounding box center [148, 131] width 29 height 4
click at [144, 139] on span "Comercial" at bounding box center [142, 139] width 16 height 4
click at [222, 89] on span "Creador del testgroup" at bounding box center [217, 90] width 40 height 4
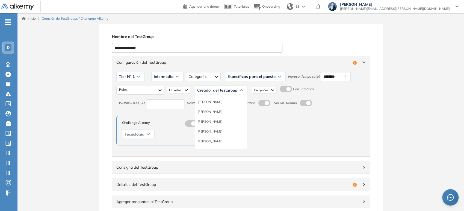
scroll to position [30, 0]
click at [216, 139] on li "Equipo Pedagógico Alkemy" at bounding box center [216, 140] width 38 height 5
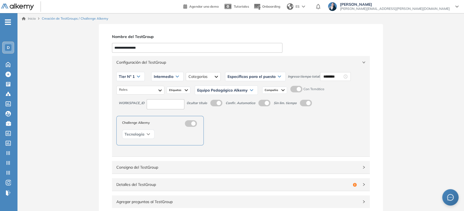
click at [158, 101] on input at bounding box center [166, 104] width 38 height 10
type input "***"
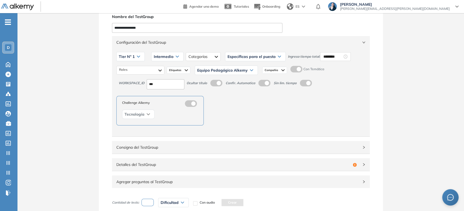
scroll to position [61, 0]
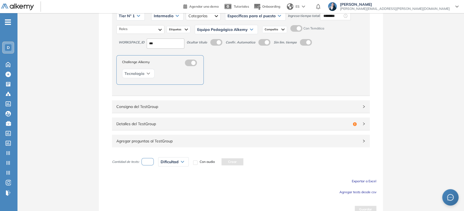
click at [162, 108] on span "Consigna del TestGroup" at bounding box center [237, 106] width 242 height 6
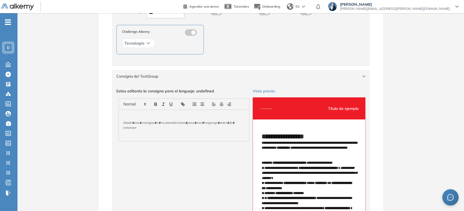
click at [163, 86] on div at bounding box center [236, 86] width 249 height 4
click at [164, 79] on div "Consigna del TestGroup" at bounding box center [241, 76] width 258 height 13
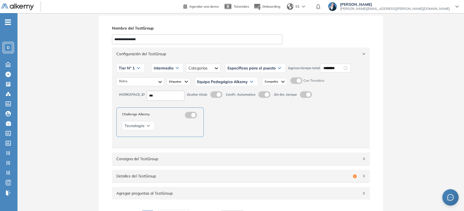
scroll to position [8, 0]
click at [156, 57] on span "Configuración del TestGroup" at bounding box center [237, 55] width 242 height 6
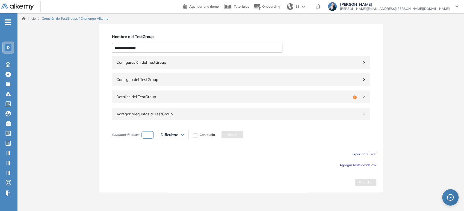
scroll to position [0, 0]
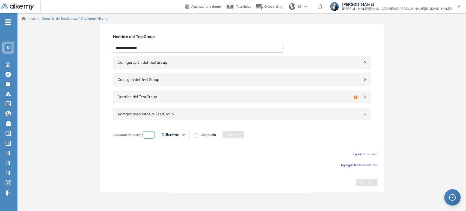
click at [164, 97] on span "Detalles del TestGroup" at bounding box center [234, 97] width 234 height 6
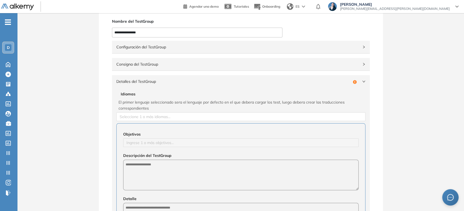
scroll to position [30, 0]
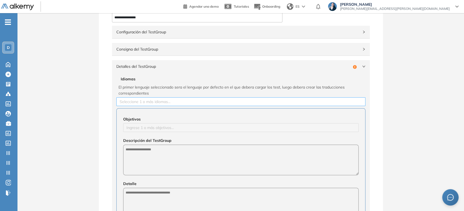
click at [155, 102] on div at bounding box center [241, 101] width 246 height 7
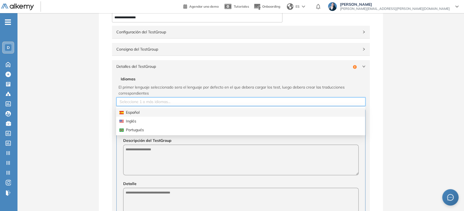
click at [142, 113] on div "Español" at bounding box center [240, 112] width 242 height 6
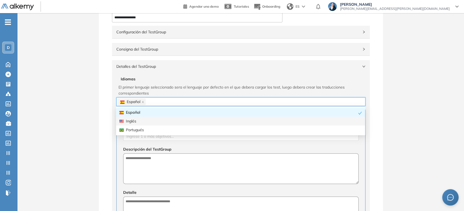
click at [105, 125] on div "Configuración del TestGroup Incompleto Tier N° 1 Tier N° 1 Tier N° 2 Tier N° 3 …" at bounding box center [240, 187] width 271 height 324
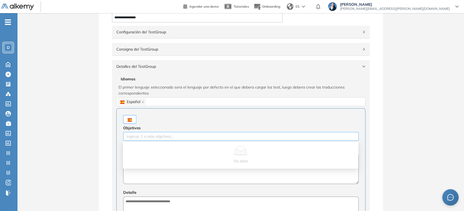
click at [147, 134] on div at bounding box center [241, 136] width 233 height 7
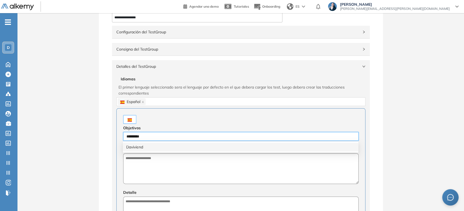
type input "**********"
type input "*******"
type input "******"
type input "*"
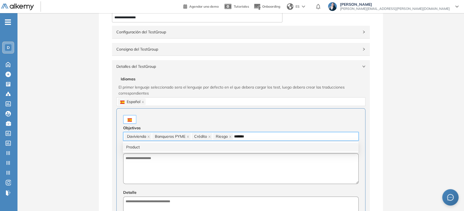
type input "********"
type input "**********"
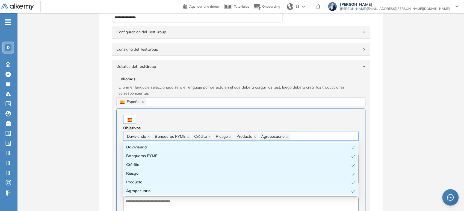
click at [106, 140] on div "Configuración del TestGroup Incompleto Tier N° 1 Tier N° 1 Tier N° 2 Tier N° 3 …" at bounding box center [240, 187] width 271 height 324
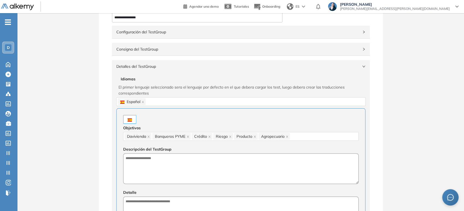
scroll to position [91, 0]
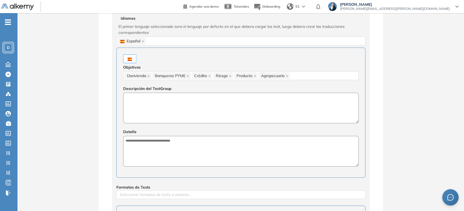
click at [137, 115] on textarea at bounding box center [240, 108] width 235 height 31
type textarea "**********"
click at [132, 151] on textarea at bounding box center [240, 151] width 235 height 31
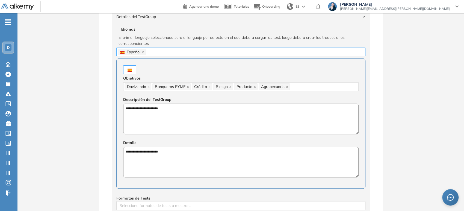
scroll to position [61, 0]
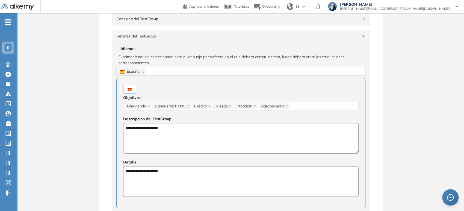
type textarea "**********"
click at [165, 37] on span "Detalles del TestGroup" at bounding box center [237, 36] width 242 height 6
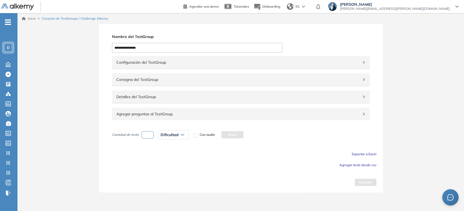
scroll to position [0, 0]
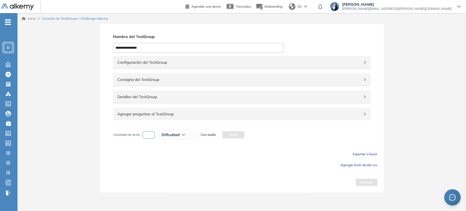
click at [152, 137] on input "number" at bounding box center [149, 134] width 13 height 7
click at [151, 136] on input "number" at bounding box center [149, 134] width 13 height 7
click at [370, 165] on span "Agregar tests desde csv" at bounding box center [359, 165] width 37 height 4
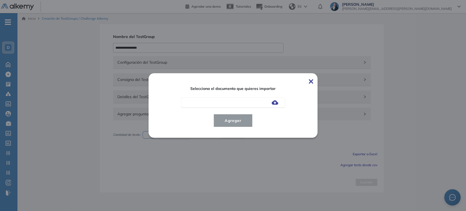
click at [273, 103] on img at bounding box center [275, 102] width 7 height 4
click at [0, 0] on input "file" at bounding box center [0, 0] width 0 height 0
click at [237, 117] on button "Agregar" at bounding box center [233, 120] width 39 height 13
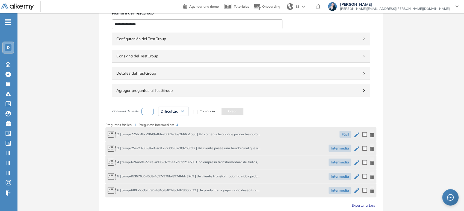
scroll to position [61, 0]
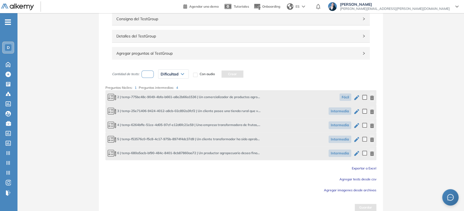
click at [150, 73] on input "number" at bounding box center [147, 73] width 13 height 7
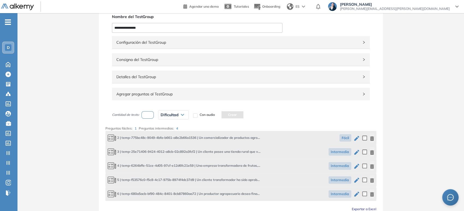
scroll to position [30, 0]
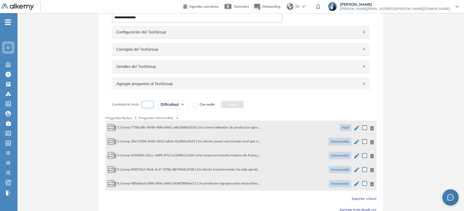
click at [371, 128] on icon "button" at bounding box center [372, 128] width 4 height 4
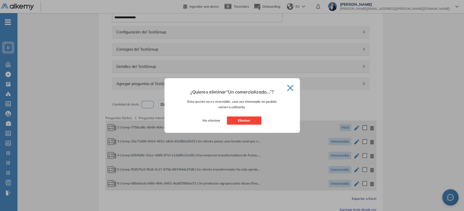
click at [247, 120] on button "Eliminar" at bounding box center [244, 120] width 34 height 8
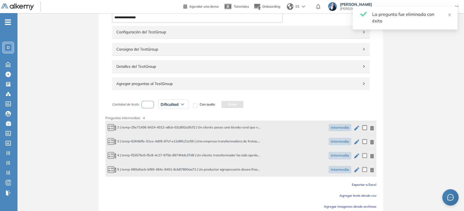
click at [374, 128] on icon "button" at bounding box center [372, 128] width 4 height 4
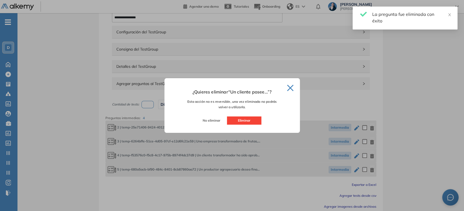
click at [242, 120] on button "Eliminar" at bounding box center [244, 120] width 34 height 8
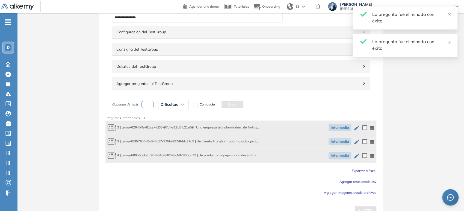
click at [369, 127] on div "Intermedia" at bounding box center [351, 128] width 46 height 10
click at [373, 127] on icon "button" at bounding box center [372, 128] width 4 height 4
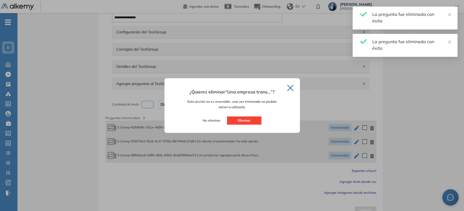
click at [238, 122] on button "Eliminar" at bounding box center [244, 120] width 34 height 8
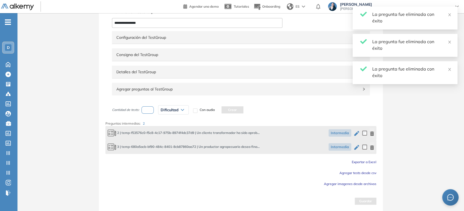
click at [371, 133] on icon "button" at bounding box center [372, 133] width 4 height 4
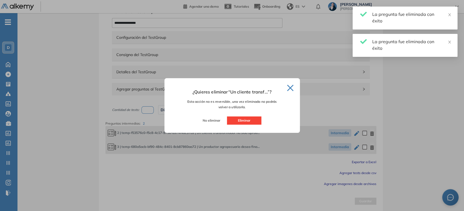
click at [236, 122] on button "Eliminar" at bounding box center [244, 120] width 34 height 8
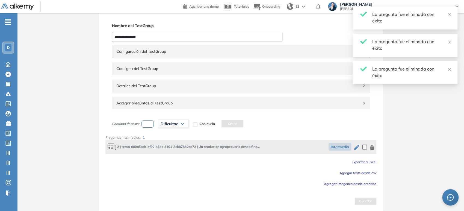
click at [374, 146] on icon "button" at bounding box center [372, 147] width 4 height 4
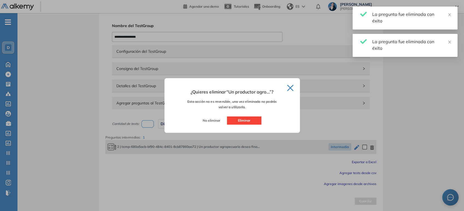
click at [251, 117] on button "Eliminar" at bounding box center [244, 120] width 34 height 8
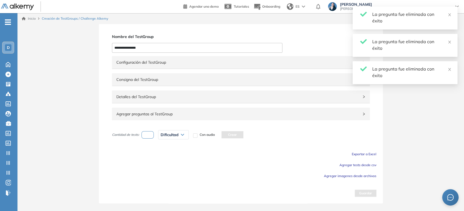
scroll to position [0, 0]
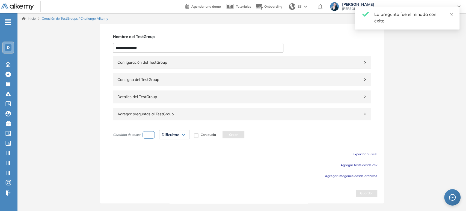
click at [365, 164] on span "Agregar tests desde csv" at bounding box center [359, 165] width 37 height 4
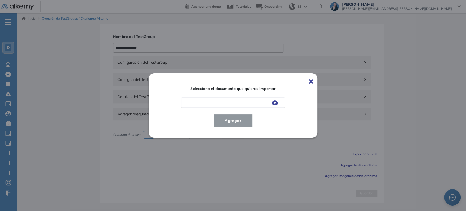
click at [277, 103] on img at bounding box center [275, 102] width 7 height 4
click at [0, 0] on input "file" at bounding box center [0, 0] width 0 height 0
click at [237, 122] on span "Agregar" at bounding box center [232, 120] width 25 height 7
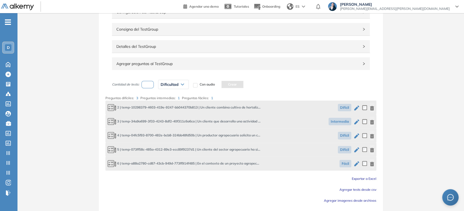
scroll to position [61, 0]
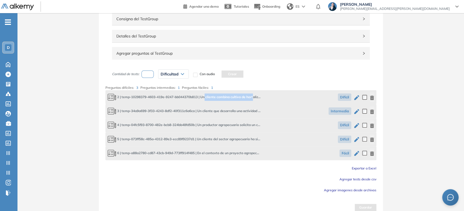
drag, startPoint x: 207, startPoint y: 96, endPoint x: 256, endPoint y: 97, distance: 48.6
click at [256, 97] on span "2 | temp-10298379-4603-419e-9247-bb044370b813 | Un cliente combina cultivo de h…" at bounding box center [184, 96] width 153 height 7
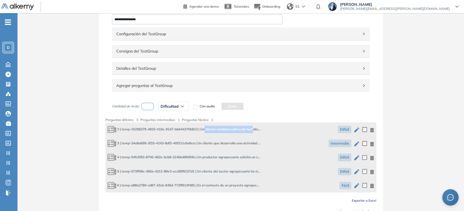
scroll to position [67, 0]
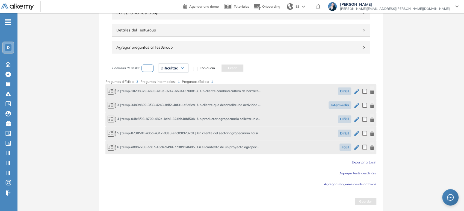
click at [149, 68] on input "number" at bounding box center [147, 67] width 13 height 7
type input "*"
click at [175, 69] on span "Dificultad" at bounding box center [170, 68] width 18 height 4
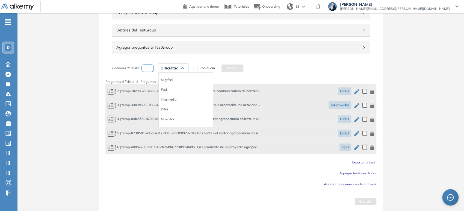
click at [167, 88] on li "Fácil" at bounding box center [164, 89] width 7 height 5
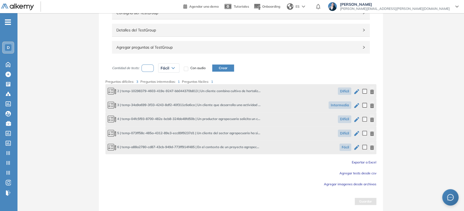
click at [227, 68] on button "Crear" at bounding box center [223, 67] width 22 height 7
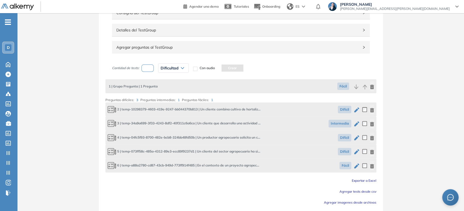
click at [144, 69] on input "number" at bounding box center [147, 67] width 13 height 7
type input "*"
click at [175, 69] on span "Dificultad" at bounding box center [170, 68] width 18 height 4
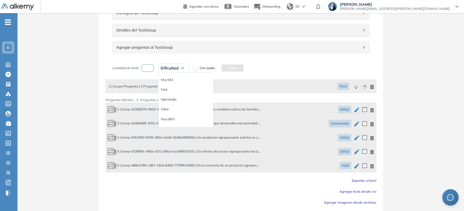
drag, startPoint x: 170, startPoint y: 99, endPoint x: 182, endPoint y: 90, distance: 14.7
click at [170, 99] on li "Intermedia" at bounding box center [168, 99] width 15 height 5
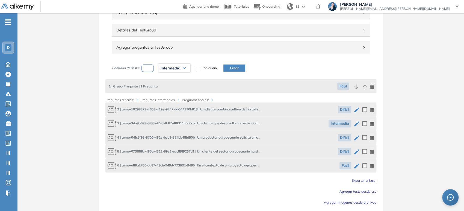
click at [231, 67] on button "Crear" at bounding box center [234, 67] width 22 height 7
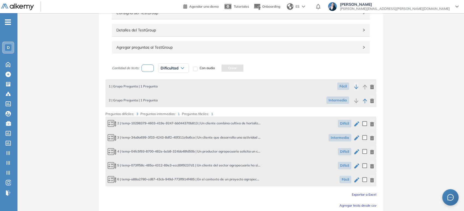
click at [152, 68] on input "number" at bounding box center [147, 67] width 13 height 7
type input "*"
click at [168, 67] on span "Dificultad" at bounding box center [170, 68] width 18 height 4
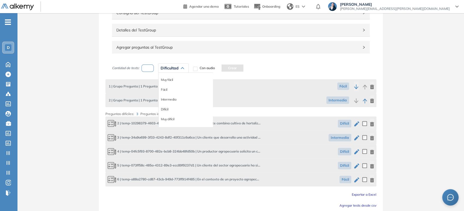
click at [168, 109] on li "Difícil" at bounding box center [165, 108] width 8 height 5
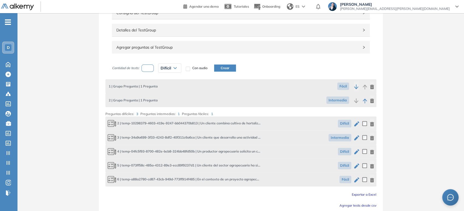
click at [227, 67] on button "Crear" at bounding box center [225, 67] width 22 height 7
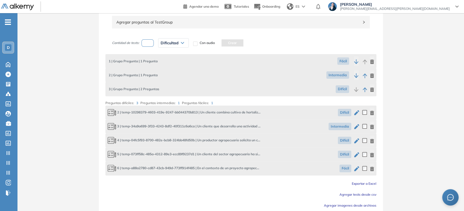
scroll to position [113, 0]
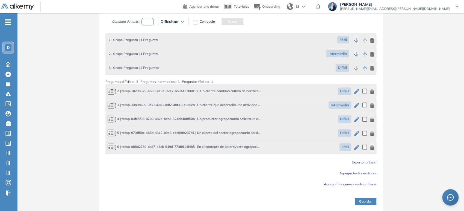
click at [363, 199] on button "Guardar" at bounding box center [366, 201] width 22 height 7
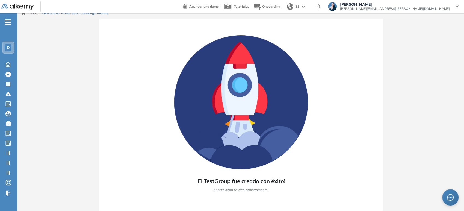
scroll to position [5, 0]
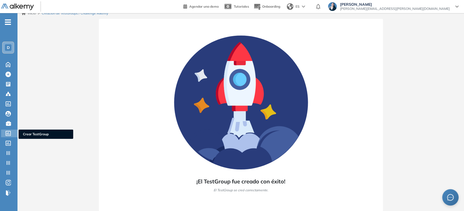
click at [9, 133] on icon at bounding box center [7, 133] width 5 height 5
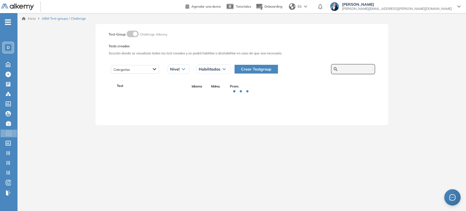
click at [354, 69] on input "text" at bounding box center [356, 69] width 33 height 5
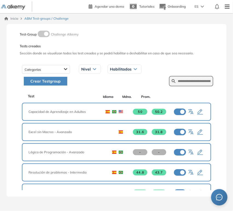
click at [199, 76] on form at bounding box center [191, 81] width 44 height 10
click at [197, 79] on input "text" at bounding box center [193, 81] width 33 height 5
type input "**********"
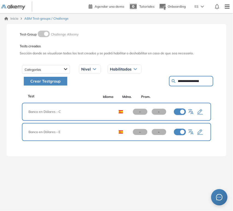
click at [202, 113] on icon "button" at bounding box center [200, 112] width 7 height 7
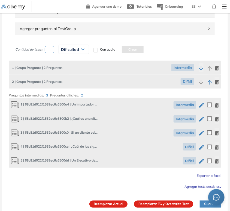
scroll to position [88, 0]
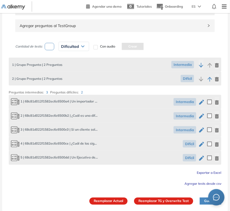
click at [87, 101] on span "1 | 68c81d012f1582ec6c6500a4 | Un importador necesita financiar el pago a un pr…" at bounding box center [54, 101] width 87 height 7
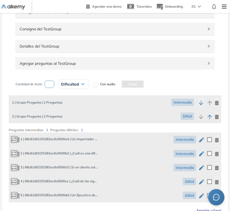
scroll to position [0, 0]
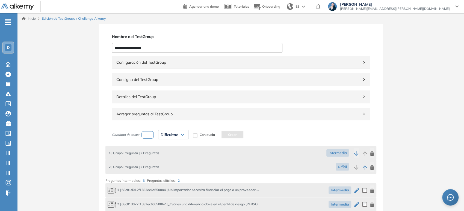
click at [31, 19] on link "Inicio" at bounding box center [29, 18] width 14 height 5
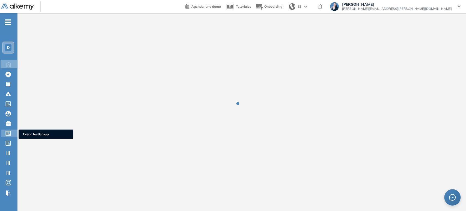
click at [5, 132] on icon at bounding box center [7, 133] width 5 height 5
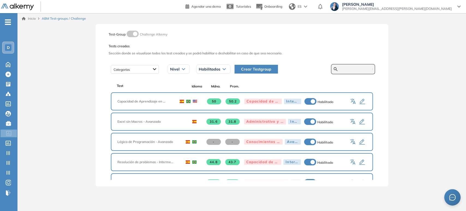
click at [352, 69] on input "text" at bounding box center [356, 69] width 33 height 5
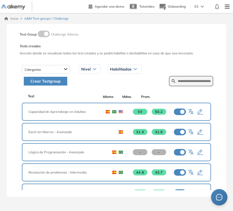
click at [174, 78] on form at bounding box center [191, 81] width 44 height 10
click at [180, 79] on input "text" at bounding box center [193, 81] width 33 height 5
type input "**********"
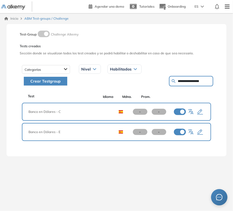
click at [199, 131] on icon "button" at bounding box center [200, 131] width 6 height 5
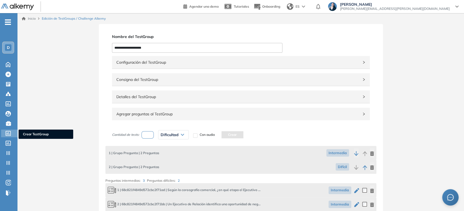
click at [9, 134] on icon at bounding box center [7, 133] width 5 height 5
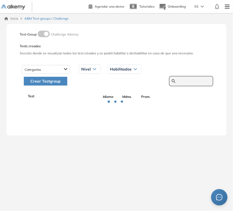
click at [183, 82] on input "text" at bounding box center [193, 81] width 33 height 5
type input "*******"
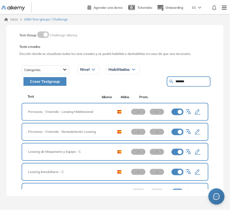
scroll to position [19, 0]
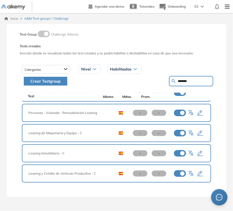
click at [200, 133] on icon "button" at bounding box center [200, 133] width 7 height 7
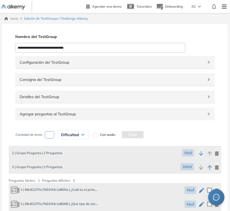
drag, startPoint x: 13, startPoint y: 18, endPoint x: 142, endPoint y: 18, distance: 128.6
click at [13, 18] on link "Inicio" at bounding box center [11, 18] width 14 height 5
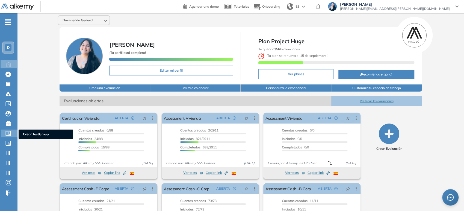
click at [7, 132] on icon at bounding box center [7, 133] width 5 height 5
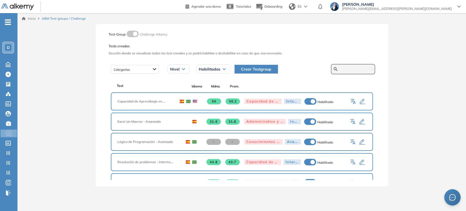
click at [356, 70] on input "text" at bounding box center [356, 69] width 33 height 5
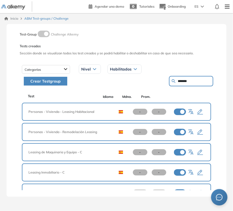
drag, startPoint x: 199, startPoint y: 82, endPoint x: 165, endPoint y: 83, distance: 34.2
click at [169, 81] on form "*******" at bounding box center [191, 81] width 44 height 10
type input "**********"
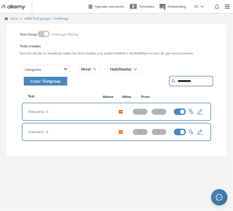
drag, startPoint x: 199, startPoint y: 111, endPoint x: 218, endPoint y: 98, distance: 23.8
click at [218, 98] on div "**********" at bounding box center [117, 90] width 220 height 132
click at [202, 112] on icon "button" at bounding box center [200, 112] width 7 height 7
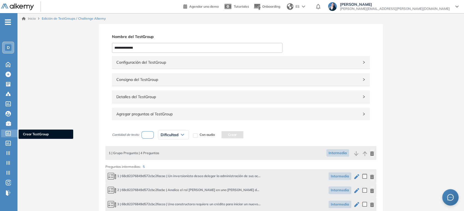
click at [6, 132] on icon at bounding box center [8, 133] width 5 height 5
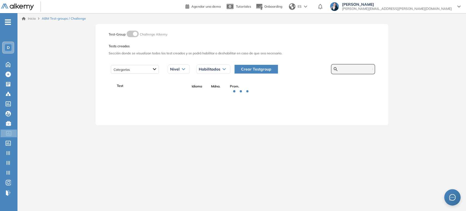
click at [349, 68] on input "text" at bounding box center [356, 69] width 33 height 5
type input "**********"
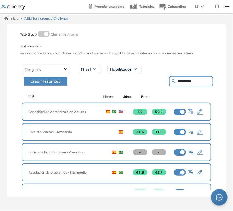
click at [207, 80] on input "**********" at bounding box center [193, 81] width 33 height 5
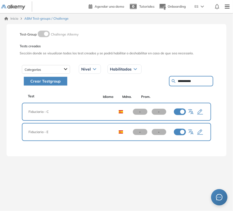
click at [201, 133] on icon "button" at bounding box center [200, 132] width 7 height 7
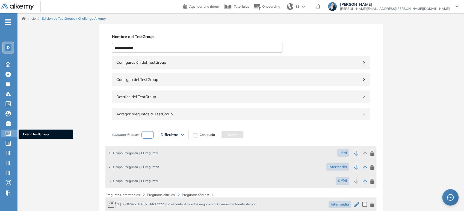
click at [10, 135] on icon at bounding box center [8, 133] width 5 height 5
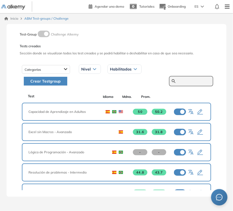
click at [185, 79] on input "text" at bounding box center [193, 81] width 33 height 5
type input "*******"
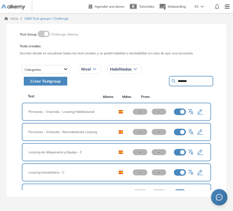
click at [199, 173] on icon "button" at bounding box center [200, 172] width 7 height 7
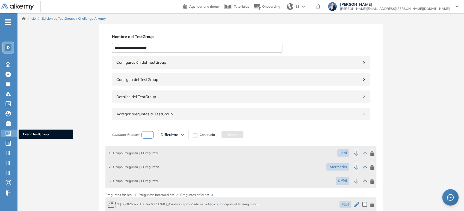
click at [11, 136] on div "Crear TestGroup Crear TestGroup" at bounding box center [9, 133] width 16 height 8
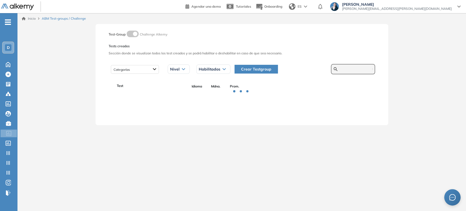
click at [356, 71] on input "text" at bounding box center [356, 69] width 33 height 5
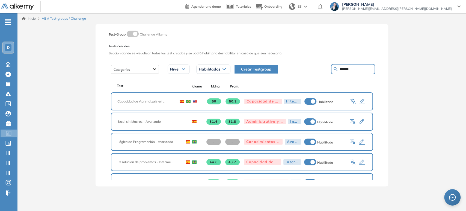
type input "*******"
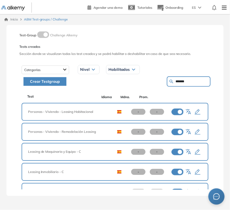
scroll to position [19, 0]
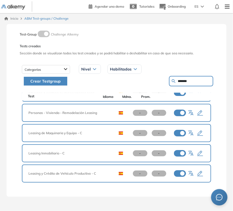
click at [198, 172] on icon "button" at bounding box center [200, 173] width 7 height 7
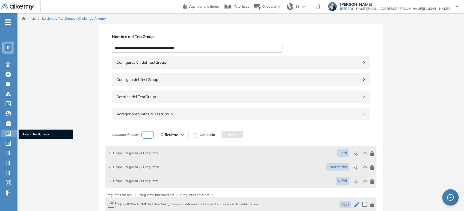
click at [9, 131] on icon at bounding box center [8, 133] width 5 height 5
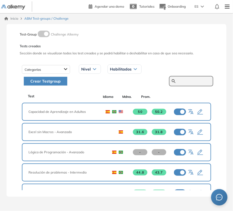
click at [196, 83] on form at bounding box center [191, 81] width 44 height 10
type input "*****"
click at [184, 82] on input "text" at bounding box center [193, 81] width 33 height 5
type input "*****"
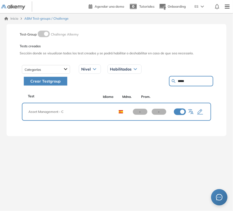
click at [201, 109] on icon "button" at bounding box center [200, 112] width 7 height 7
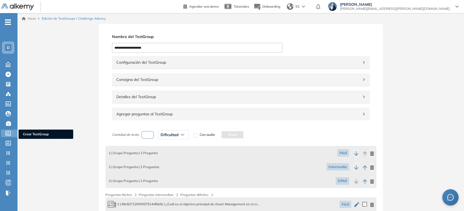
click at [7, 132] on icon at bounding box center [7, 133] width 5 height 5
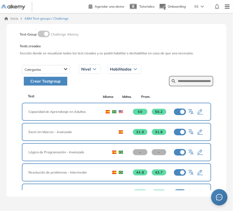
click at [190, 78] on form at bounding box center [191, 81] width 44 height 10
click at [193, 81] on input "text" at bounding box center [193, 81] width 33 height 5
type input "**********"
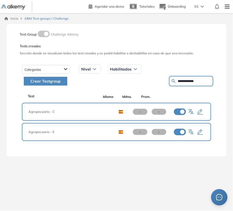
click at [201, 111] on icon "button" at bounding box center [200, 111] width 6 height 5
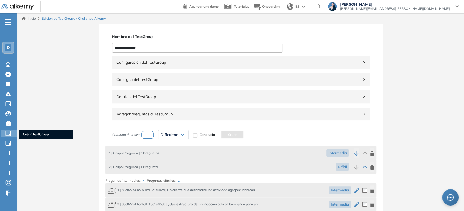
click at [7, 135] on div at bounding box center [8, 132] width 7 height 7
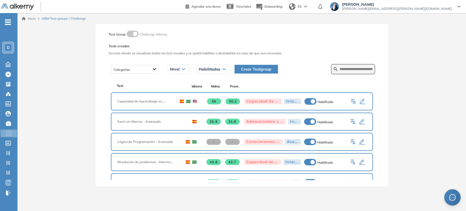
click at [232, 68] on span "Crear Testgroup" at bounding box center [256, 69] width 30 height 6
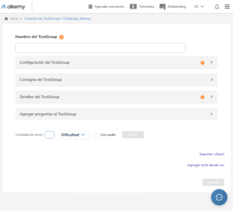
click at [68, 45] on input at bounding box center [100, 48] width 170 height 10
type input "**********"
click at [66, 62] on span "Configuración del TestGroup" at bounding box center [109, 62] width 179 height 6
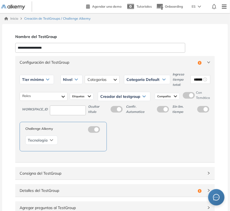
click at [44, 77] on div "Tier mínimo" at bounding box center [37, 79] width 34 height 9
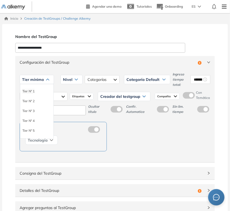
click at [29, 91] on li "Tier N° 1" at bounding box center [28, 90] width 12 height 5
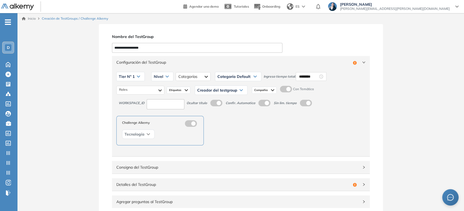
click at [134, 76] on div "Tier N° 1" at bounding box center [131, 76] width 28 height 9
click at [155, 80] on div "Nivel" at bounding box center [163, 76] width 22 height 9
click at [160, 97] on li "Intermedio" at bounding box center [161, 97] width 15 height 5
drag, startPoint x: 195, startPoint y: 72, endPoint x: 199, endPoint y: 85, distance: 14.0
click at [196, 72] on div at bounding box center [203, 76] width 34 height 9
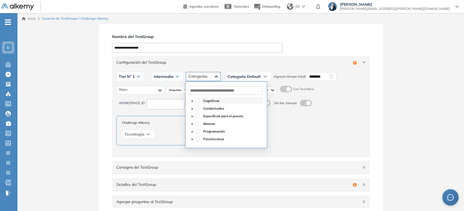
click at [208, 101] on span "Cognitivas" at bounding box center [211, 101] width 16 height 4
click at [208, 106] on span "Conductuales" at bounding box center [213, 108] width 21 height 4
click at [208, 109] on span "Conductuales" at bounding box center [213, 108] width 21 height 4
click at [210, 102] on span "Cognitivas" at bounding box center [211, 101] width 16 height 4
click at [211, 117] on span "Específicas para el puesto" at bounding box center [223, 116] width 40 height 4
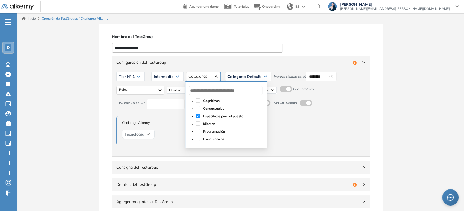
click at [232, 74] on span "Categoría Default" at bounding box center [243, 76] width 33 height 4
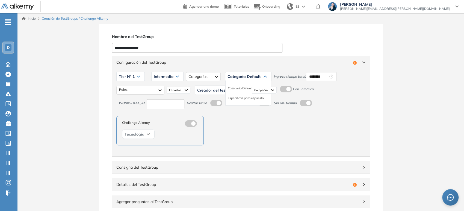
click at [232, 95] on div "Específicas para el puesto" at bounding box center [248, 98] width 45 height 10
click at [232, 97] on li "Específicas para el puesto" at bounding box center [246, 97] width 36 height 5
click at [232, 76] on input "********" at bounding box center [332, 76] width 19 height 6
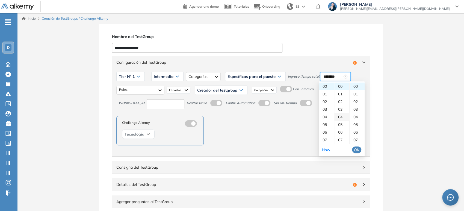
click at [232, 116] on div "04" at bounding box center [341, 117] width 15 height 8
click at [232, 94] on div "05" at bounding box center [341, 94] width 15 height 8
type input "********"
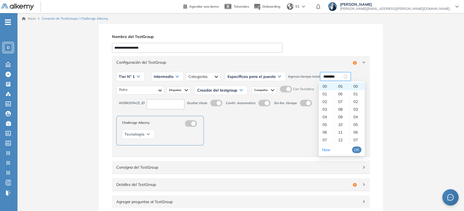
click at [232, 149] on span "OK" at bounding box center [356, 150] width 5 height 6
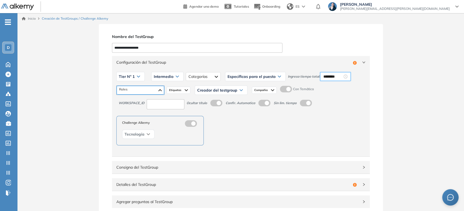
click at [156, 91] on div at bounding box center [141, 90] width 48 height 9
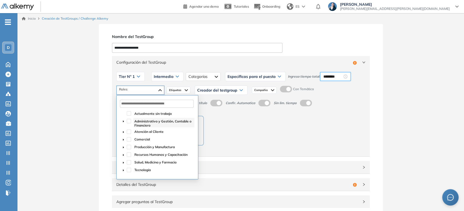
click at [142, 120] on span "Administrativo y Gestión, Contable o Financiero" at bounding box center [162, 123] width 57 height 8
click at [140, 137] on span "Comercial" at bounding box center [142, 139] width 16 height 4
click at [141, 132] on span "Atención al Cliente" at bounding box center [148, 131] width 29 height 4
click at [180, 89] on span "Etiquetas" at bounding box center [175, 90] width 13 height 4
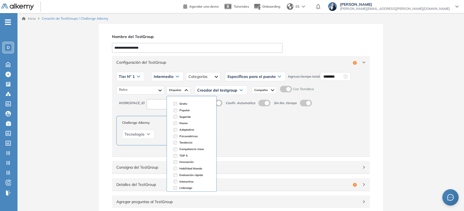
click at [218, 89] on span "Creador del testgroup" at bounding box center [217, 90] width 40 height 4
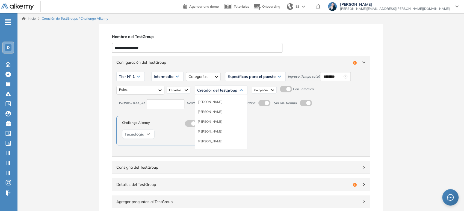
scroll to position [30, 0]
click at [226, 140] on li "Equipo Pedagógico Alkemy" at bounding box center [216, 140] width 38 height 5
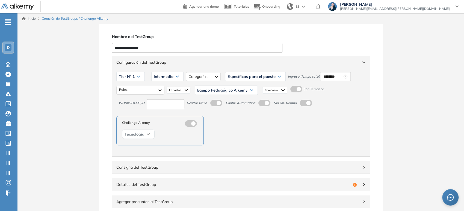
click at [179, 102] on input at bounding box center [166, 104] width 38 height 10
type input "***"
click at [186, 63] on span "Configuración del TestGroup" at bounding box center [237, 62] width 242 height 6
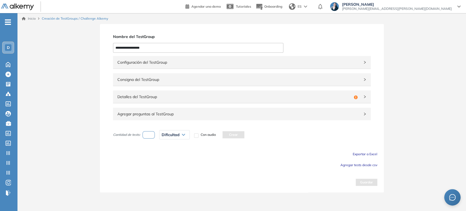
click at [161, 98] on span "Detalles del TestGroup" at bounding box center [234, 97] width 234 height 6
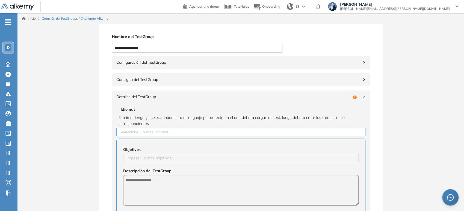
click at [148, 131] on div at bounding box center [241, 132] width 246 height 7
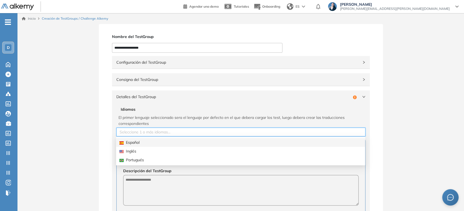
click at [135, 146] on div "Español" at bounding box center [240, 142] width 249 height 9
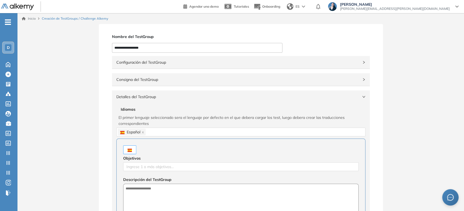
click at [175, 179] on span "Descripción del TestGroup" at bounding box center [240, 179] width 235 height 6
click at [172, 163] on div "Ingrese 1 o más objetivos..." at bounding box center [240, 166] width 235 height 9
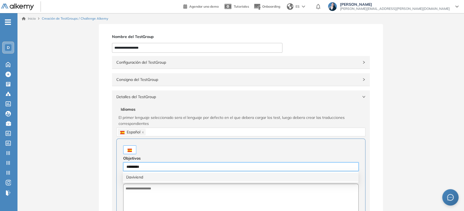
type input "**********"
type input "*******"
type input "******"
type input "********"
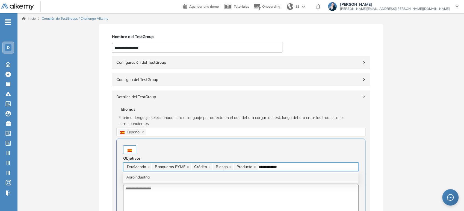
type input "**********"
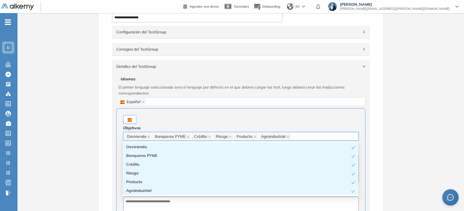
click at [155, 110] on div "Objetivos Davivienda, Banqueros PYME, Crédito, Riesgo, Producto, Agroindustrial…" at bounding box center [240, 173] width 249 height 130
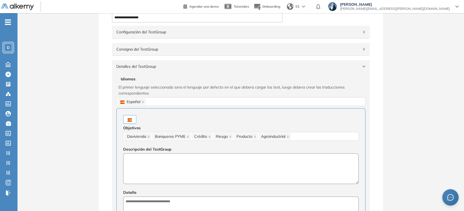
click at [147, 174] on textarea at bounding box center [240, 168] width 235 height 31
click at [160, 159] on textarea "**********" at bounding box center [240, 168] width 235 height 31
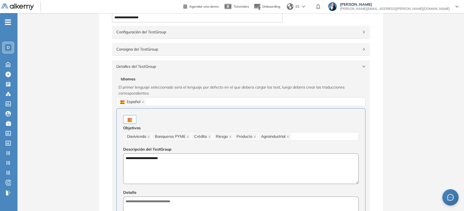
click at [160, 159] on textarea "**********" at bounding box center [240, 168] width 235 height 31
type textarea "**********"
click at [166, 194] on span "Detalle" at bounding box center [240, 192] width 235 height 6
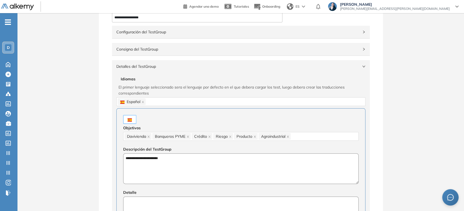
click at [166, 202] on textarea at bounding box center [240, 211] width 235 height 31
paste textarea "**********"
type textarea "**********"
click at [186, 67] on span "Detalles del TestGroup" at bounding box center [237, 66] width 242 height 6
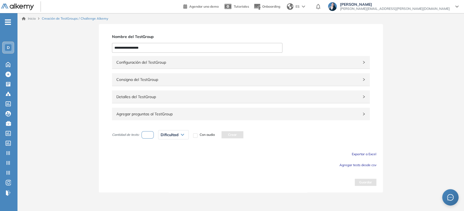
scroll to position [0, 0]
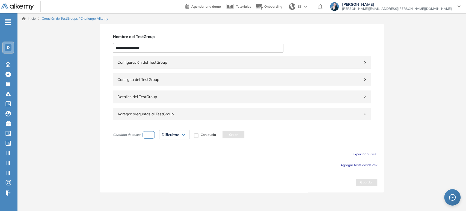
click at [232, 165] on span "Agregar tests desde csv" at bounding box center [359, 165] width 37 height 4
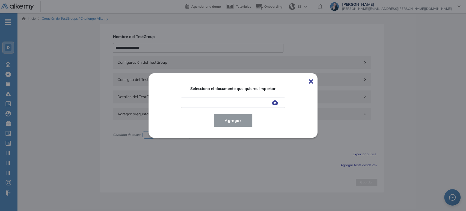
click at [232, 102] on img at bounding box center [275, 102] width 7 height 4
click at [0, 0] on input "file" at bounding box center [0, 0] width 0 height 0
click at [232, 120] on span "Agregar" at bounding box center [232, 120] width 25 height 7
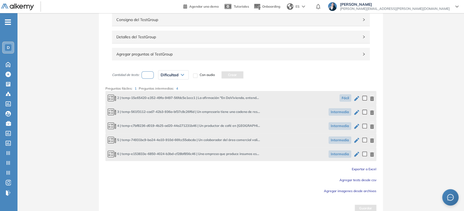
scroll to position [61, 0]
click at [148, 75] on input "number" at bounding box center [147, 73] width 13 height 7
type input "*"
click at [165, 73] on span "Dificultad" at bounding box center [170, 74] width 18 height 4
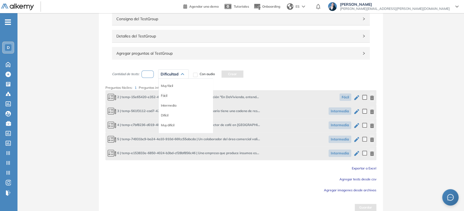
click at [166, 97] on li "Fácil" at bounding box center [164, 95] width 7 height 5
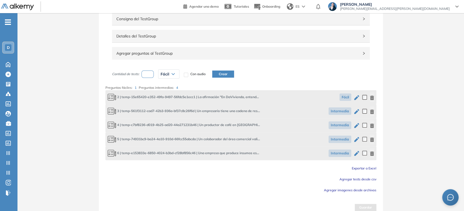
drag, startPoint x: 221, startPoint y: 74, endPoint x: 200, endPoint y: 81, distance: 21.9
click at [219, 74] on button "Crear" at bounding box center [223, 73] width 22 height 7
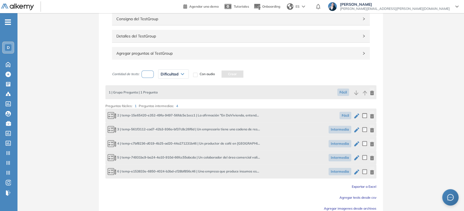
click at [150, 73] on input "number" at bounding box center [147, 73] width 13 height 7
type input "*"
click at [181, 73] on icon at bounding box center [182, 74] width 3 height 2
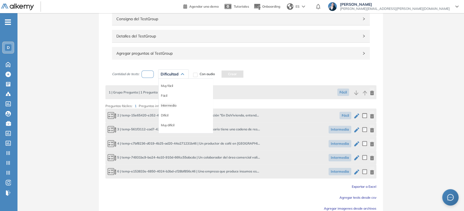
click at [171, 104] on li "Intermedia" at bounding box center [168, 105] width 15 height 5
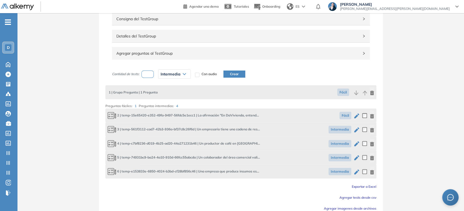
click at [232, 75] on button "Crear" at bounding box center [234, 73] width 22 height 7
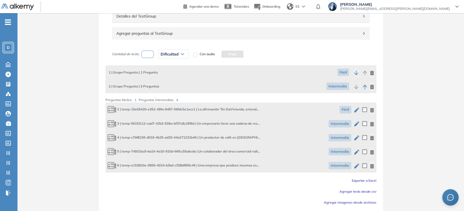
scroll to position [99, 0]
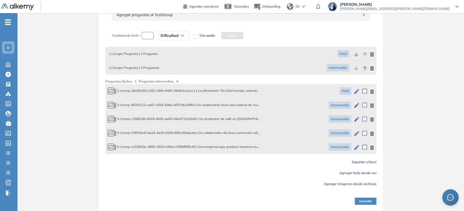
click at [232, 201] on button "Guardar" at bounding box center [366, 200] width 22 height 7
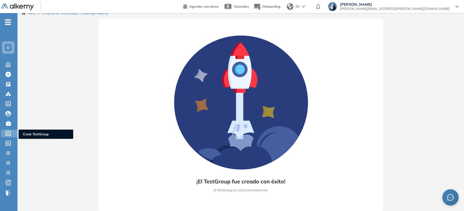
click at [8, 134] on icon at bounding box center [7, 133] width 5 height 5
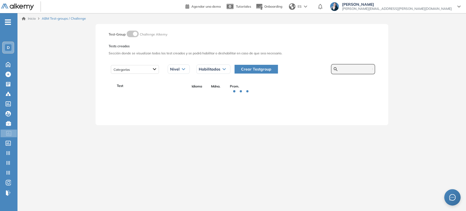
click at [232, 70] on input "text" at bounding box center [356, 69] width 33 height 5
click at [232, 68] on span "Crear Testgroup" at bounding box center [256, 69] width 30 height 6
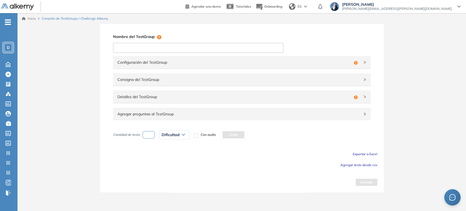
click at [188, 49] on input at bounding box center [198, 48] width 170 height 10
type input "**********"
click at [182, 61] on span "Configuración del TestGroup" at bounding box center [234, 62] width 234 height 6
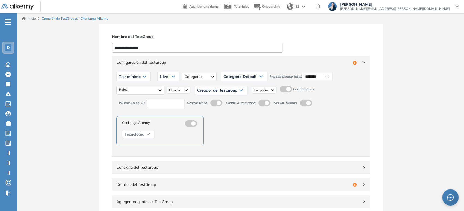
click at [140, 75] on span "Tier mínimo" at bounding box center [130, 76] width 22 height 4
click at [130, 89] on li "Tier N° 1" at bounding box center [125, 87] width 12 height 5
click at [163, 77] on div "Nivel" at bounding box center [163, 76] width 22 height 9
click at [158, 98] on li "Intermedio" at bounding box center [161, 97] width 15 height 5
click at [191, 77] on div at bounding box center [203, 76] width 35 height 9
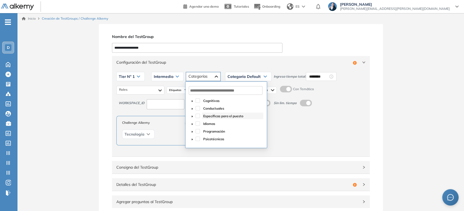
click at [212, 117] on span "Específicas para el puesto" at bounding box center [223, 116] width 40 height 4
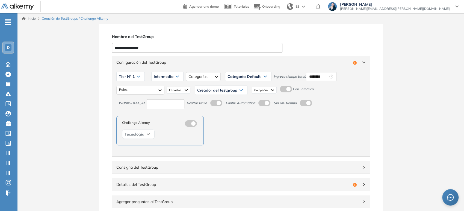
click at [232, 78] on span "Categoría Default" at bounding box center [243, 76] width 33 height 4
click at [232, 98] on li "Específicas para el puesto" at bounding box center [246, 97] width 36 height 5
click at [232, 78] on input "********" at bounding box center [332, 76] width 19 height 6
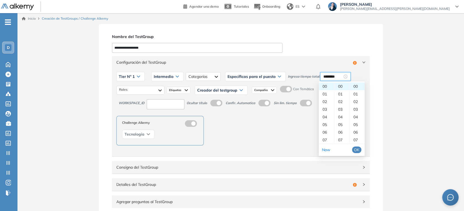
click at [232, 126] on div "05" at bounding box center [341, 125] width 15 height 8
type input "********"
click at [232, 150] on button "OK" at bounding box center [356, 149] width 9 height 7
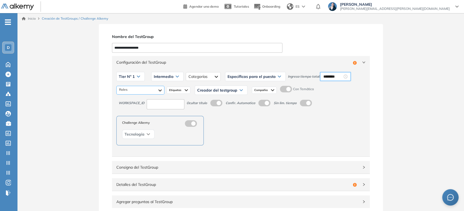
click at [150, 92] on div at bounding box center [140, 90] width 48 height 9
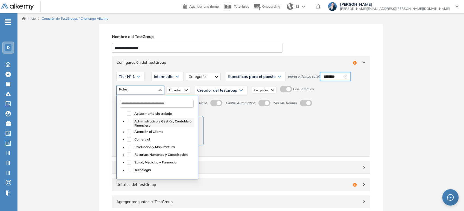
click at [142, 122] on span "Administrativo y Gestión, Contable o Financiero" at bounding box center [162, 123] width 57 height 8
click at [141, 133] on span "Atención al Cliente" at bounding box center [163, 131] width 61 height 7
click at [141, 139] on span "Comercial" at bounding box center [142, 139] width 16 height 4
click at [160, 91] on div "Administrativo y Gestión, Contable o Financiero Atención al Cliente Comercial" at bounding box center [141, 90] width 48 height 9
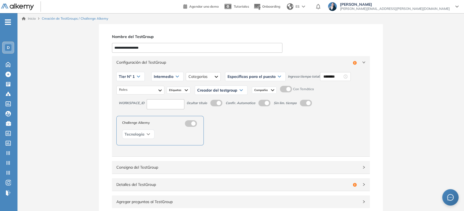
click at [232, 89] on span "Creador del testgroup" at bounding box center [217, 90] width 40 height 4
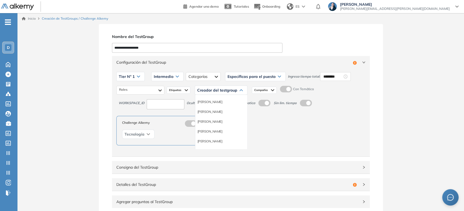
scroll to position [30, 0]
click at [222, 140] on li "Equipo Pedagógico Alkemy" at bounding box center [216, 140] width 38 height 5
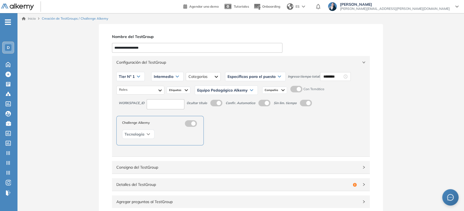
click at [162, 105] on input at bounding box center [166, 104] width 38 height 10
type input "***"
click at [190, 60] on span "Configuración del TestGroup" at bounding box center [237, 62] width 242 height 6
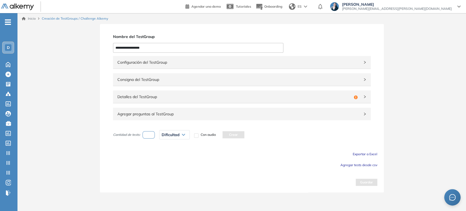
click at [187, 105] on div "Configuración del TestGroup Incompleto Tier N° 1 Tier N° 1 Tier N° 2 Tier N° 3 …" at bounding box center [241, 90] width 271 height 71
click at [183, 98] on span "Detalles del TestGroup" at bounding box center [234, 97] width 234 height 6
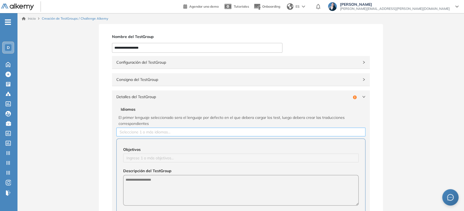
click at [155, 129] on div at bounding box center [241, 132] width 246 height 7
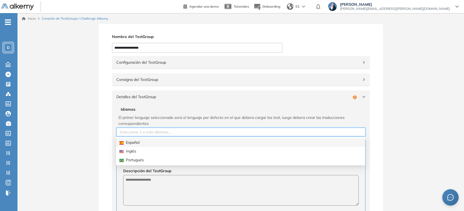
click at [144, 144] on div "Español" at bounding box center [240, 142] width 242 height 6
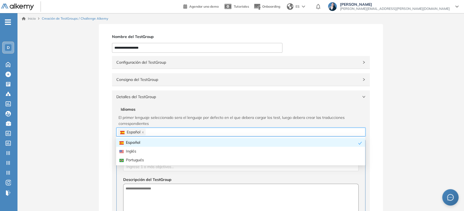
click at [164, 117] on span "El primer lenguaje seleccionado sera el lenguaje por defecto en el que debera c…" at bounding box center [241, 120] width 245 height 12
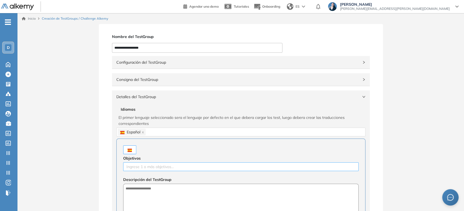
click at [152, 164] on div at bounding box center [241, 166] width 233 height 7
type input "**********"
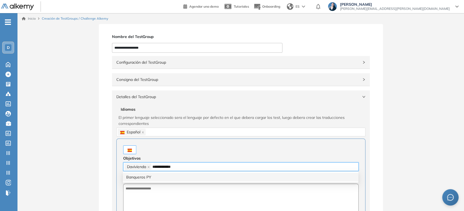
type input "**********"
type input "*******"
type input "******"
type input "********"
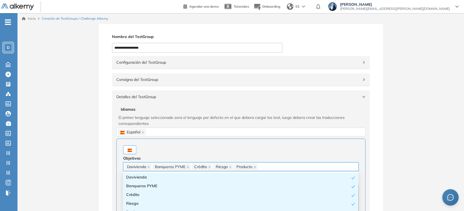
type input "*"
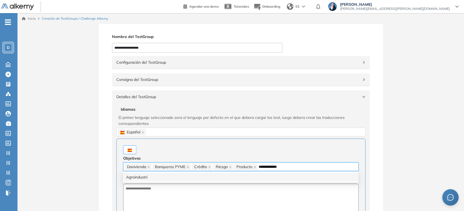
type input "**********"
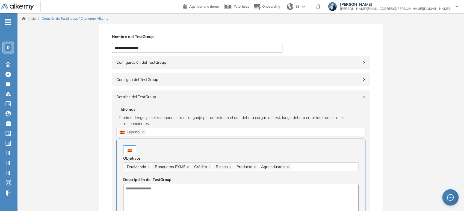
click at [159, 144] on div "Objetivos Davivienda Banqueros PYME Crédito Riesgo Producto Agroindustrial Desc…" at bounding box center [240, 203] width 249 height 130
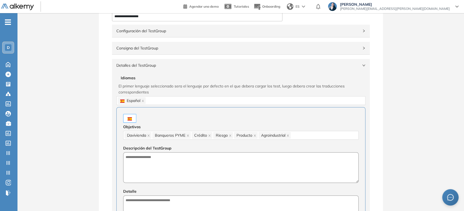
scroll to position [91, 0]
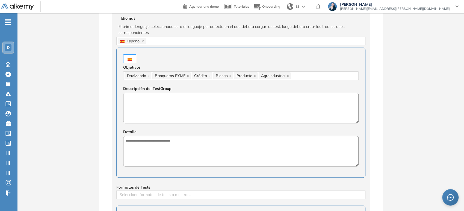
click at [161, 121] on textarea at bounding box center [240, 108] width 235 height 31
type textarea "*"
paste textarea "**********"
type textarea "**********"
click at [156, 155] on textarea at bounding box center [240, 151] width 235 height 31
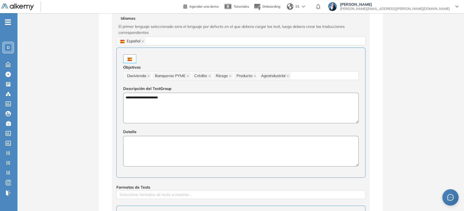
paste textarea "**********"
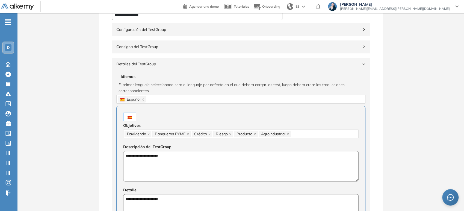
scroll to position [0, 0]
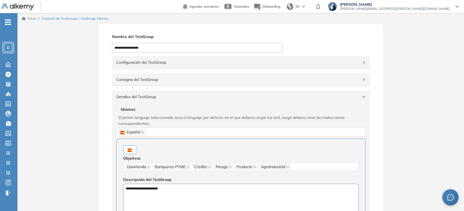
type textarea "**********"
click at [157, 97] on span "Detalles del TestGroup" at bounding box center [237, 97] width 242 height 6
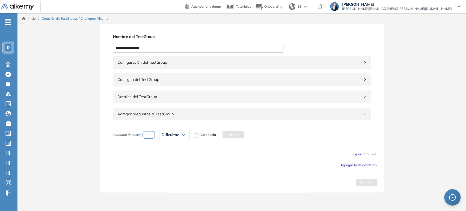
click at [232, 166] on span "Agregar tests desde csv" at bounding box center [359, 165] width 37 height 4
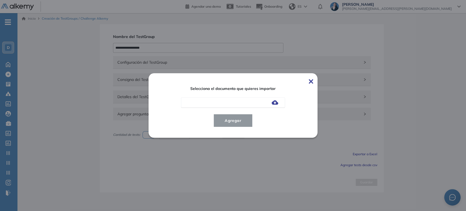
click at [232, 103] on img at bounding box center [275, 102] width 7 height 4
click at [0, 0] on input "file" at bounding box center [0, 0] width 0 height 0
click at [232, 122] on span "Agregar" at bounding box center [232, 120] width 25 height 7
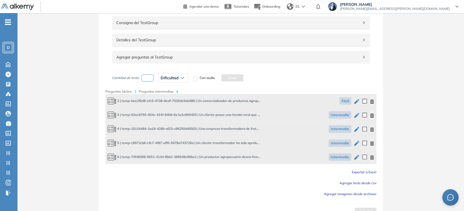
scroll to position [61, 0]
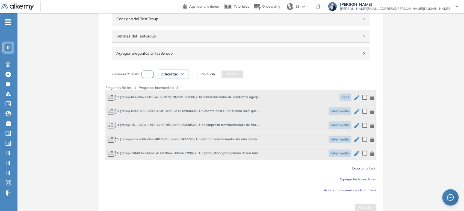
click at [150, 76] on input "number" at bounding box center [147, 73] width 13 height 7
type input "*"
click at [167, 76] on span "Dificultad" at bounding box center [170, 74] width 18 height 4
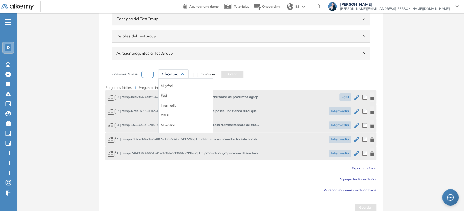
click at [165, 94] on li "Fácil" at bounding box center [164, 95] width 7 height 5
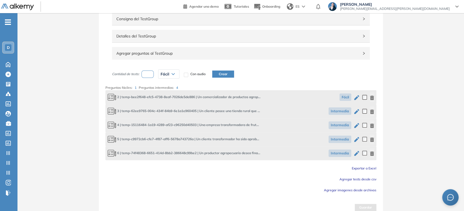
click at [227, 74] on button "Crear" at bounding box center [223, 73] width 22 height 7
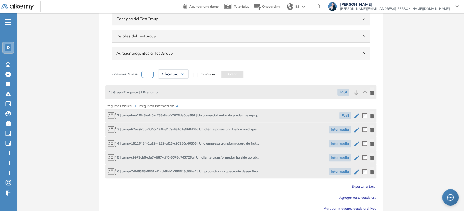
click at [146, 72] on input "number" at bounding box center [147, 73] width 13 height 7
type input "*"
click at [174, 77] on div "Dificultad" at bounding box center [173, 74] width 30 height 9
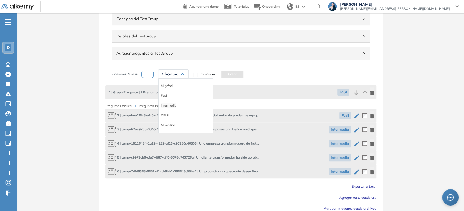
click at [167, 103] on li "Intermedia" at bounding box center [168, 105] width 15 height 5
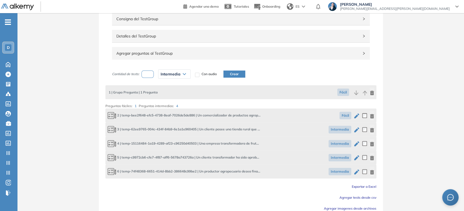
click at [232, 72] on button "Crear" at bounding box center [234, 73] width 22 height 7
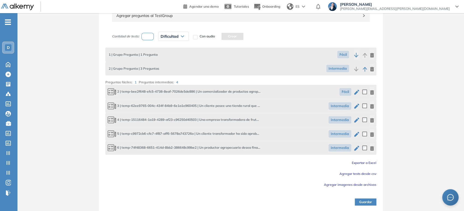
scroll to position [99, 0]
click at [232, 200] on button "Guardar" at bounding box center [366, 200] width 22 height 7
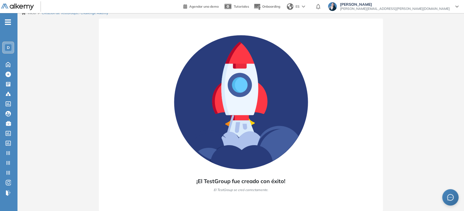
scroll to position [5, 0]
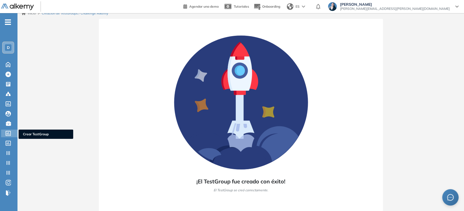
click at [9, 132] on icon at bounding box center [7, 133] width 5 height 5
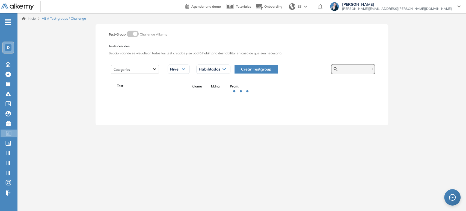
click at [232, 67] on input "text" at bounding box center [356, 69] width 33 height 5
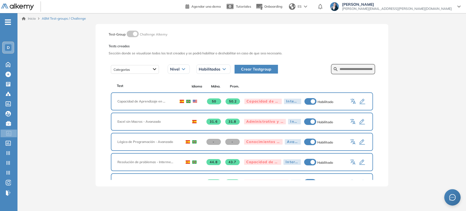
click at [232, 69] on span "Crear Testgroup" at bounding box center [256, 69] width 30 height 6
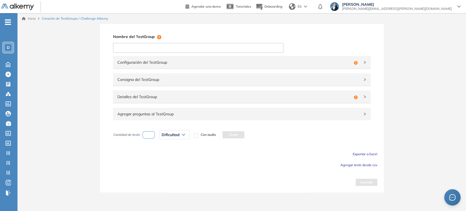
click at [151, 48] on input at bounding box center [198, 48] width 170 height 10
paste input "**********"
click at [120, 48] on input "**********" at bounding box center [198, 48] width 170 height 10
type input "**********"
click at [134, 64] on span "Configuración del TestGroup" at bounding box center [234, 62] width 234 height 6
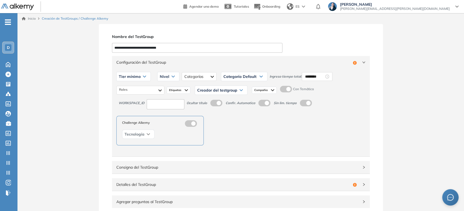
click at [140, 76] on div "Tier mínimo" at bounding box center [134, 76] width 34 height 9
click at [127, 89] on li "Tier N° 1" at bounding box center [125, 87] width 12 height 5
click at [168, 74] on div "Nivel" at bounding box center [163, 76] width 22 height 9
click at [161, 100] on li "Intermedio" at bounding box center [161, 97] width 15 height 5
click at [190, 76] on div at bounding box center [203, 76] width 35 height 9
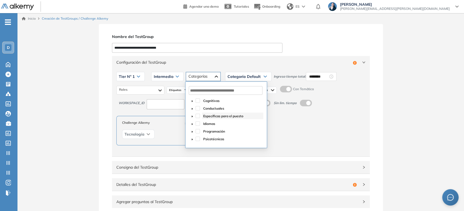
click at [206, 116] on span "Específicas para el puesto" at bounding box center [223, 116] width 40 height 4
drag, startPoint x: 256, startPoint y: 77, endPoint x: 258, endPoint y: 82, distance: 6.1
click at [232, 77] on span "Categoría Default" at bounding box center [243, 76] width 33 height 4
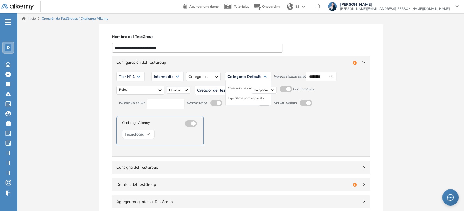
click at [232, 94] on div "Específicas para el puesto" at bounding box center [248, 98] width 45 height 10
click at [232, 96] on li "Específicas para el puesto" at bounding box center [246, 97] width 36 height 5
click at [232, 75] on input "********" at bounding box center [332, 76] width 19 height 6
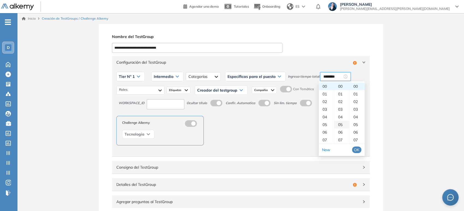
click at [232, 124] on div "05" at bounding box center [341, 125] width 15 height 8
type input "********"
click at [232, 147] on span "OK" at bounding box center [356, 150] width 5 height 6
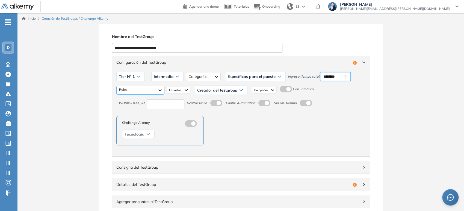
click at [146, 93] on div at bounding box center [140, 90] width 48 height 9
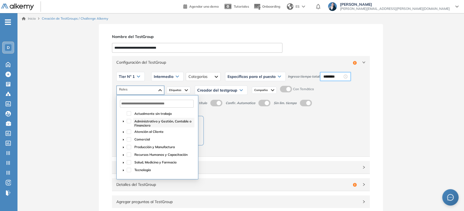
click at [137, 120] on span "Administrativo y Gestión, Contable o Financiero" at bounding box center [162, 123] width 57 height 8
click at [137, 131] on span "Atención al Cliente" at bounding box center [148, 131] width 29 height 4
drag, startPoint x: 138, startPoint y: 139, endPoint x: 156, endPoint y: 132, distance: 19.1
click at [138, 139] on span "Comercial" at bounding box center [142, 139] width 16 height 4
click at [210, 91] on span "Creador del testgroup" at bounding box center [217, 90] width 40 height 4
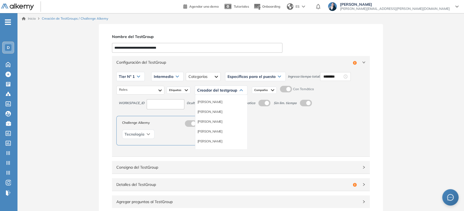
scroll to position [30, 0]
click at [225, 143] on div "Equipo Pedagógico Alkemy" at bounding box center [221, 140] width 52 height 10
click at [226, 140] on li "Equipo Pedagógico Alkemy" at bounding box center [216, 140] width 38 height 5
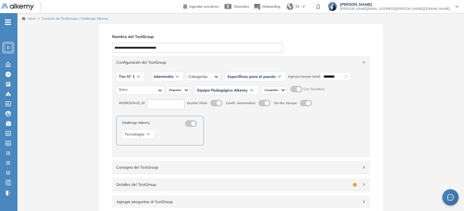
drag, startPoint x: 178, startPoint y: 101, endPoint x: 175, endPoint y: 109, distance: 8.3
click at [178, 101] on input at bounding box center [166, 104] width 38 height 10
type input "***"
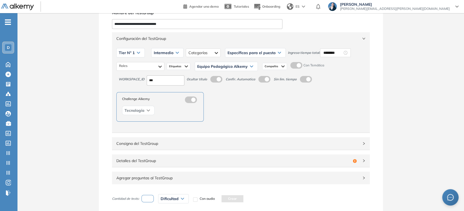
scroll to position [61, 0]
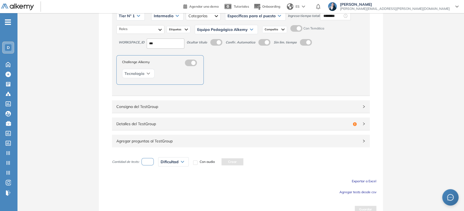
click at [200, 107] on span "Consigna del TestGroup" at bounding box center [237, 106] width 242 height 6
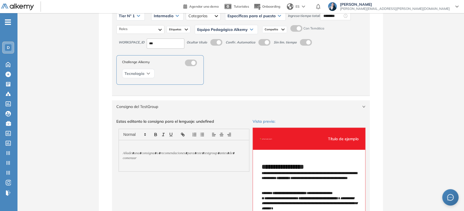
click at [206, 103] on span "Consigna del TestGroup" at bounding box center [237, 106] width 242 height 6
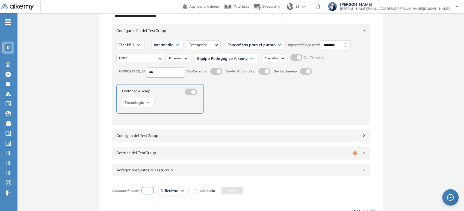
scroll to position [0, 0]
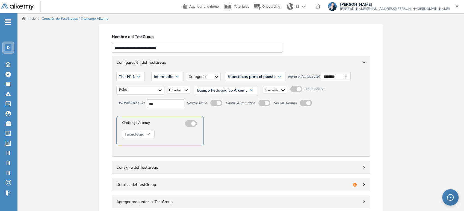
click at [181, 58] on div "Configuración del TestGroup Incompleto" at bounding box center [241, 62] width 258 height 13
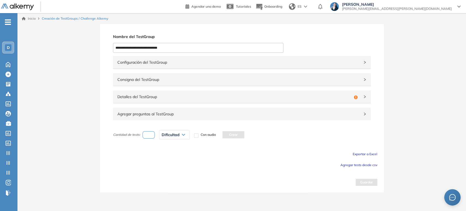
click at [164, 93] on div "Detalles del TestGroup Incompleto" at bounding box center [242, 96] width 258 height 13
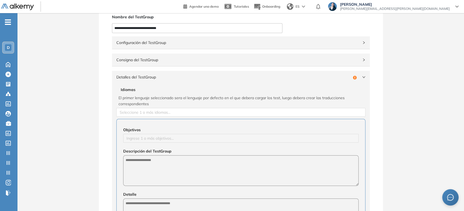
scroll to position [30, 0]
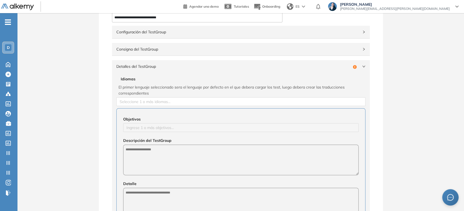
click at [164, 96] on div "Idiomas El primer lenguaje seleccionado sera el lenguaje por defecto en el que …" at bounding box center [240, 91] width 249 height 30
click at [162, 100] on div at bounding box center [241, 101] width 246 height 7
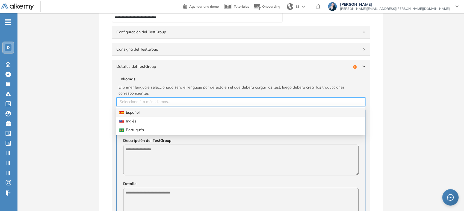
click at [147, 114] on div "Español" at bounding box center [240, 112] width 242 height 6
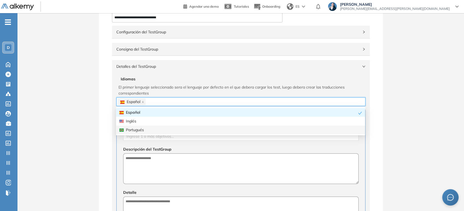
click at [108, 124] on div "Configuración del TestGroup Incompleto Tier N° 1 Tier N° 1 Tier N° 2 Tier N° 3 …" at bounding box center [240, 187] width 271 height 324
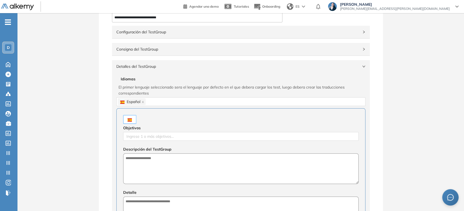
click at [136, 130] on span "Objetivos" at bounding box center [131, 128] width 17 height 6
click at [140, 138] on div at bounding box center [241, 136] width 233 height 7
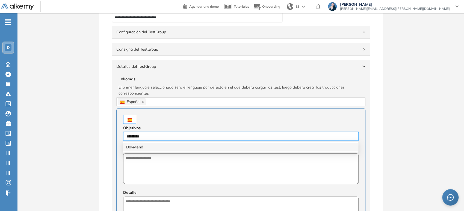
type input "**********"
type input "*******"
type input "******"
type input "********"
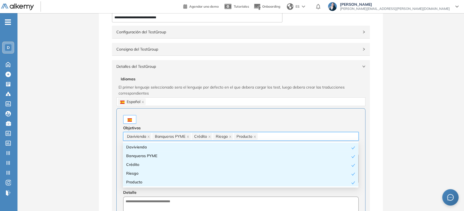
paste input "**********"
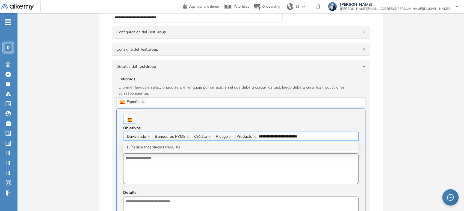
type input "**********"
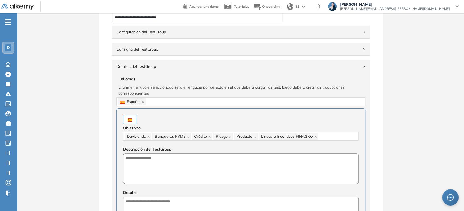
click at [165, 120] on div at bounding box center [240, 119] width 235 height 9
click at [145, 170] on textarea at bounding box center [240, 168] width 235 height 31
drag, startPoint x: 198, startPoint y: 169, endPoint x: 98, endPoint y: 168, distance: 100.0
click at [98, 168] on div "**********" at bounding box center [240, 204] width 446 height 421
type textarea "**********"
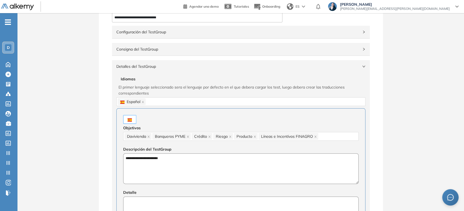
click at [160, 201] on textarea at bounding box center [240, 211] width 235 height 31
paste textarea "**********"
type textarea "**********"
click at [59, 176] on div "**********" at bounding box center [240, 204] width 446 height 421
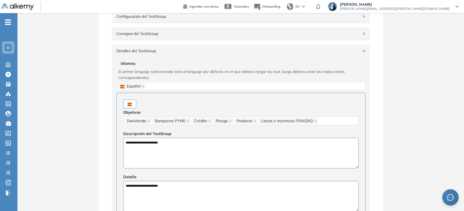
scroll to position [0, 0]
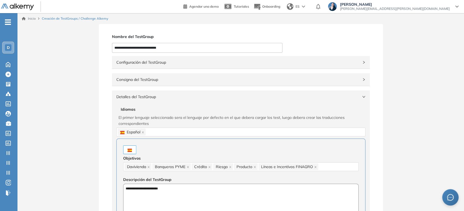
click at [166, 100] on div "Detalles del TestGroup Incompleto" at bounding box center [241, 96] width 258 height 13
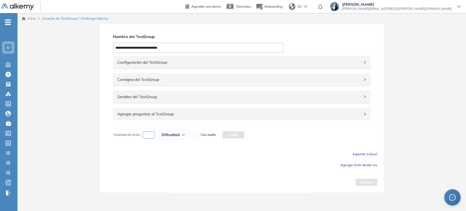
click at [232, 165] on span "Agregar tests desde csv" at bounding box center [359, 165] width 37 height 4
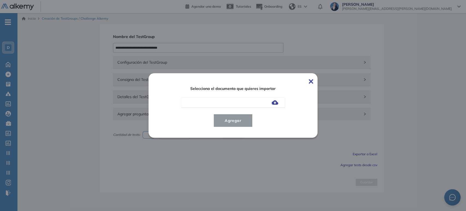
click at [232, 103] on img at bounding box center [275, 102] width 7 height 4
click at [0, 0] on input "file" at bounding box center [0, 0] width 0 height 0
click at [232, 120] on span "Agregar" at bounding box center [232, 120] width 25 height 7
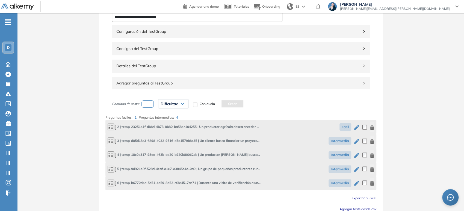
scroll to position [67, 0]
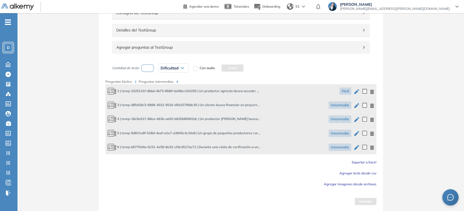
click at [150, 70] on input "number" at bounding box center [147, 67] width 13 height 7
type input "*"
click at [167, 68] on span "Dificultad" at bounding box center [170, 68] width 18 height 4
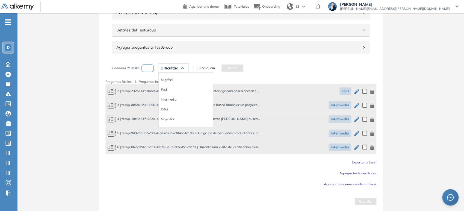
click at [164, 91] on li "Fácil" at bounding box center [164, 89] width 7 height 5
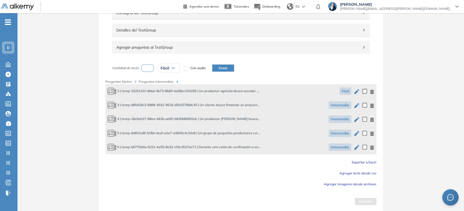
click at [217, 67] on button "Crear" at bounding box center [223, 67] width 22 height 7
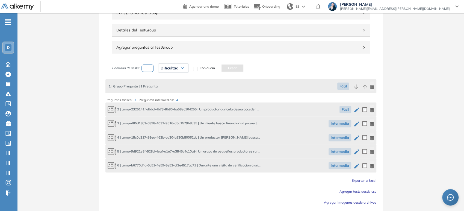
click at [147, 67] on input "number" at bounding box center [147, 67] width 13 height 7
type input "*"
click at [167, 69] on span "Dificultad" at bounding box center [170, 68] width 18 height 4
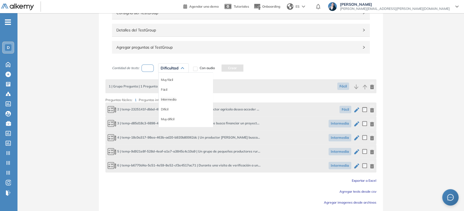
click at [172, 99] on li "Intermedia" at bounding box center [168, 99] width 15 height 5
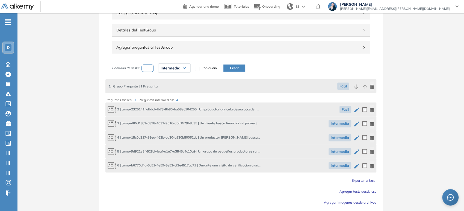
click at [232, 67] on button "Crear" at bounding box center [234, 67] width 22 height 7
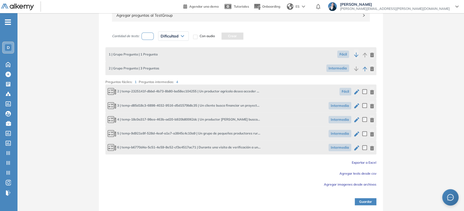
scroll to position [99, 0]
click at [232, 199] on button "Guardar" at bounding box center [366, 200] width 22 height 7
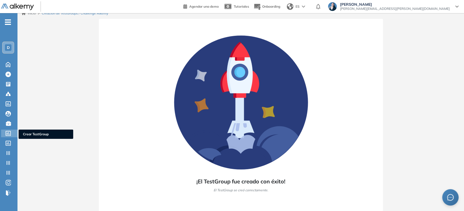
click at [6, 132] on icon at bounding box center [8, 133] width 5 height 5
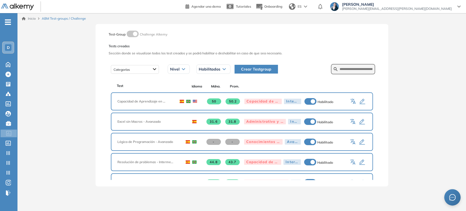
click at [232, 72] on button "Crear Testgroup" at bounding box center [256, 69] width 43 height 9
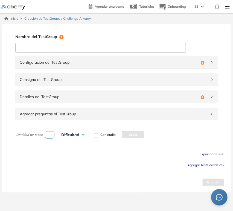
click at [58, 51] on input at bounding box center [100, 48] width 170 height 10
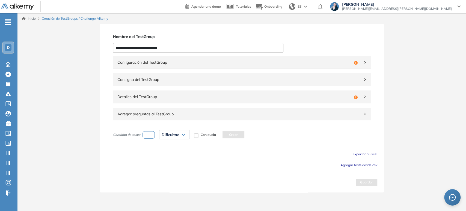
drag, startPoint x: 158, startPoint y: 47, endPoint x: 103, endPoint y: 51, distance: 55.6
click at [103, 51] on div "**********" at bounding box center [242, 108] width 284 height 168
type input "**********"
click at [154, 56] on div "Configuración del TestGroup Incompleto" at bounding box center [242, 62] width 258 height 13
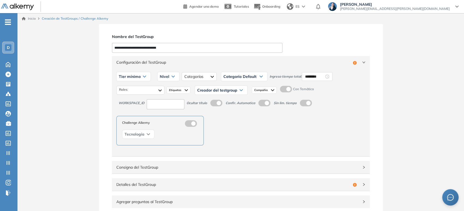
click at [138, 74] on span "Tier mínimo" at bounding box center [130, 76] width 22 height 4
click at [129, 89] on li "Tier N° 1" at bounding box center [125, 87] width 12 height 5
click at [160, 78] on span "Nivel" at bounding box center [159, 76] width 10 height 4
click at [160, 100] on li "Intermedio" at bounding box center [161, 97] width 15 height 5
click at [199, 76] on div at bounding box center [203, 76] width 34 height 9
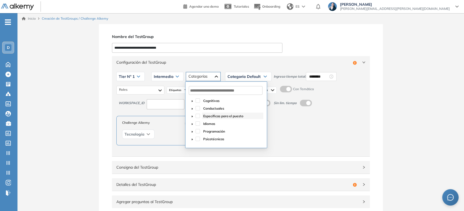
click at [205, 116] on span "Específicas para el puesto" at bounding box center [223, 116] width 40 height 4
click at [232, 78] on div "Categoría Default" at bounding box center [248, 76] width 46 height 9
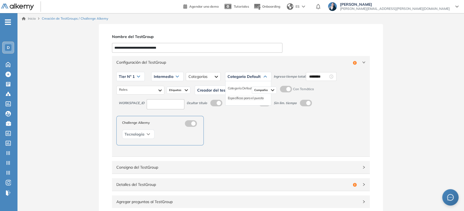
click at [232, 99] on li "Específicas para el puesto" at bounding box center [246, 97] width 36 height 5
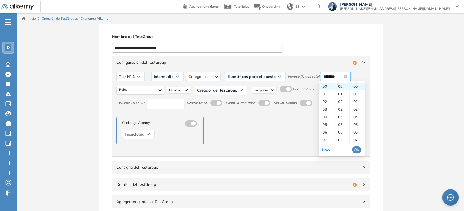
click at [232, 77] on input "********" at bounding box center [332, 76] width 19 height 6
click at [232, 126] on div "05" at bounding box center [341, 125] width 15 height 8
type input "********"
drag, startPoint x: 359, startPoint y: 148, endPoint x: 356, endPoint y: 148, distance: 3.0
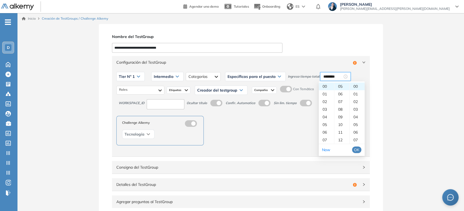
click at [232, 148] on span "OK" at bounding box center [356, 150] width 5 height 6
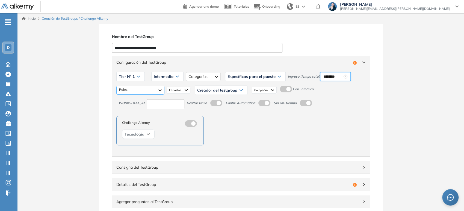
click at [156, 91] on div at bounding box center [140, 90] width 48 height 9
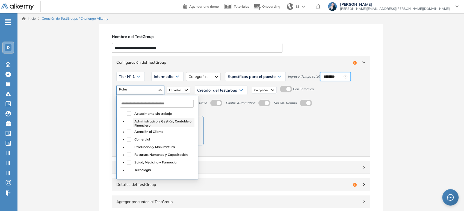
click at [146, 121] on span "Administrativo y Gestión, Contable o Financiero" at bounding box center [162, 123] width 57 height 8
click at [145, 133] on span "Atención al Cliente" at bounding box center [148, 131] width 29 height 4
click at [143, 138] on span "Comercial" at bounding box center [142, 139] width 16 height 4
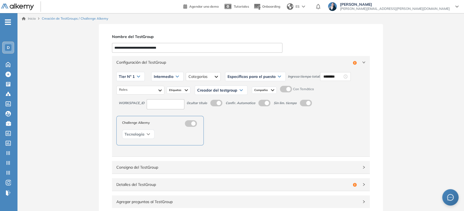
click at [211, 87] on div "Creador del testgroup" at bounding box center [221, 90] width 52 height 9
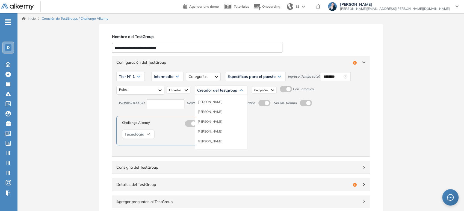
scroll to position [30, 0]
click at [220, 139] on li "Equipo Pedagógico Alkemy" at bounding box center [216, 140] width 38 height 5
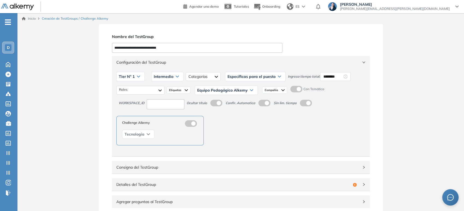
click at [164, 102] on input at bounding box center [166, 104] width 38 height 10
type input "***"
click at [192, 61] on span "Configuración del TestGroup" at bounding box center [237, 62] width 242 height 6
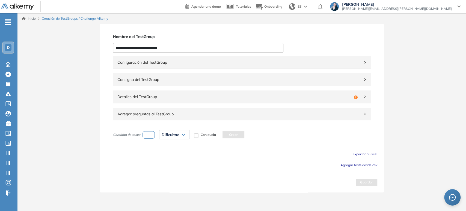
click at [172, 103] on div "Configuración del TestGroup Incompleto Tier N° 1 Tier N° 1 Tier N° 2 Tier N° 3 …" at bounding box center [241, 90] width 271 height 71
click at [175, 100] on div "Detalles del TestGroup Incompleto" at bounding box center [242, 96] width 258 height 13
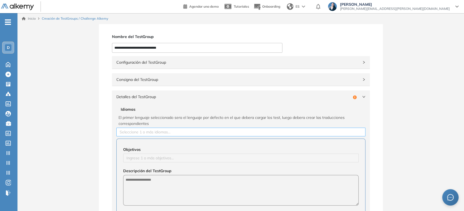
click at [158, 130] on div at bounding box center [241, 132] width 246 height 7
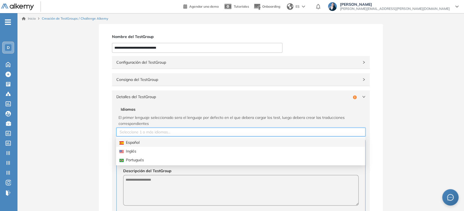
click at [136, 144] on div "Español" at bounding box center [240, 142] width 242 height 6
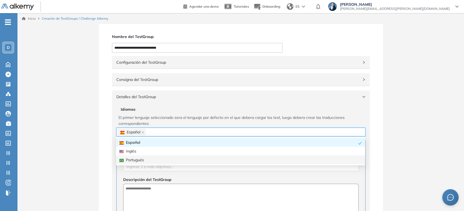
click at [140, 171] on div "Objetivos Ingrese 1 o más objetivos... Descripción del TestGroup Detalle" at bounding box center [240, 203] width 249 height 130
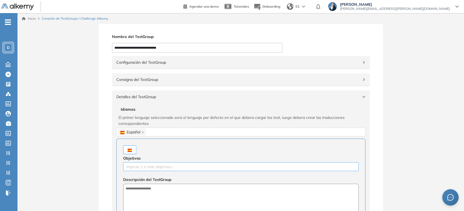
click at [143, 168] on div at bounding box center [241, 166] width 233 height 7
type input "**********"
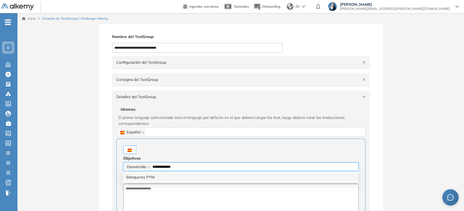
type input "**********"
type input "*******"
type input "******"
type input "********"
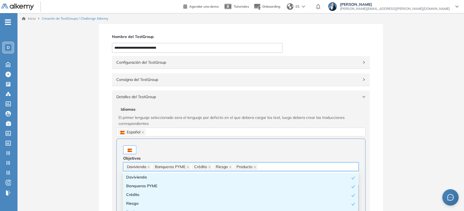
paste input "**********"
type input "**********"
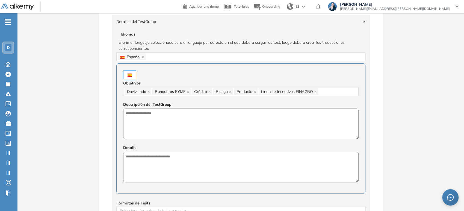
scroll to position [91, 0]
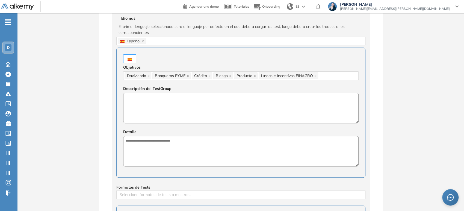
click at [168, 113] on textarea at bounding box center [240, 108] width 235 height 31
drag, startPoint x: 168, startPoint y: 113, endPoint x: 40, endPoint y: 109, distance: 128.4
click at [40, 109] on div "**********" at bounding box center [240, 143] width 446 height 421
type textarea "**********"
click at [151, 157] on textarea at bounding box center [240, 151] width 235 height 31
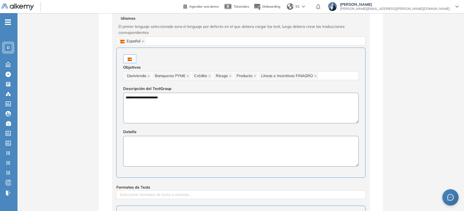
paste textarea "**********"
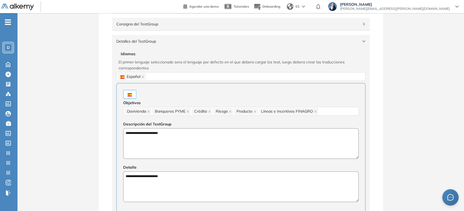
scroll to position [0, 0]
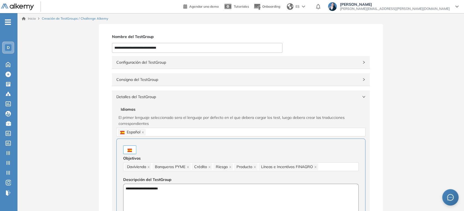
type textarea "**********"
click at [175, 93] on div "Detalles del TestGroup Incompleto" at bounding box center [241, 96] width 258 height 13
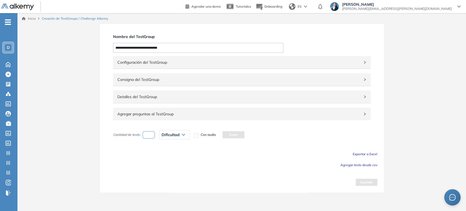
click at [232, 161] on button "Agregar tests desde csv" at bounding box center [359, 164] width 37 height 7
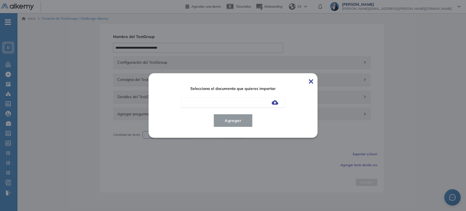
click at [232, 102] on img at bounding box center [275, 102] width 7 height 4
click at [0, 0] on input "file" at bounding box center [0, 0] width 0 height 0
click at [232, 121] on span "Agregar" at bounding box center [232, 120] width 25 height 7
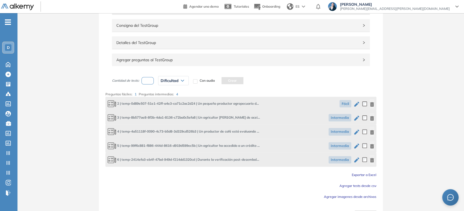
scroll to position [61, 0]
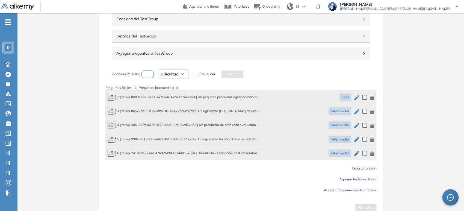
click at [150, 74] on input "number" at bounding box center [147, 73] width 13 height 7
type input "*"
click at [171, 71] on div "Dificultad" at bounding box center [173, 74] width 30 height 9
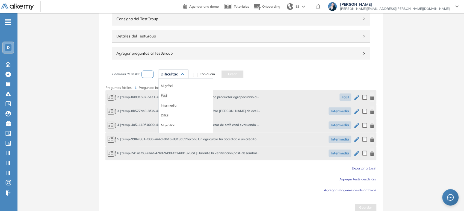
click at [166, 93] on li "Fácil" at bounding box center [164, 95] width 7 height 5
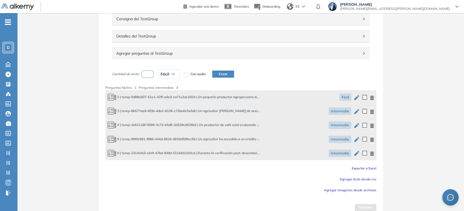
click at [220, 78] on div "Cantidad de tests: * Fácil Muy fácil Fácil Intermedia Difícil Muy difícil Avanz…" at bounding box center [193, 74] width 162 height 14
click at [226, 74] on button "Crear" at bounding box center [223, 73] width 22 height 7
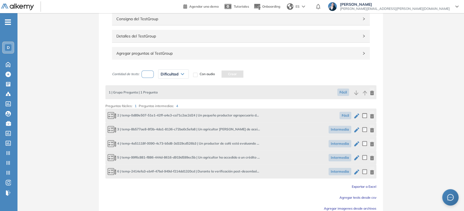
click at [151, 75] on input "number" at bounding box center [147, 73] width 13 height 7
type input "*"
click at [181, 74] on icon at bounding box center [182, 74] width 3 height 2
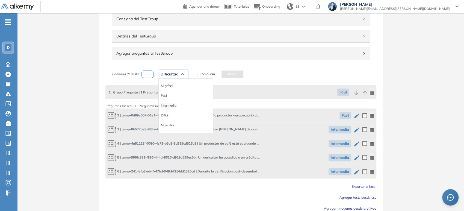
click at [173, 103] on li "Intermedia" at bounding box center [168, 105] width 15 height 5
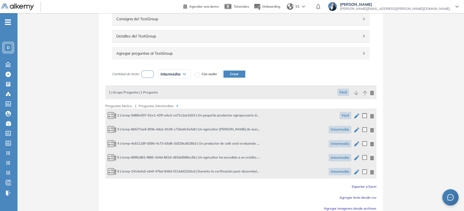
click at [232, 74] on button "Crear" at bounding box center [234, 73] width 22 height 7
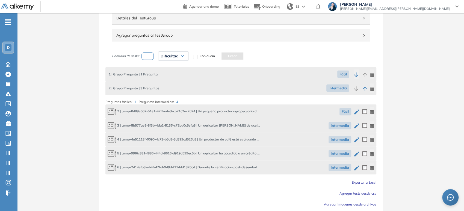
scroll to position [99, 0]
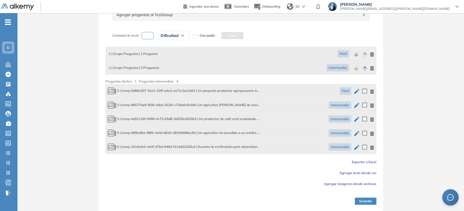
click at [232, 202] on button "Guardar" at bounding box center [366, 200] width 22 height 7
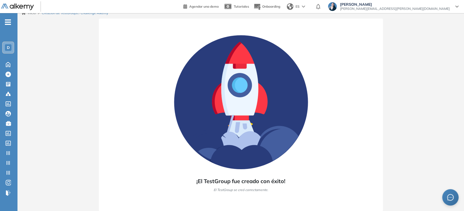
scroll to position [5, 0]
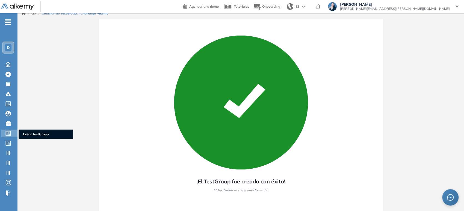
click at [8, 130] on div at bounding box center [8, 132] width 7 height 7
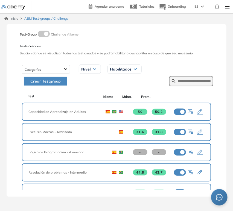
click at [59, 81] on span "Crear Testgroup" at bounding box center [45, 81] width 30 height 6
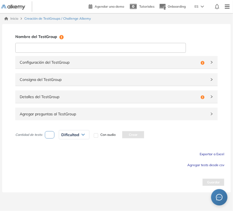
click at [97, 48] on input at bounding box center [100, 48] width 170 height 10
paste input "**********"
drag, startPoint x: 23, startPoint y: 48, endPoint x: 2, endPoint y: 49, distance: 20.5
click at [2, 48] on div "**********" at bounding box center [116, 108] width 228 height 168
type input "**********"
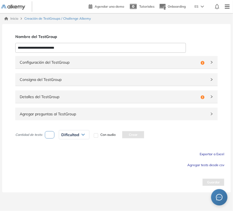
click at [114, 57] on div "Configuración del TestGroup Incompleto" at bounding box center [116, 62] width 202 height 13
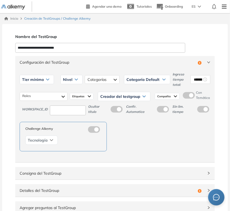
click at [43, 80] on span "Tier mínimo" at bounding box center [33, 79] width 22 height 4
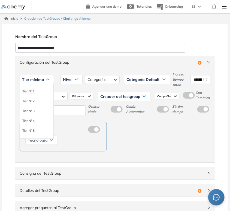
click at [33, 91] on li "Tier N° 1" at bounding box center [28, 90] width 12 height 5
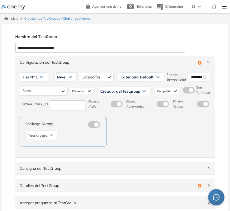
click at [65, 78] on span "Nivel" at bounding box center [62, 77] width 10 height 4
click at [63, 100] on li "Intermedio" at bounding box center [64, 98] width 15 height 5
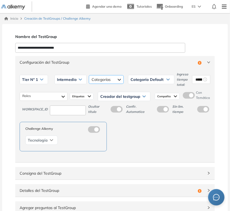
click at [96, 81] on div at bounding box center [106, 79] width 35 height 9
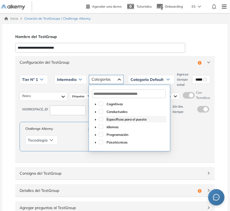
click at [112, 119] on span "Específicas para el puesto" at bounding box center [127, 119] width 40 height 4
click at [137, 78] on span "Categoría Default" at bounding box center [147, 79] width 33 height 4
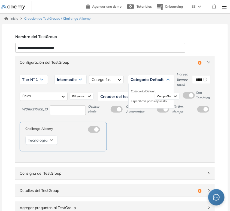
click at [138, 106] on ul "Categoría Default Específicas para el puesto" at bounding box center [152, 96] width 46 height 25
click at [146, 102] on li "Específicas para el puesto" at bounding box center [149, 100] width 36 height 5
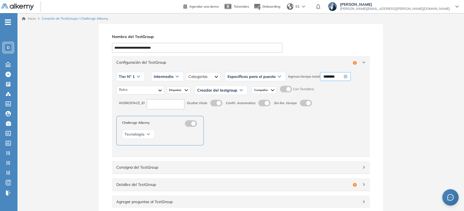
click at [232, 76] on input "********" at bounding box center [332, 76] width 19 height 6
click at [232, 124] on div "05" at bounding box center [341, 125] width 15 height 8
type input "********"
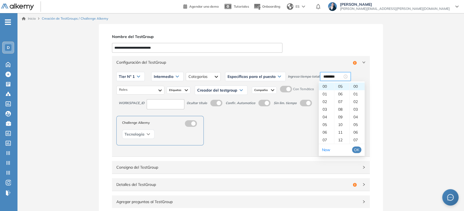
drag, startPoint x: 357, startPoint y: 148, endPoint x: 352, endPoint y: 156, distance: 9.8
click at [232, 148] on span "OK" at bounding box center [356, 150] width 5 height 6
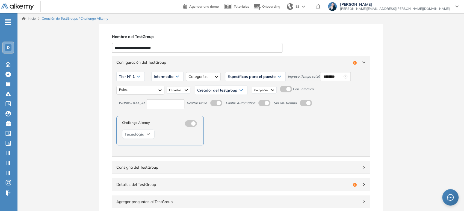
drag, startPoint x: 170, startPoint y: 45, endPoint x: 83, endPoint y: 45, distance: 87.7
click at [83, 45] on div "**********" at bounding box center [240, 152] width 446 height 256
click at [159, 90] on div at bounding box center [140, 90] width 48 height 9
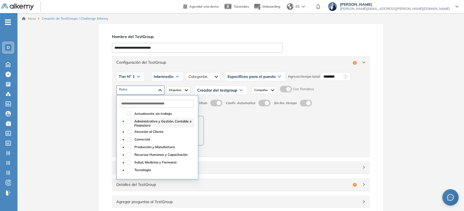
click at [147, 125] on span "Administrativo y Gestión, Contable o Financiero" at bounding box center [162, 123] width 57 height 8
drag, startPoint x: 147, startPoint y: 129, endPoint x: 146, endPoint y: 137, distance: 7.7
click at [148, 130] on span "Atención al Cliente" at bounding box center [148, 131] width 29 height 4
click at [146, 138] on span "Comercial" at bounding box center [142, 139] width 16 height 4
click at [219, 91] on span "Creador del testgroup" at bounding box center [217, 90] width 40 height 4
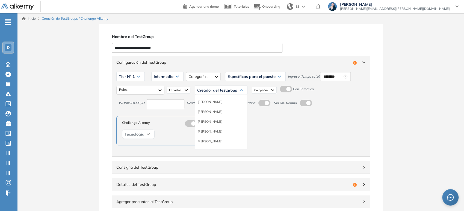
scroll to position [30, 0]
click at [220, 139] on li "Equipo Pedagógico Alkemy" at bounding box center [216, 140] width 38 height 5
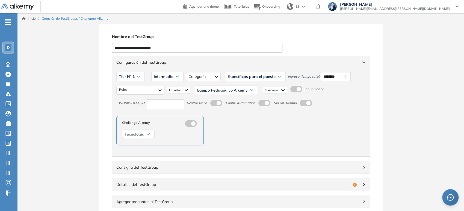
click at [232, 91] on span "Equipo Pedagógico Alkemy" at bounding box center [222, 90] width 51 height 4
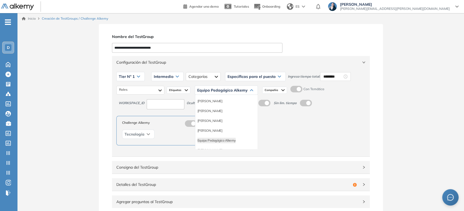
click at [177, 103] on input at bounding box center [166, 104] width 38 height 10
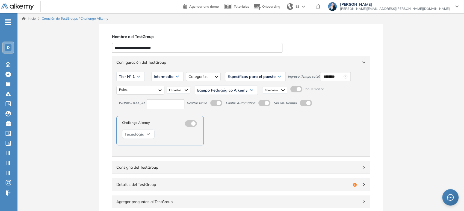
type input "***"
click at [228, 67] on div "Configuración del TestGroup Incompleto" at bounding box center [241, 62] width 258 height 13
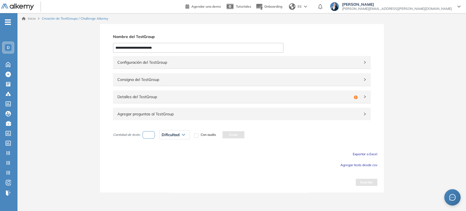
click at [193, 95] on span "Detalles del TestGroup" at bounding box center [234, 97] width 234 height 6
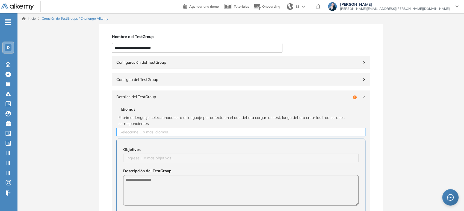
click at [137, 129] on div at bounding box center [241, 132] width 246 height 7
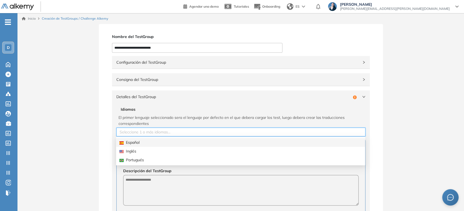
click at [137, 143] on div "Español" at bounding box center [240, 142] width 242 height 6
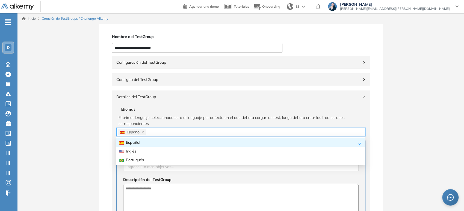
click at [159, 107] on span "Idiomas" at bounding box center [241, 109] width 240 height 6
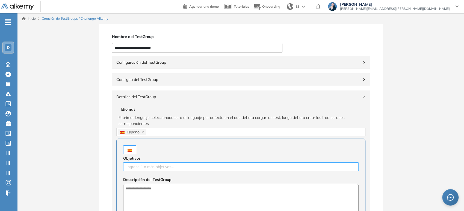
click at [144, 165] on div at bounding box center [241, 166] width 233 height 7
type input "**********"
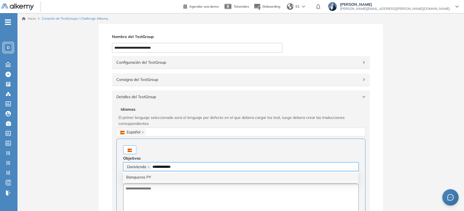
type input "**********"
type input "*******"
type input "******"
type input "********"
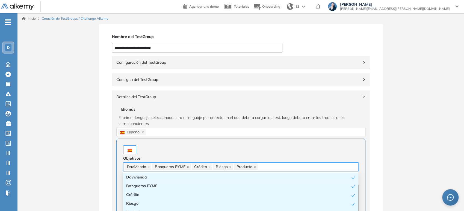
paste input "**********"
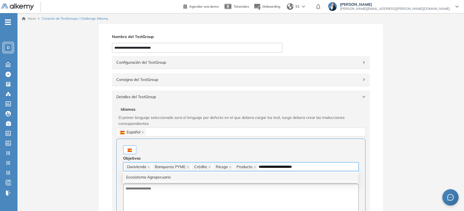
type input "**********"
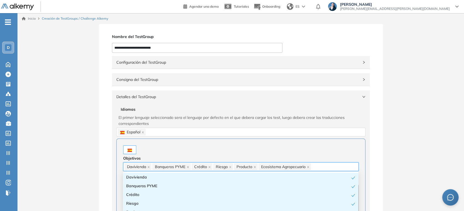
click at [152, 151] on div at bounding box center [240, 149] width 235 height 9
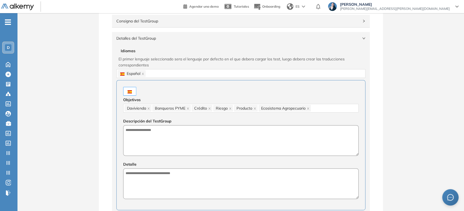
scroll to position [61, 0]
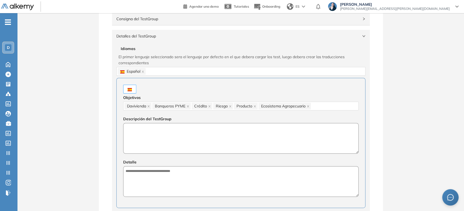
click at [155, 140] on textarea at bounding box center [240, 138] width 235 height 31
drag, startPoint x: 166, startPoint y: 131, endPoint x: 102, endPoint y: 134, distance: 64.2
click at [102, 134] on div "**********" at bounding box center [241, 173] width 284 height 421
type textarea "**********"
click at [168, 173] on textarea at bounding box center [240, 181] width 235 height 31
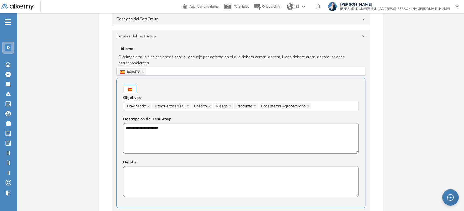
paste textarea "**********"
type textarea "**********"
click at [163, 42] on div "Detalles del TestGroup Incompleto" at bounding box center [241, 36] width 258 height 13
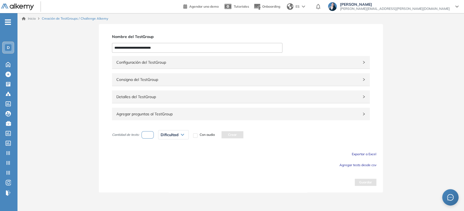
scroll to position [0, 0]
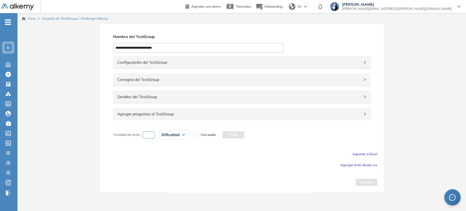
click at [232, 164] on span "Agregar tests desde csv" at bounding box center [359, 165] width 37 height 4
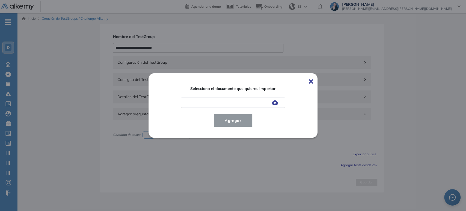
click at [232, 100] on img at bounding box center [275, 102] width 7 height 4
click at [0, 0] on input "file" at bounding box center [0, 0] width 0 height 0
click at [232, 116] on button "Agregar" at bounding box center [233, 120] width 39 height 13
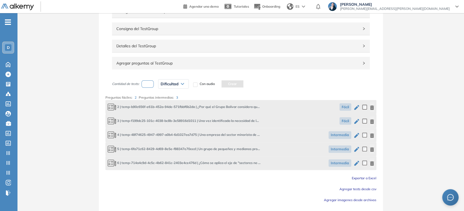
scroll to position [61, 0]
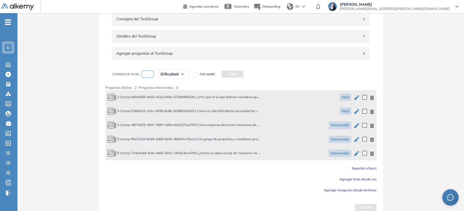
click at [150, 73] on input "number" at bounding box center [147, 73] width 13 height 7
type input "*"
click at [181, 73] on icon at bounding box center [182, 73] width 3 height 1
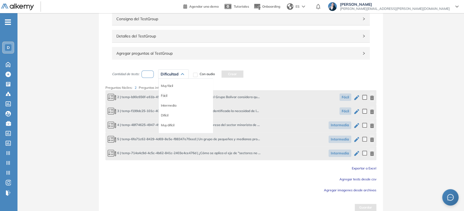
click at [163, 95] on li "Fácil" at bounding box center [164, 95] width 7 height 5
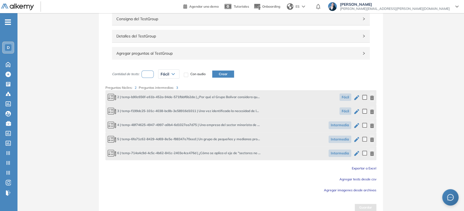
click at [217, 72] on button "Crear" at bounding box center [223, 73] width 22 height 7
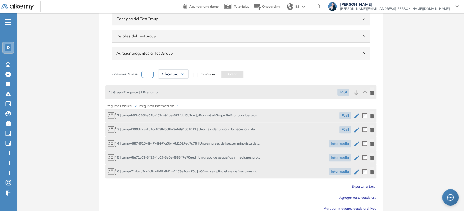
click at [146, 73] on input "number" at bounding box center [147, 73] width 13 height 7
type input "*"
click at [182, 72] on div "Dificultad" at bounding box center [173, 74] width 30 height 9
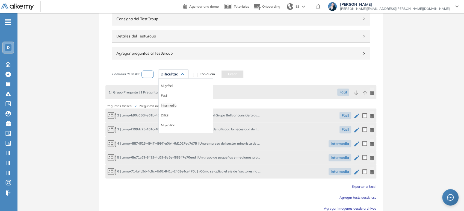
click at [169, 105] on li "Intermedia" at bounding box center [168, 105] width 15 height 5
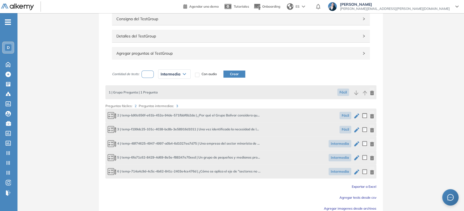
click at [232, 75] on button "Crear" at bounding box center [234, 73] width 22 height 7
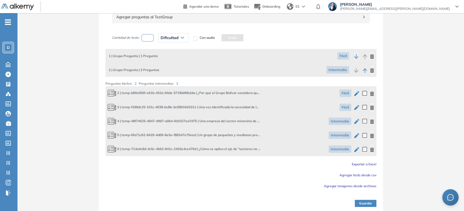
scroll to position [99, 0]
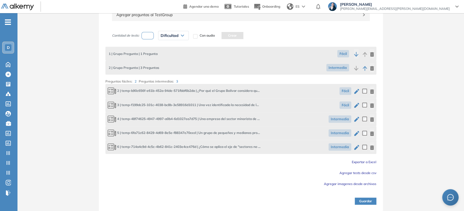
click at [232, 199] on button "Guardar" at bounding box center [366, 200] width 22 height 7
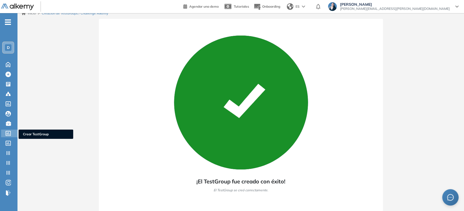
click at [10, 133] on icon at bounding box center [7, 133] width 5 height 5
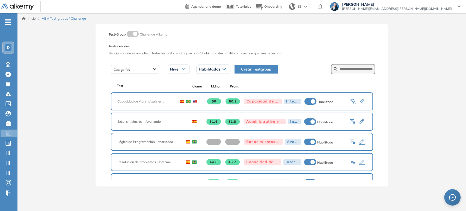
click at [232, 68] on span "Crear Testgroup" at bounding box center [256, 69] width 30 height 6
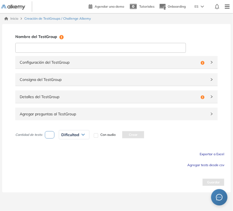
click at [66, 48] on input at bounding box center [100, 48] width 170 height 10
type input "**********"
click at [59, 62] on span "Configuración del TestGroup" at bounding box center [109, 62] width 179 height 6
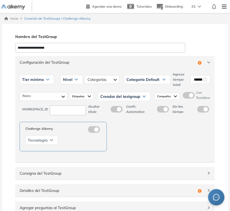
click at [40, 79] on span "Tier mínimo" at bounding box center [33, 79] width 22 height 4
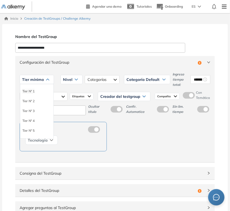
click at [25, 89] on li "Tier N° 1" at bounding box center [28, 90] width 12 height 5
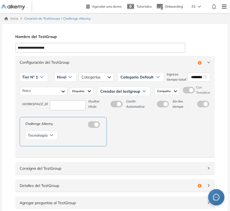
click at [65, 78] on span "Nivel" at bounding box center [62, 77] width 10 height 4
click at [70, 96] on li "Intermedio" at bounding box center [64, 98] width 15 height 5
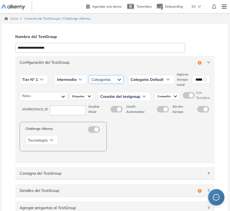
click at [96, 79] on div at bounding box center [106, 79] width 35 height 9
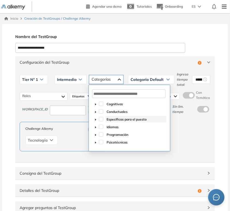
click at [117, 117] on span "Específicas para el puesto" at bounding box center [127, 119] width 40 height 4
click at [146, 80] on span "Categoría Default" at bounding box center [147, 79] width 33 height 4
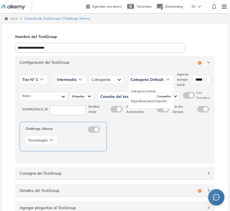
click at [146, 101] on li "Específicas para el puesto" at bounding box center [149, 100] width 36 height 5
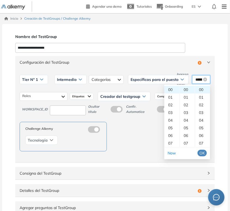
click at [200, 77] on input "********" at bounding box center [199, 79] width 7 height 6
click at [187, 129] on div "05" at bounding box center [187, 128] width 15 height 8
type input "********"
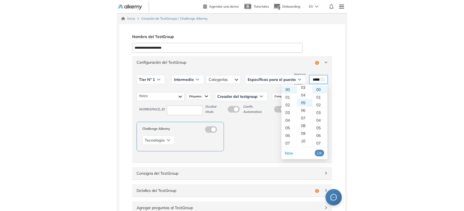
scroll to position [38, 0]
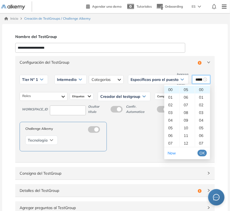
click at [200, 153] on span "OK" at bounding box center [202, 153] width 5 height 6
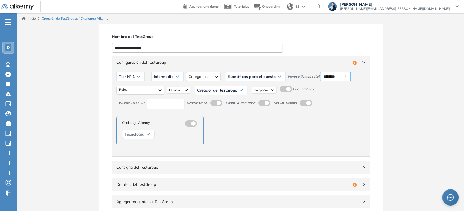
click at [131, 97] on div "WORKSPACE_ID Ocultar título Confir. Automatica Sin lim. tiempo" at bounding box center [240, 103] width 249 height 12
click at [140, 89] on div at bounding box center [140, 90] width 48 height 9
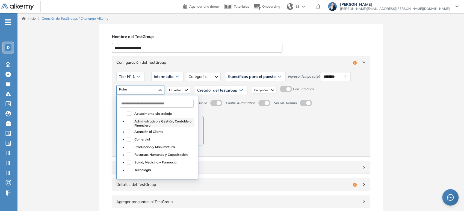
click at [141, 123] on span "Administrativo y Gestión, Contable o Financiero" at bounding box center [162, 123] width 57 height 8
click at [142, 133] on span "Atención al Cliente" at bounding box center [148, 131] width 29 height 4
click at [141, 140] on span "Comercial" at bounding box center [142, 139] width 16 height 4
click at [187, 90] on img at bounding box center [186, 90] width 3 height 4
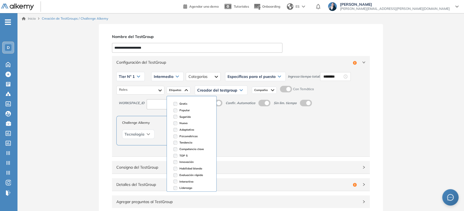
click at [203, 88] on span "Creador del testgroup" at bounding box center [217, 90] width 40 height 4
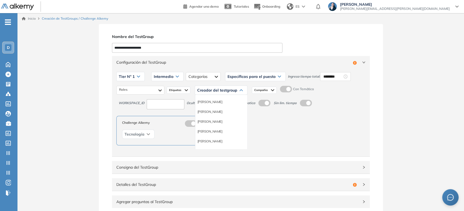
scroll to position [30, 0]
click at [214, 140] on li "Equipo Pedagógico Alkemy" at bounding box center [216, 140] width 38 height 5
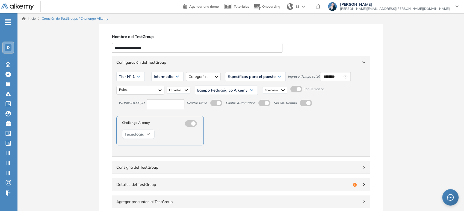
click at [157, 101] on input at bounding box center [166, 104] width 38 height 10
type input "***"
click at [186, 60] on span "Configuración del TestGroup" at bounding box center [237, 62] width 242 height 6
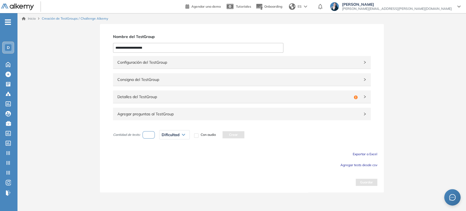
click at [160, 97] on span "Detalles del TestGroup" at bounding box center [234, 97] width 234 height 6
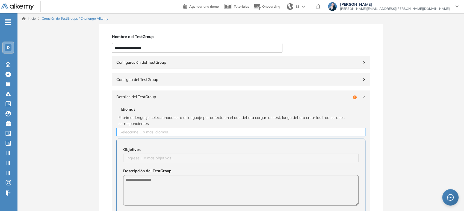
click at [145, 131] on div at bounding box center [241, 132] width 246 height 7
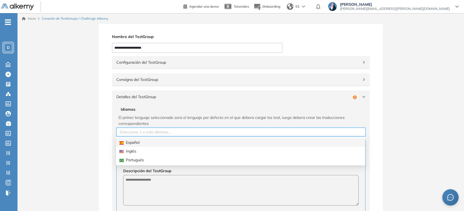
click at [140, 145] on div "Español" at bounding box center [240, 142] width 242 height 6
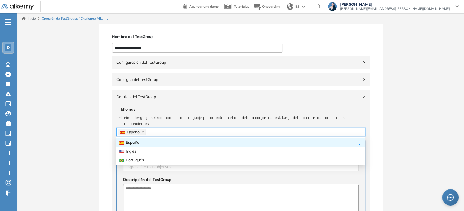
click at [154, 120] on span "El primer lenguaje seleccionado sera el lenguaje por defecto en el que debera c…" at bounding box center [241, 120] width 245 height 12
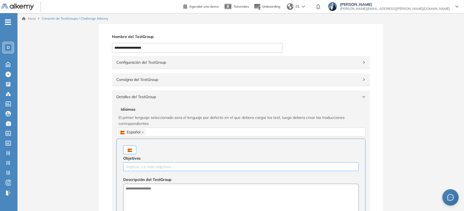
click at [146, 168] on div at bounding box center [241, 166] width 233 height 7
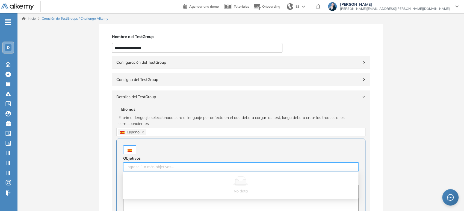
type input "*"
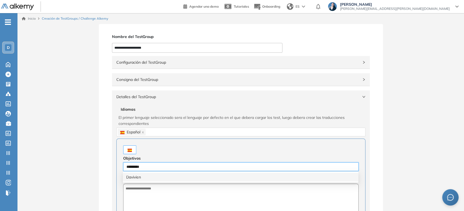
type input "**********"
type input "********"
type input "*******"
type input "******"
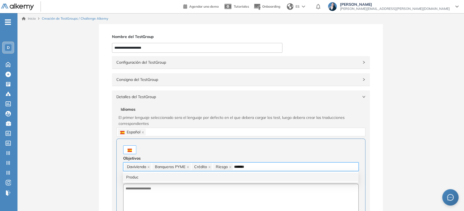
type input "********"
type input "**********"
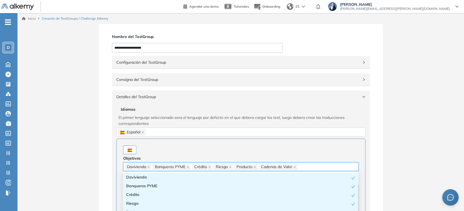
click at [175, 147] on div at bounding box center [240, 149] width 235 height 9
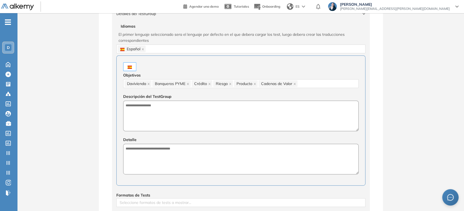
scroll to position [91, 0]
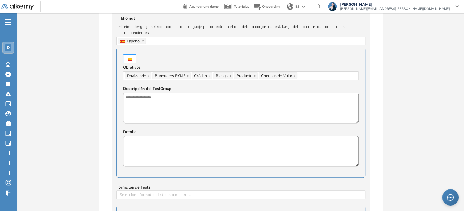
click at [177, 146] on textarea at bounding box center [240, 151] width 235 height 31
click at [182, 117] on textarea at bounding box center [240, 108] width 235 height 31
type textarea "*"
paste textarea "**********"
type textarea "**********"
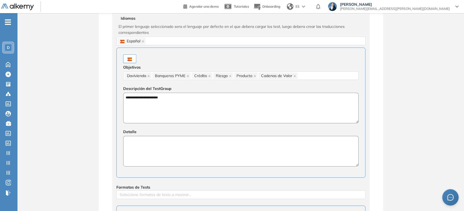
click at [184, 143] on textarea at bounding box center [240, 151] width 235 height 31
paste textarea "**********"
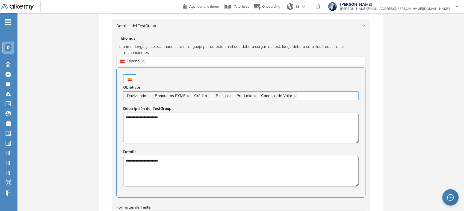
scroll to position [61, 0]
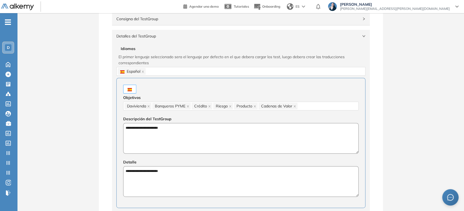
type textarea "**********"
click at [182, 34] on span "Detalles del TestGroup" at bounding box center [237, 36] width 242 height 6
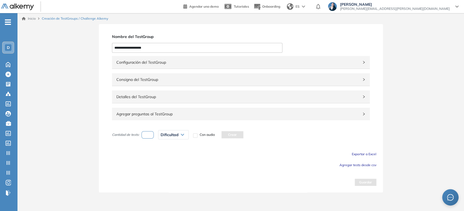
scroll to position [0, 0]
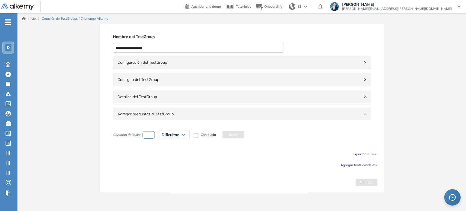
click at [232, 167] on button "Agregar tests desde csv" at bounding box center [359, 164] width 37 height 7
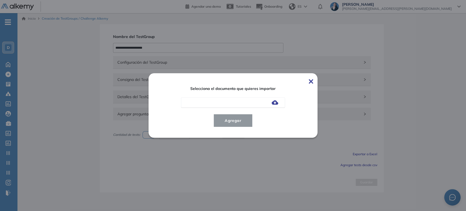
click at [232, 104] on img at bounding box center [275, 102] width 7 height 4
click at [0, 0] on input "file" at bounding box center [0, 0] width 0 height 0
click at [232, 121] on span "Agregar" at bounding box center [232, 120] width 25 height 7
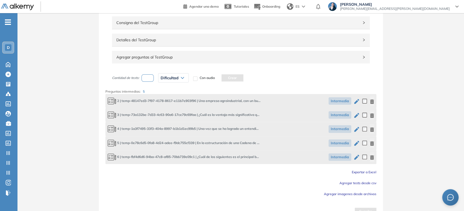
scroll to position [61, 0]
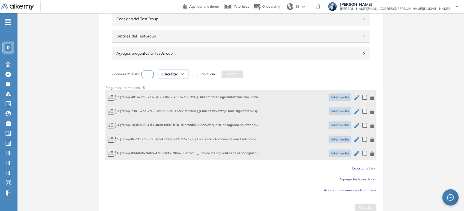
click at [151, 75] on input "number" at bounding box center [147, 73] width 13 height 7
type input "*"
click at [167, 72] on span "Dificultad" at bounding box center [170, 74] width 18 height 4
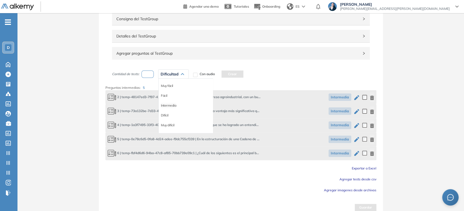
click at [167, 105] on li "Intermedia" at bounding box center [168, 105] width 15 height 5
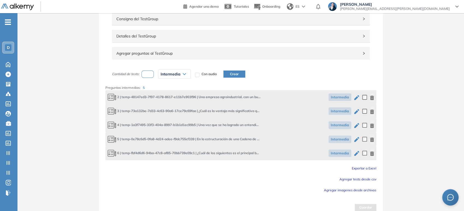
click at [232, 76] on button "Crear" at bounding box center [234, 73] width 22 height 7
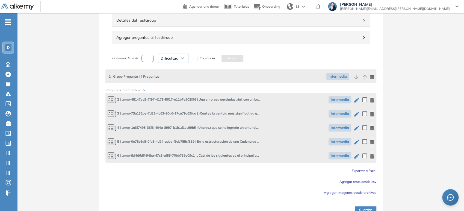
scroll to position [85, 0]
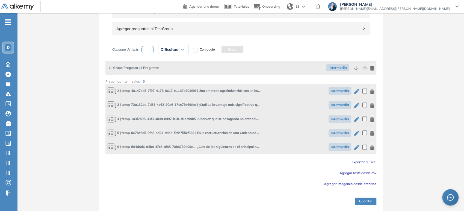
click at [232, 200] on button "Guardar" at bounding box center [366, 200] width 22 height 7
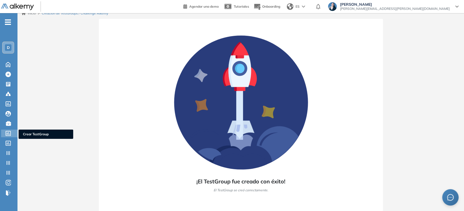
click at [8, 131] on icon at bounding box center [7, 133] width 5 height 5
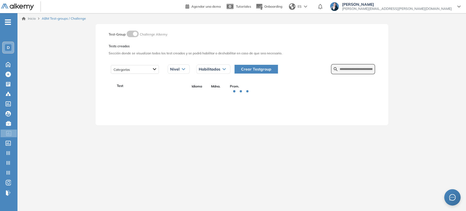
click at [232, 67] on form at bounding box center [353, 69] width 44 height 10
click at [232, 68] on input "text" at bounding box center [356, 69] width 33 height 5
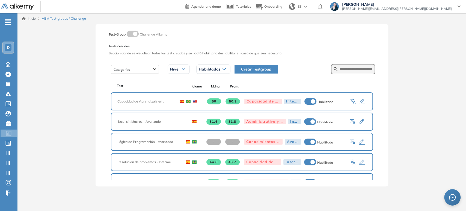
click at [232, 70] on button "Crear Testgroup" at bounding box center [256, 69] width 43 height 9
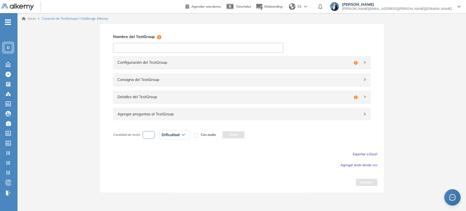
click at [174, 46] on input at bounding box center [198, 48] width 170 height 10
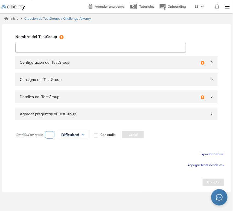
click at [65, 48] on input at bounding box center [100, 48] width 170 height 10
type input "**********"
click at [53, 57] on div "Configuración del TestGroup Incompleto" at bounding box center [116, 62] width 202 height 13
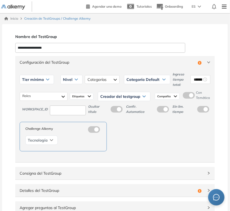
click at [46, 78] on icon at bounding box center [47, 79] width 3 height 2
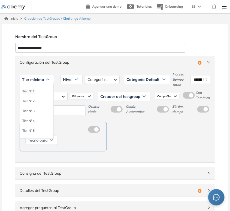
click at [32, 90] on li "Tier N° 1" at bounding box center [28, 90] width 12 height 5
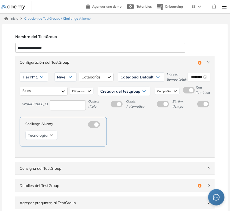
click at [73, 76] on div "Nivel" at bounding box center [66, 77] width 22 height 9
click at [65, 97] on li "Intermedio" at bounding box center [64, 98] width 15 height 5
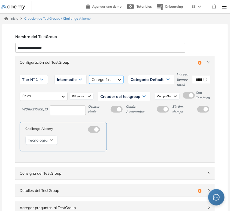
click at [111, 78] on div at bounding box center [106, 79] width 35 height 9
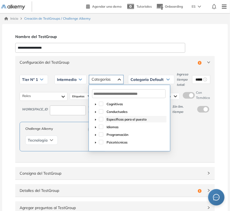
click at [114, 117] on span "Específicas para el puesto" at bounding box center [127, 119] width 40 height 4
click at [162, 79] on span "Categoría Default" at bounding box center [147, 79] width 33 height 4
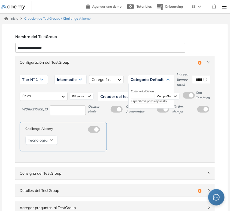
click at [151, 101] on li "Específicas para el puesto" at bounding box center [149, 100] width 36 height 5
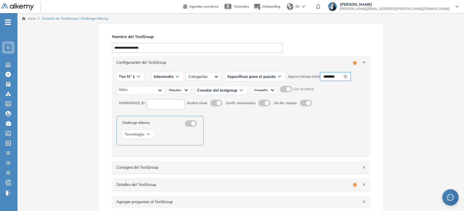
click at [232, 78] on input "********" at bounding box center [332, 76] width 19 height 6
click at [232, 123] on div "05" at bounding box center [341, 125] width 15 height 8
type input "********"
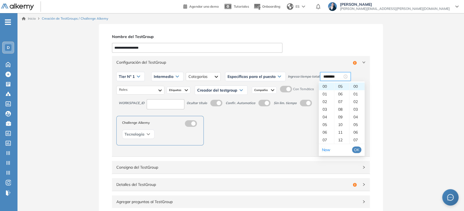
click at [232, 152] on button "OK" at bounding box center [356, 149] width 9 height 7
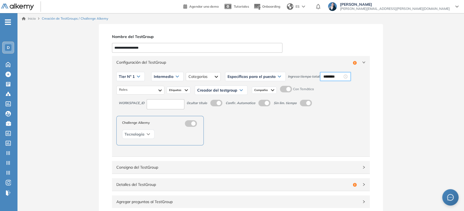
click at [174, 109] on div "Tier N° 1 Tier N° 1 Tier N° 2 Tier N° 3 Tier N° 4 Tier N° 5 Tier N° 6 Tier N° 7…" at bounding box center [241, 113] width 258 height 88
click at [175, 105] on input at bounding box center [166, 104] width 38 height 10
type input "***"
click at [146, 90] on div at bounding box center [140, 90] width 48 height 9
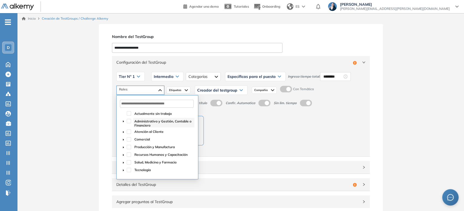
click at [140, 119] on span "Administrativo y Gestión, Contable o Financiero" at bounding box center [162, 123] width 57 height 8
click at [149, 131] on span "Atención al Cliente" at bounding box center [148, 131] width 29 height 4
click at [147, 139] on span "Comercial" at bounding box center [142, 139] width 16 height 4
click at [203, 91] on span "Creador del testgroup" at bounding box center [217, 90] width 40 height 4
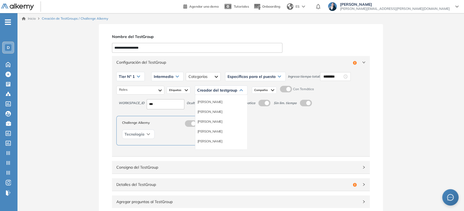
scroll to position [30, 0]
click at [221, 140] on li "Equipo Pedagógico Alkemy" at bounding box center [216, 140] width 38 height 5
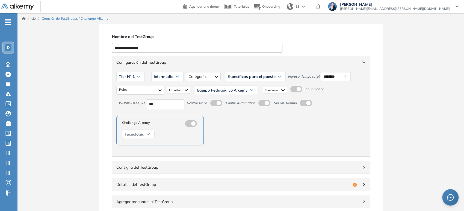
click at [232, 127] on div "Challenge Alkemy Tecnología" at bounding box center [178, 130] width 125 height 29
click at [216, 63] on span "Configuración del TestGroup" at bounding box center [237, 62] width 242 height 6
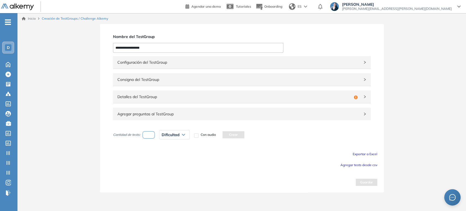
click at [176, 97] on span "Detalles del TestGroup" at bounding box center [234, 97] width 234 height 6
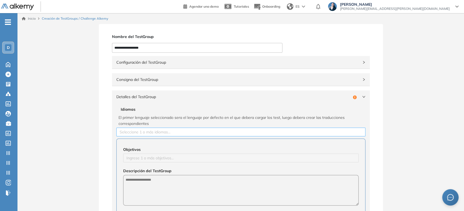
click at [162, 133] on div at bounding box center [241, 132] width 246 height 7
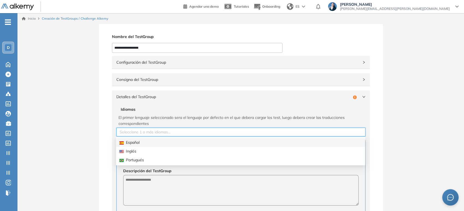
click at [155, 141] on div "Español" at bounding box center [240, 142] width 242 height 6
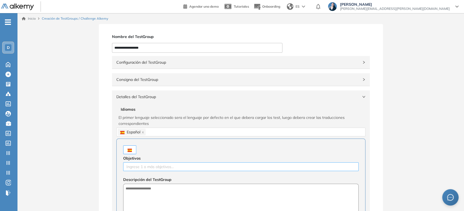
click at [147, 165] on div at bounding box center [241, 166] width 233 height 7
type input "**********"
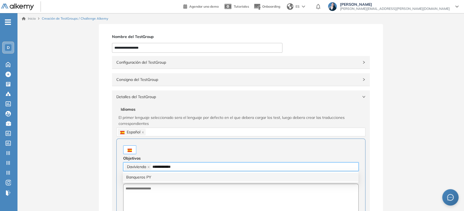
type input "**********"
type input "*"
type input "*******"
type input "******"
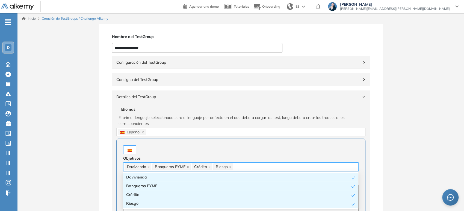
click at [232, 168] on div "Davivienda Banqueros PYME Crédito Riesgo" at bounding box center [241, 167] width 233 height 8
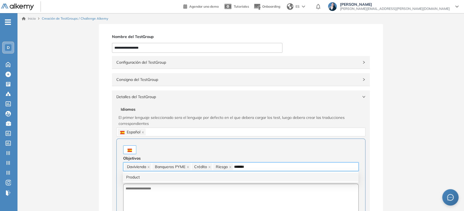
type input "********"
type input "**********"
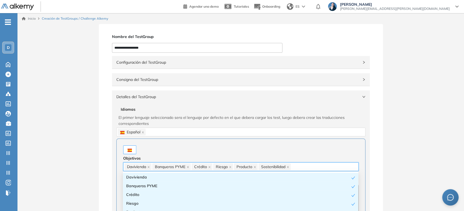
click at [232, 154] on div "Objetivos" at bounding box center [240, 158] width 235 height 8
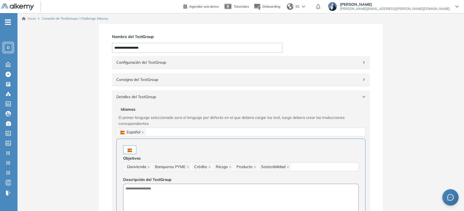
scroll to position [61, 0]
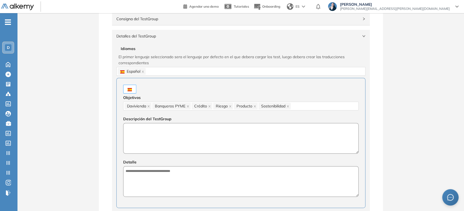
click at [180, 137] on textarea at bounding box center [240, 138] width 235 height 31
type textarea "*"
paste textarea "**********"
type textarea "**********"
click at [181, 171] on textarea at bounding box center [240, 181] width 235 height 31
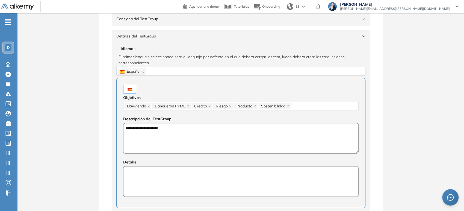
paste textarea "**********"
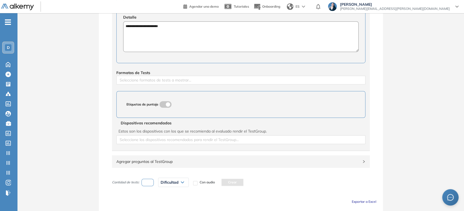
scroll to position [233, 0]
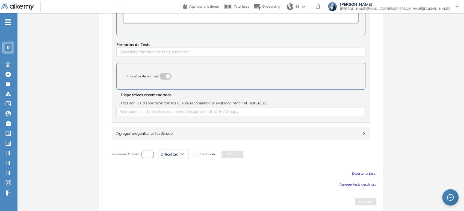
type textarea "**********"
click at [232, 183] on span "Agregar tests desde csv" at bounding box center [357, 184] width 37 height 4
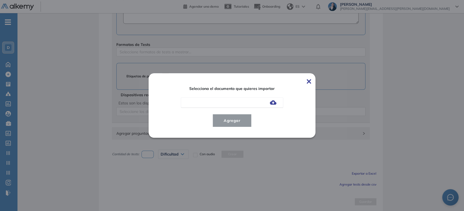
click at [232, 104] on img at bounding box center [273, 102] width 7 height 4
click at [0, 0] on input "file" at bounding box center [0, 0] width 0 height 0
click at [232, 125] on button "Agregar" at bounding box center [231, 120] width 39 height 13
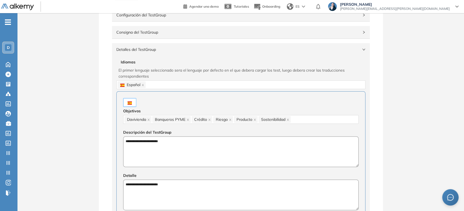
scroll to position [0, 0]
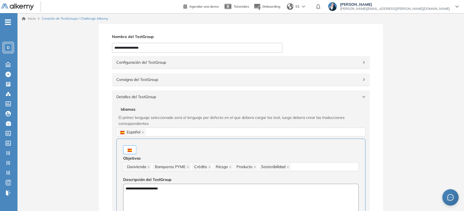
click at [171, 95] on span "Detalles del TestGroup" at bounding box center [237, 97] width 242 height 6
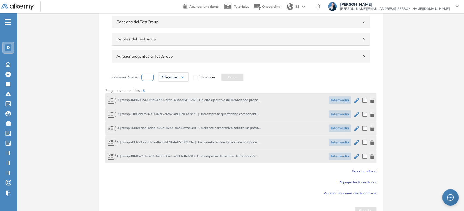
scroll to position [67, 0]
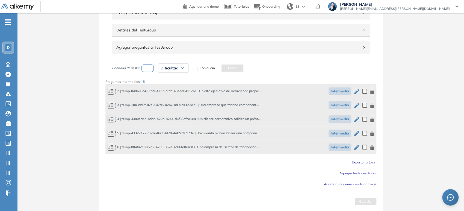
click at [146, 67] on input "number" at bounding box center [147, 67] width 13 height 7
type input "*"
click at [168, 69] on span "Dificultad" at bounding box center [170, 68] width 18 height 4
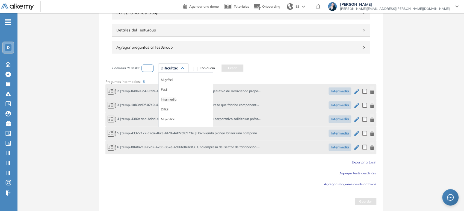
click at [171, 99] on li "Intermedia" at bounding box center [168, 99] width 15 height 5
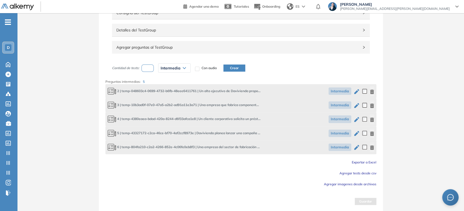
click at [232, 67] on button "Crear" at bounding box center [234, 67] width 22 height 7
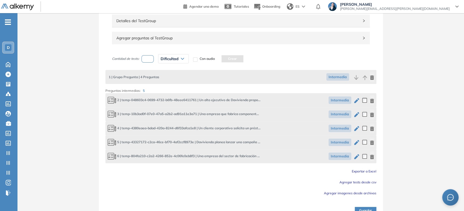
scroll to position [85, 0]
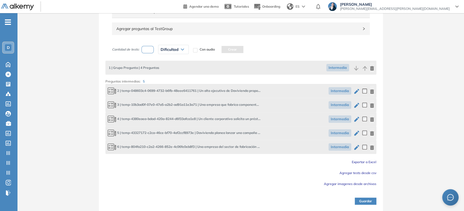
click at [232, 200] on button "Guardar" at bounding box center [366, 200] width 22 height 7
click at [232, 202] on button "Guardar" at bounding box center [366, 200] width 22 height 7
